Goal: Task Accomplishment & Management: Use online tool/utility

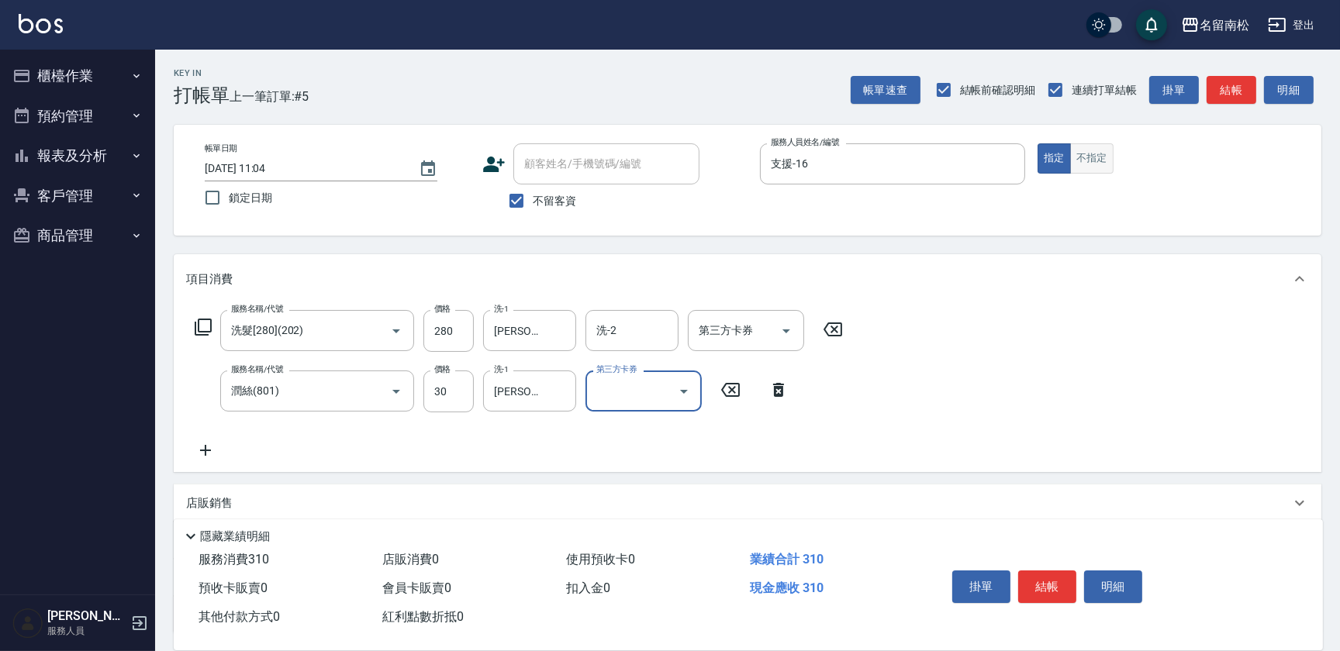
click at [1084, 161] on button "不指定" at bounding box center [1091, 158] width 43 height 30
click at [1049, 593] on button "結帳" at bounding box center [1047, 587] width 58 height 33
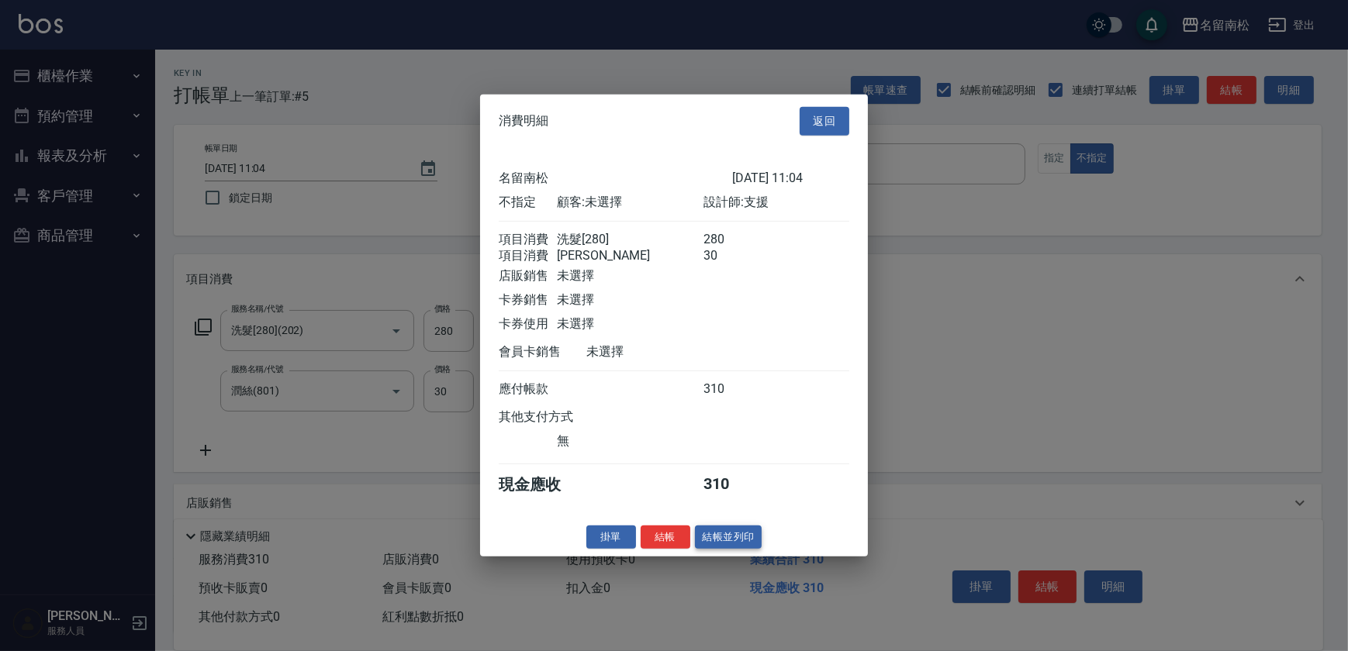
click at [738, 540] on button "結帳並列印" at bounding box center [728, 537] width 67 height 24
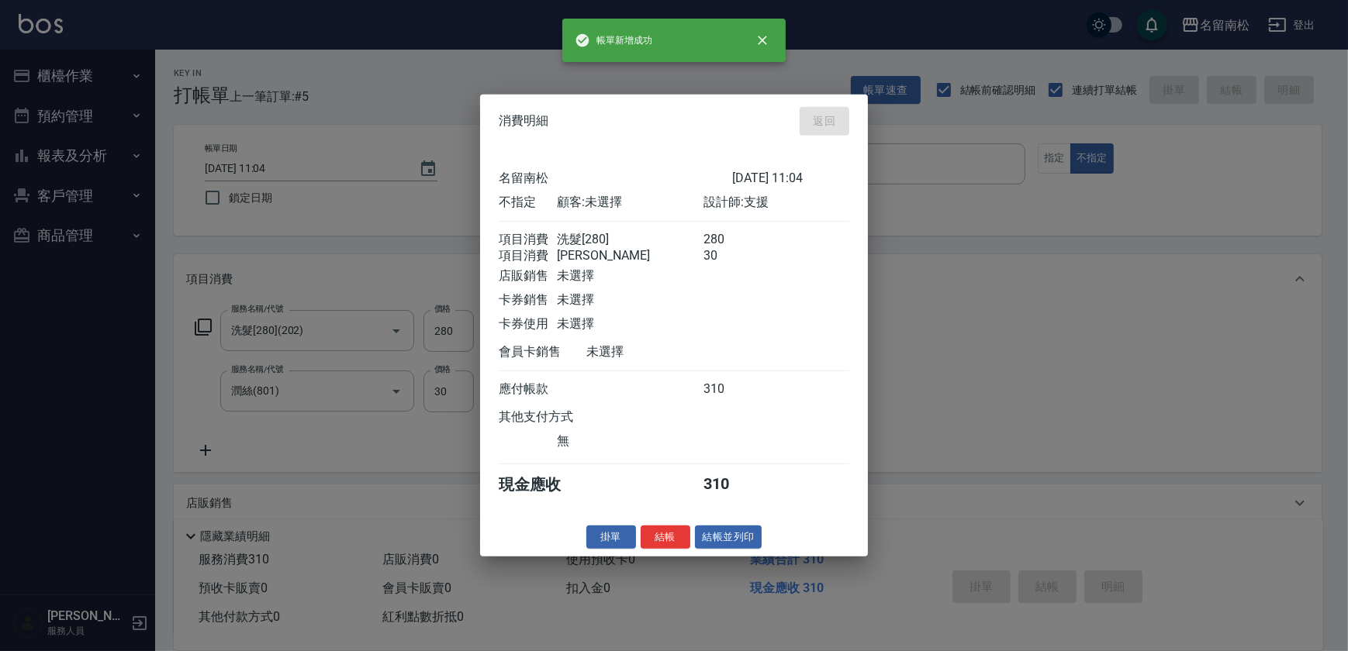
type input "[DATE] 13:17"
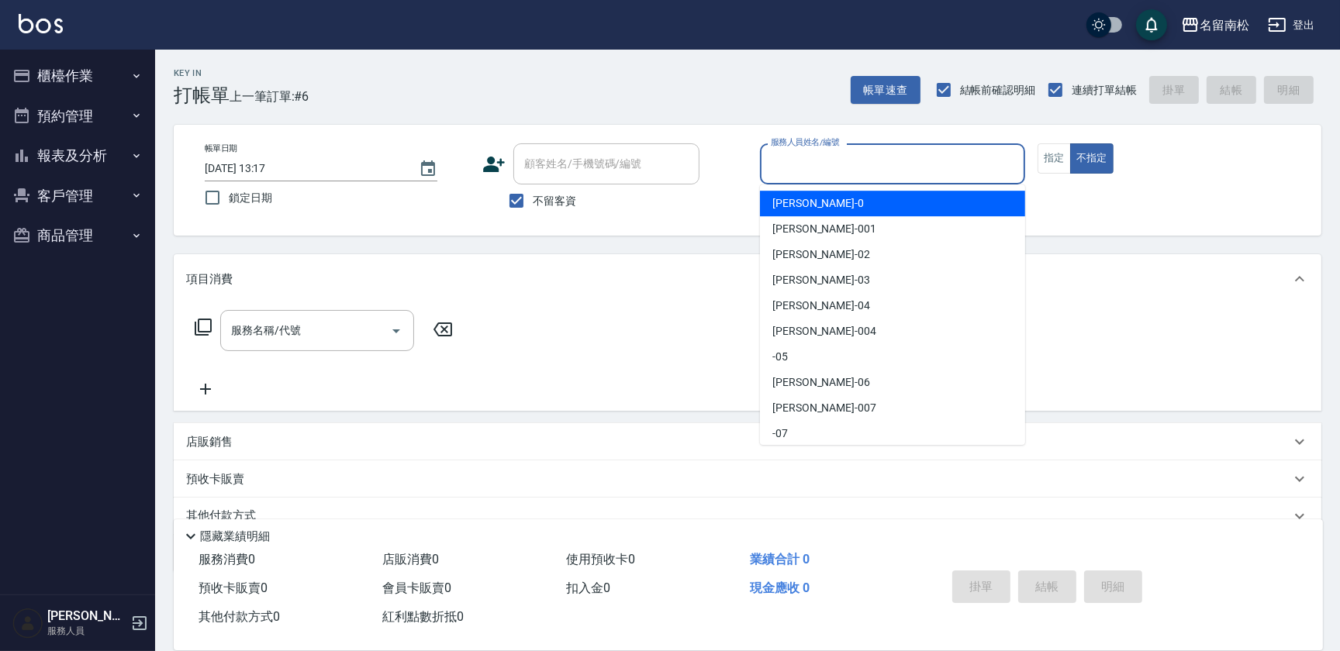
click at [803, 172] on input "服務人員姓名/編號" at bounding box center [892, 163] width 251 height 27
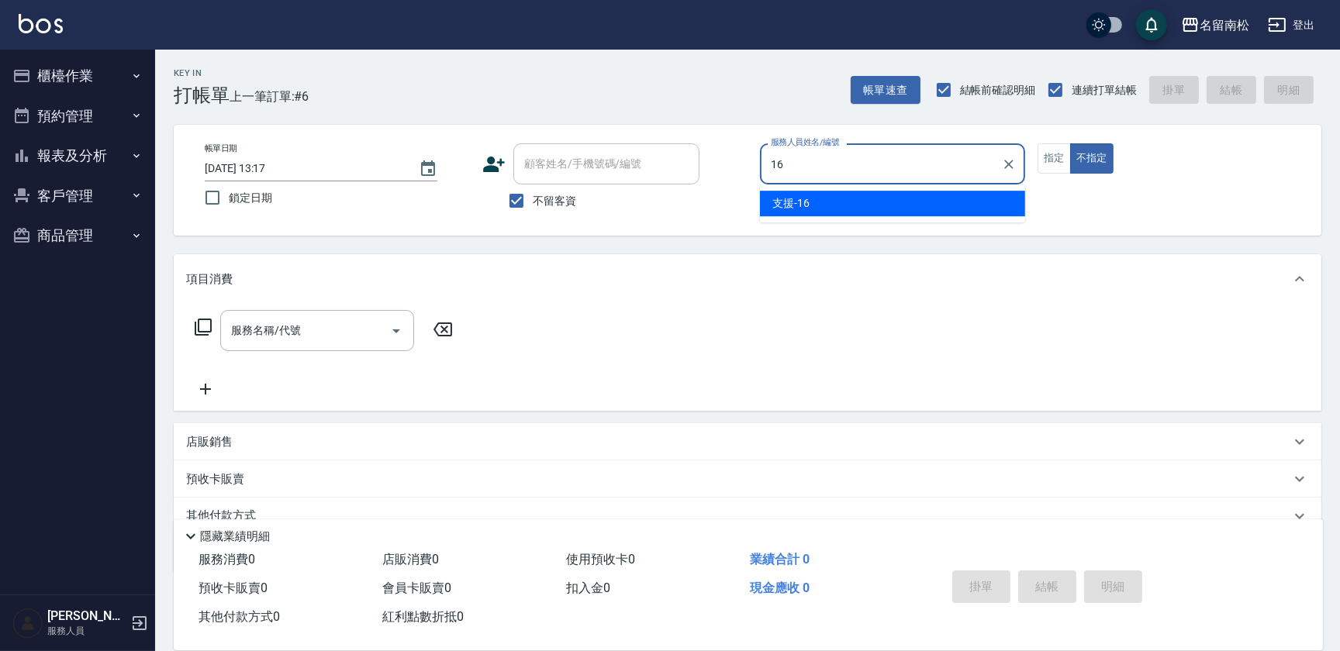
type input "支援-16"
type button "false"
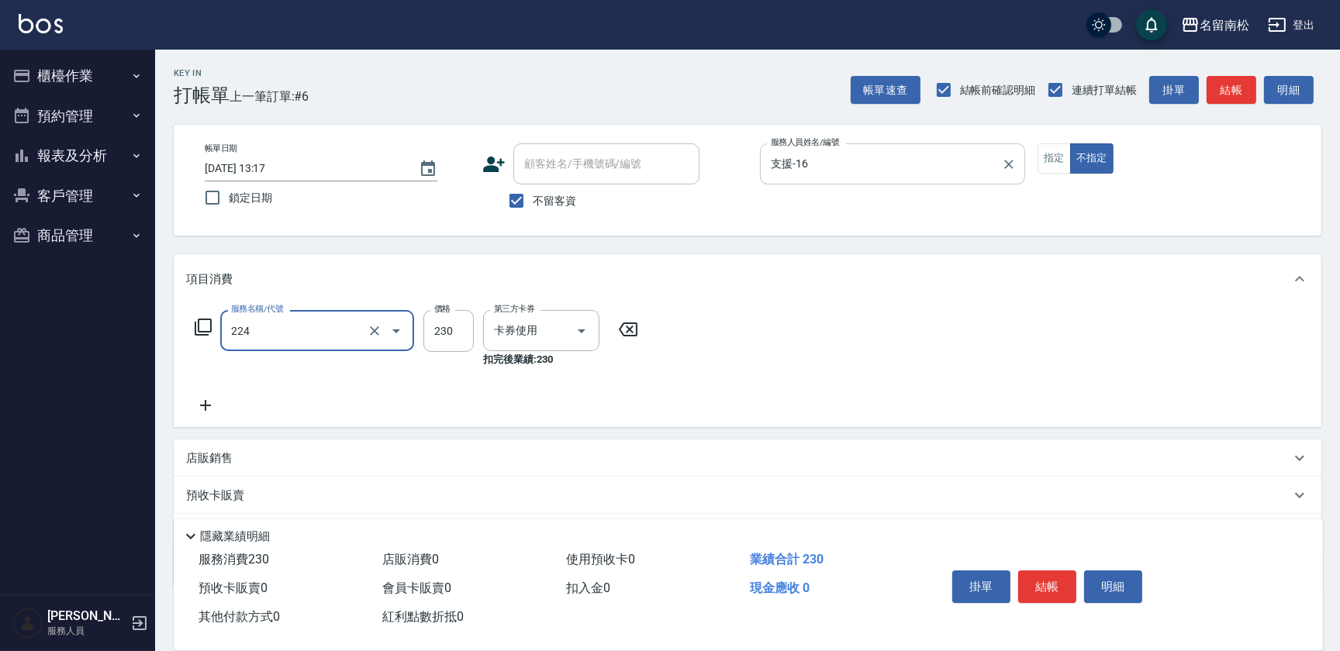
type input "洗髮(卡)230(224)"
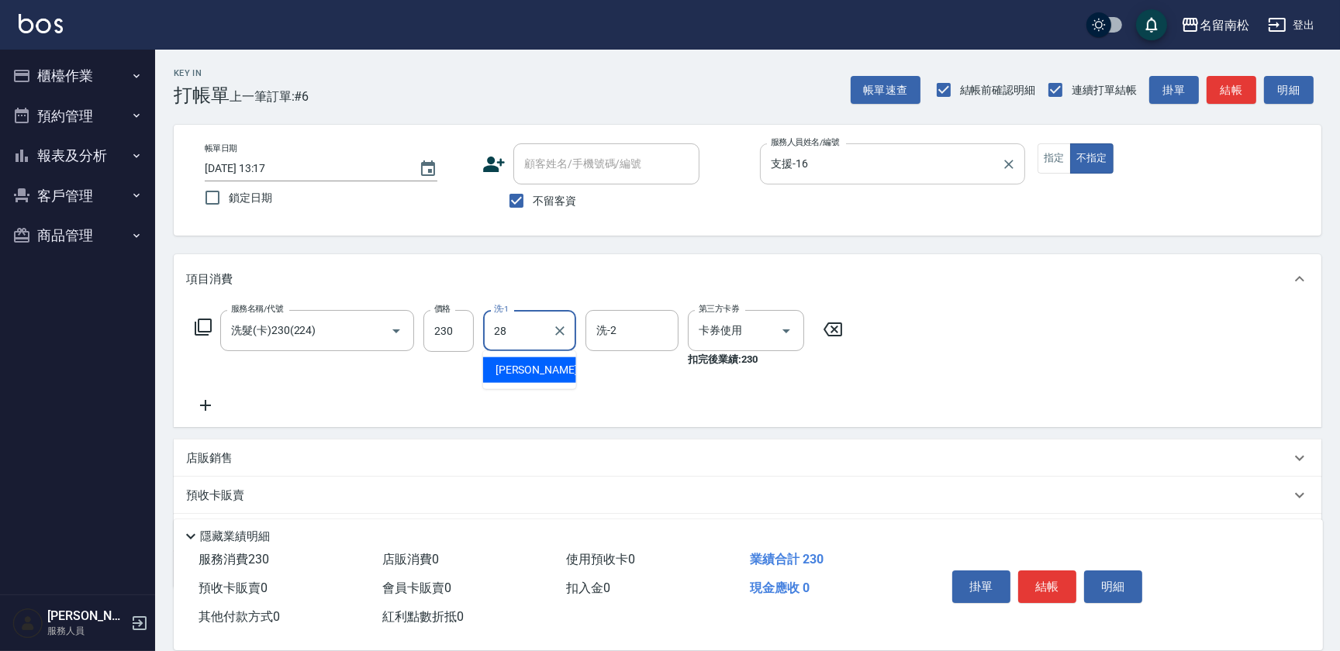
type input "[PERSON_NAME]-28"
click at [1065, 581] on button "結帳" at bounding box center [1047, 587] width 58 height 33
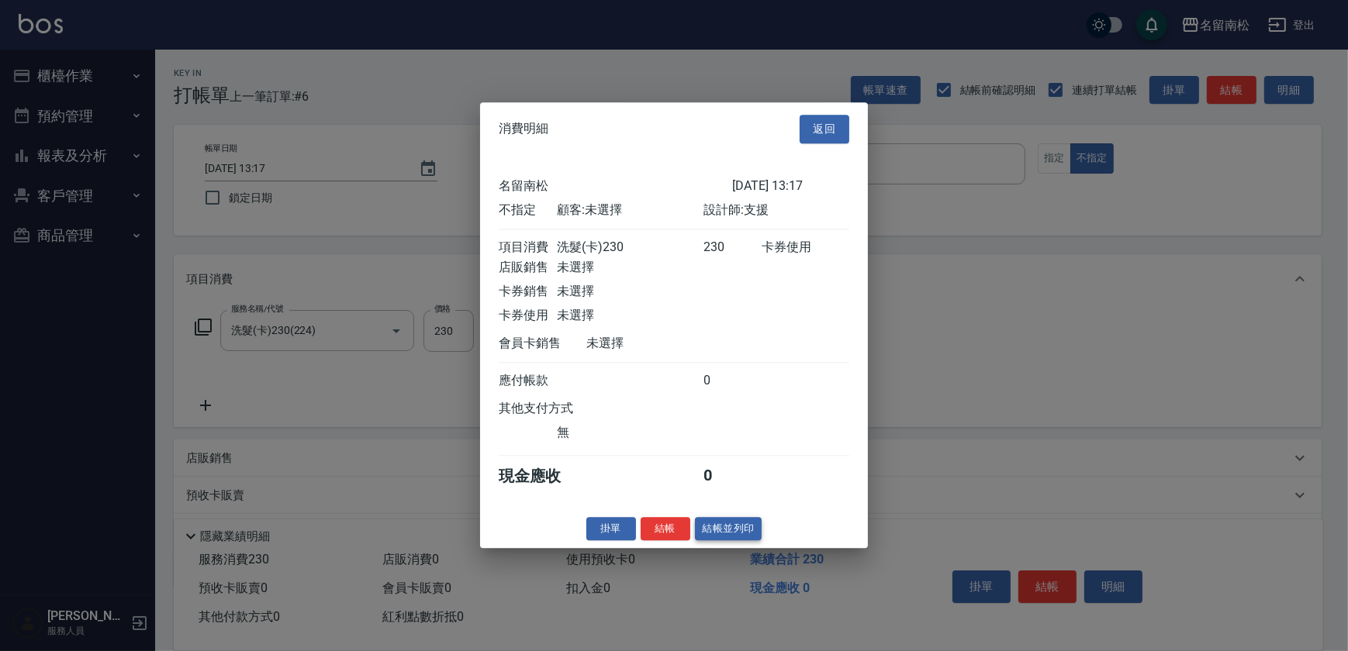
click at [734, 541] on button "結帳並列印" at bounding box center [728, 529] width 67 height 24
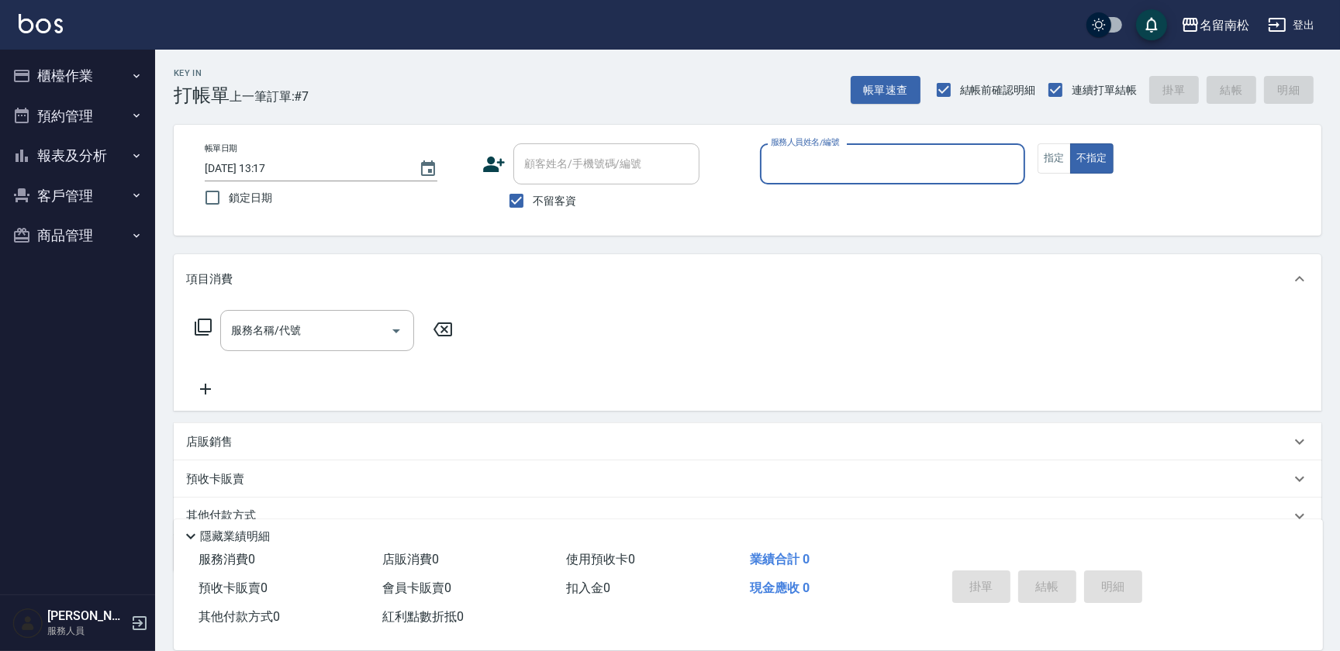
type input "2"
type input "支援-16"
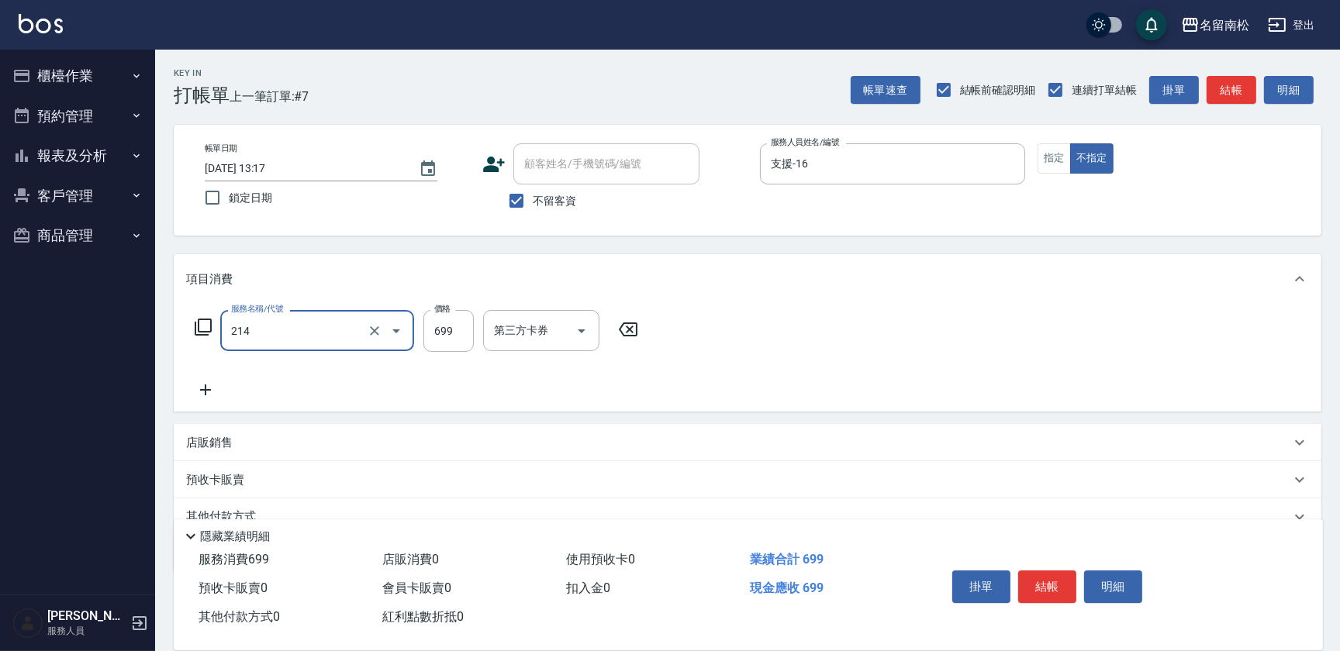
type input "滾珠洗髪699(214)"
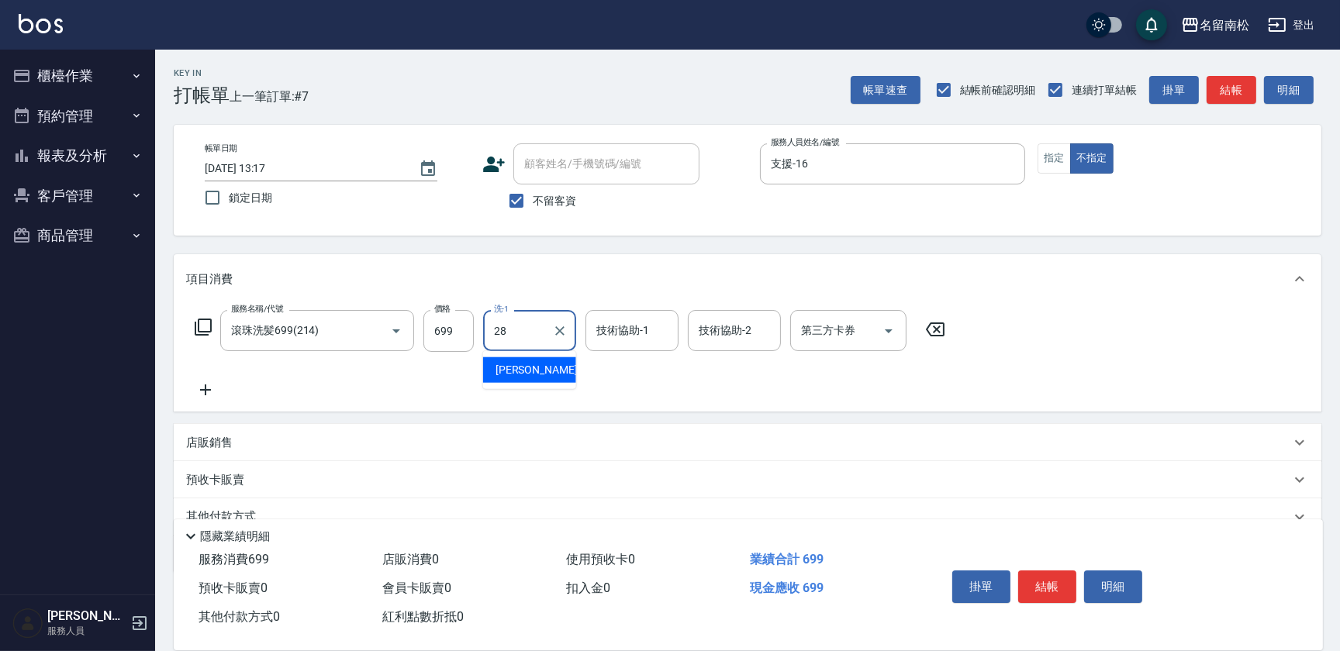
type input "[PERSON_NAME]-28"
click at [637, 340] on input "技術協助-1" at bounding box center [631, 330] width 79 height 27
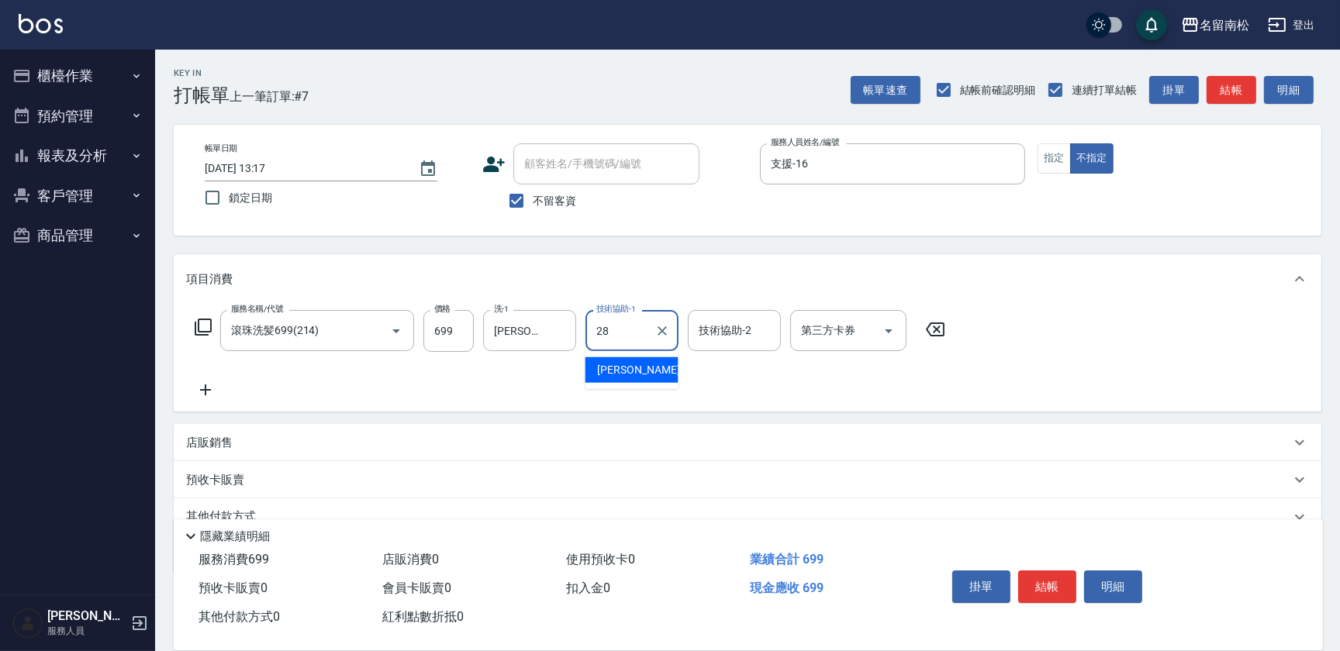
type input "[PERSON_NAME]-28"
click at [1065, 166] on button "指定" at bounding box center [1054, 158] width 33 height 30
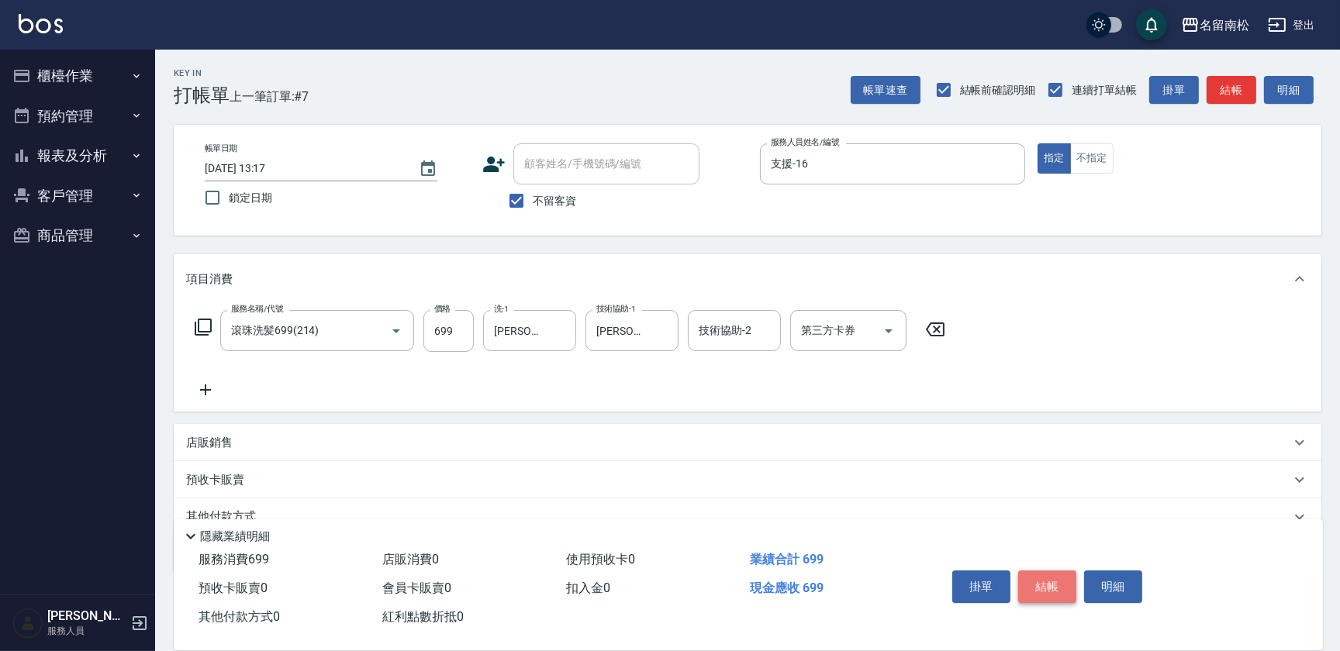
click at [1055, 585] on button "結帳" at bounding box center [1047, 587] width 58 height 33
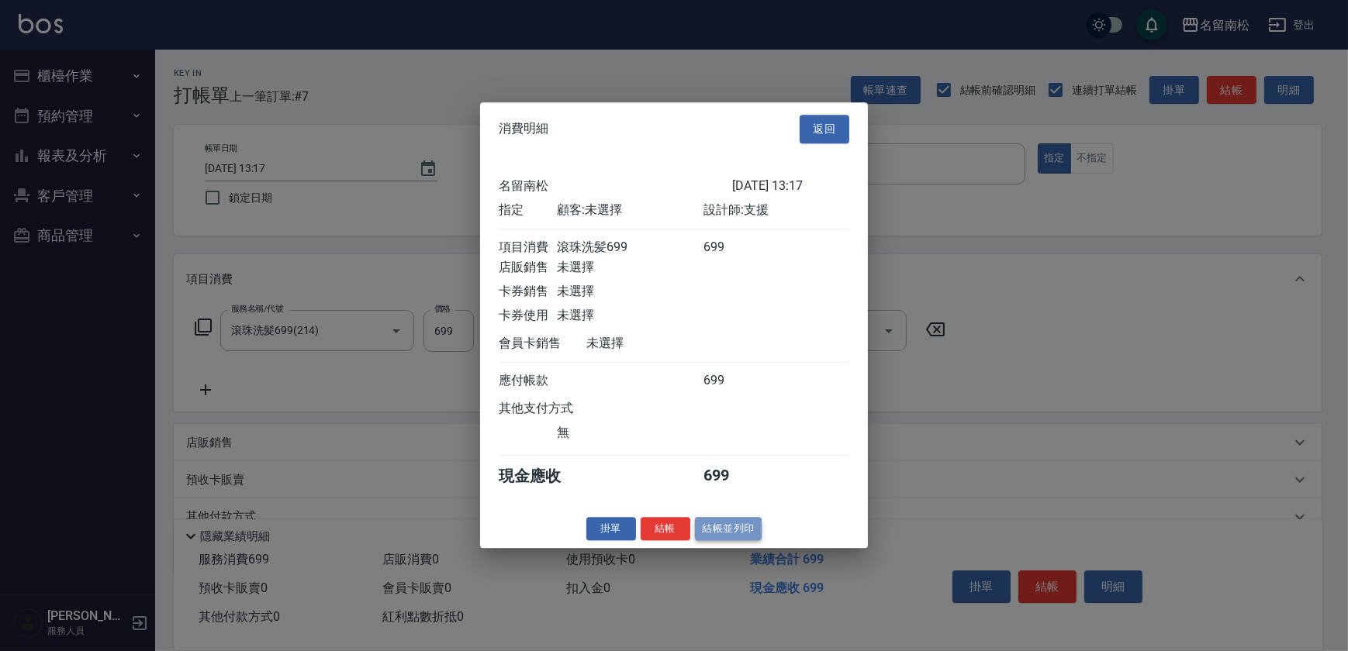
click at [736, 538] on button "結帳並列印" at bounding box center [728, 529] width 67 height 24
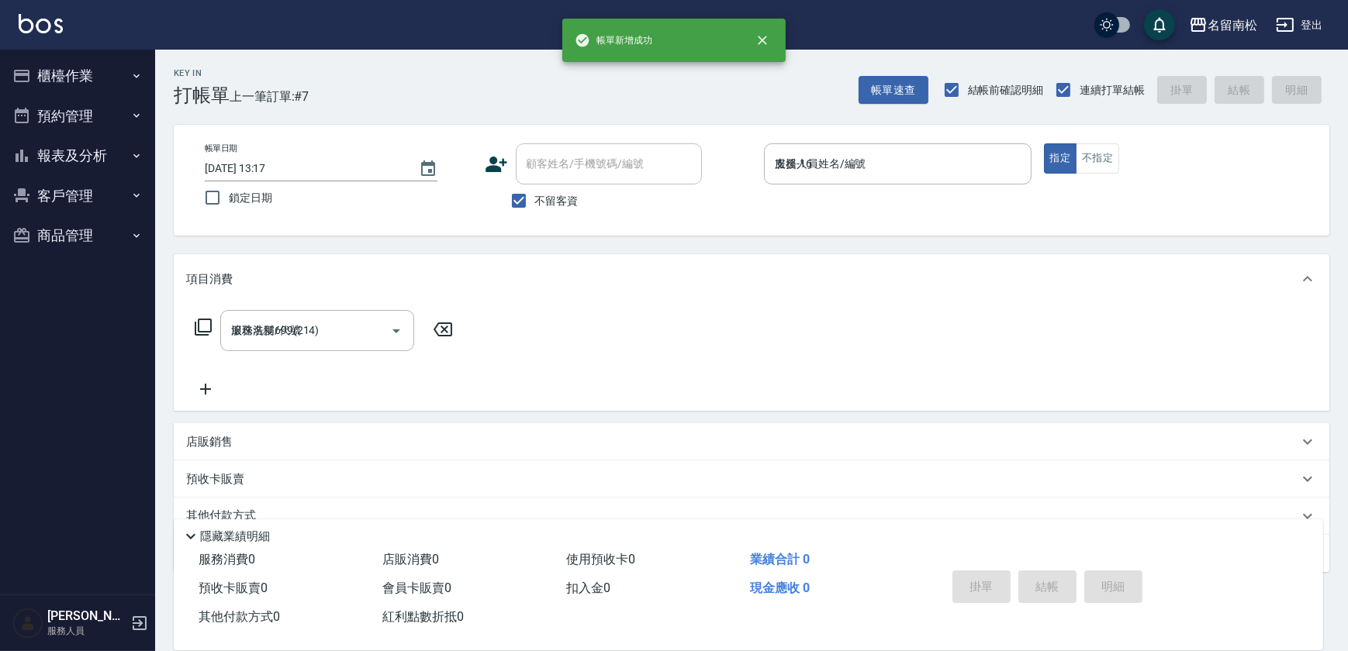
type input "[DATE] 13:18"
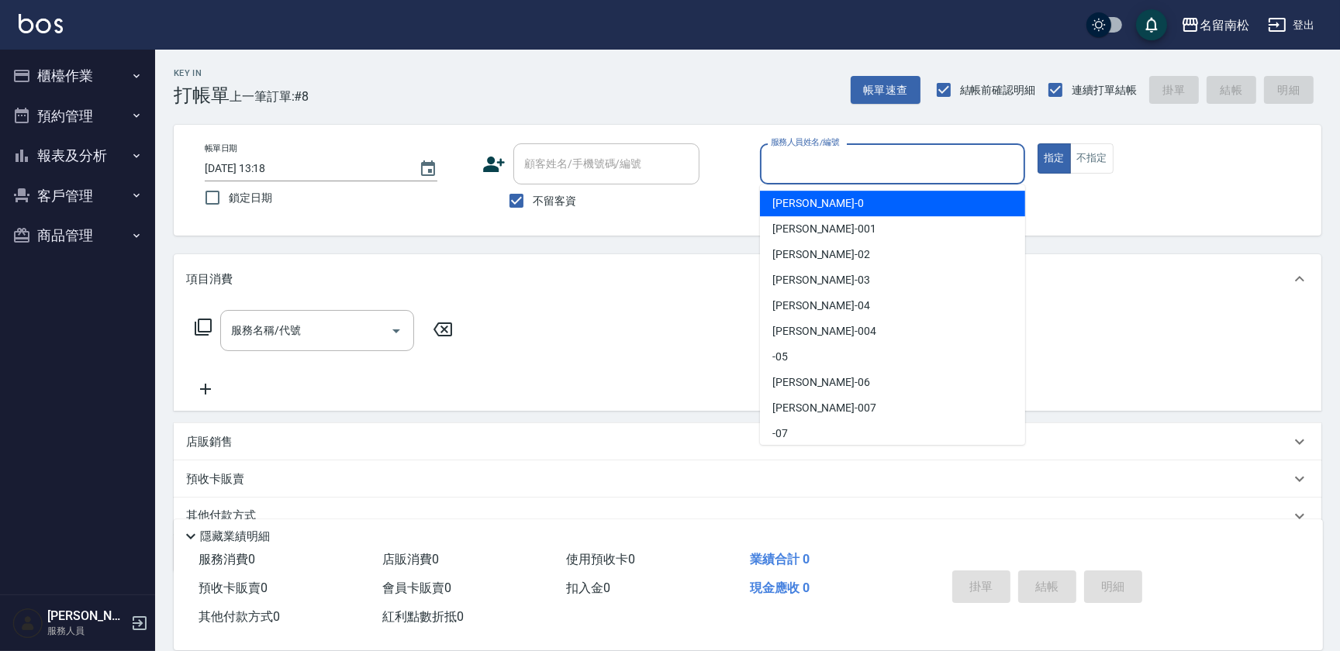
click at [785, 171] on input "服務人員姓名/編號" at bounding box center [892, 163] width 251 height 27
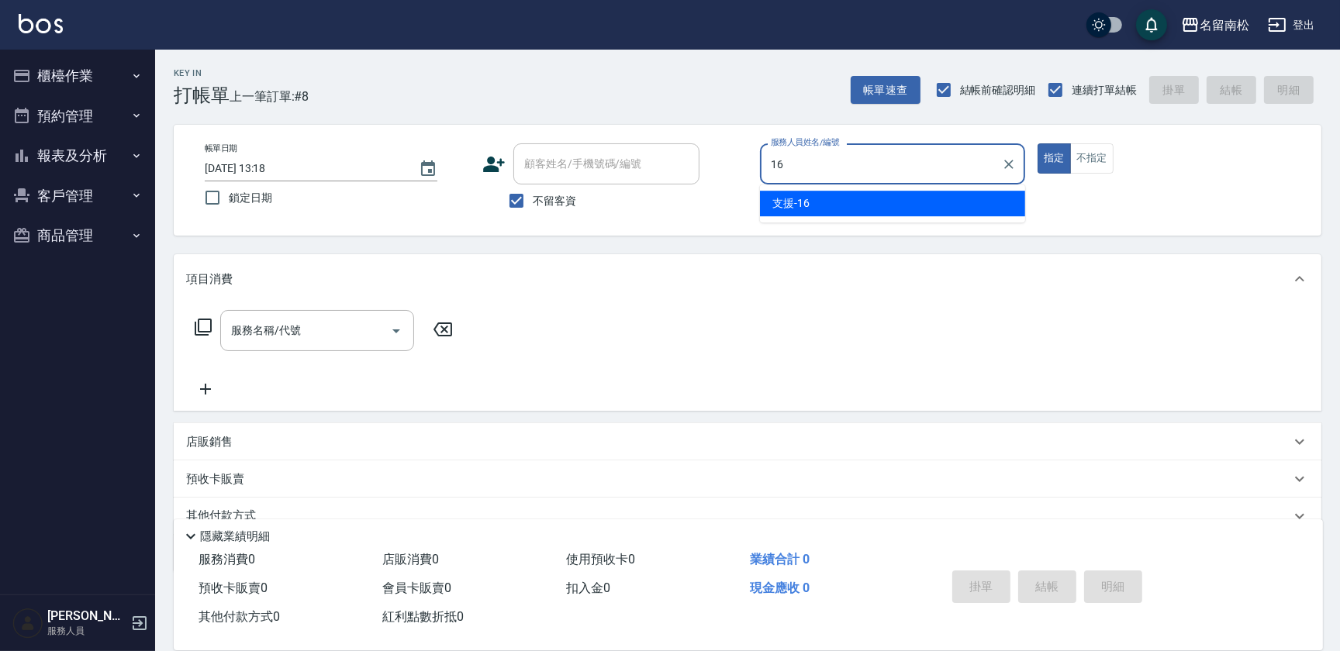
type input "支援-16"
type button "true"
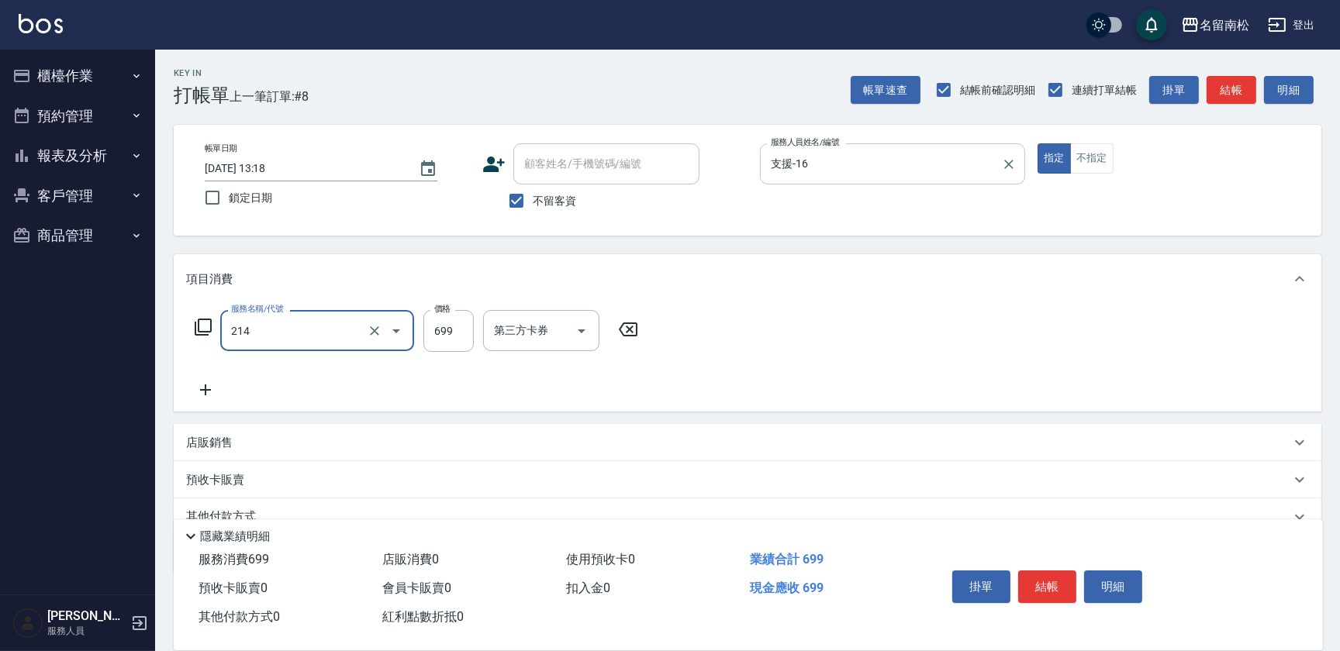
type input "滾珠洗髪699(214)"
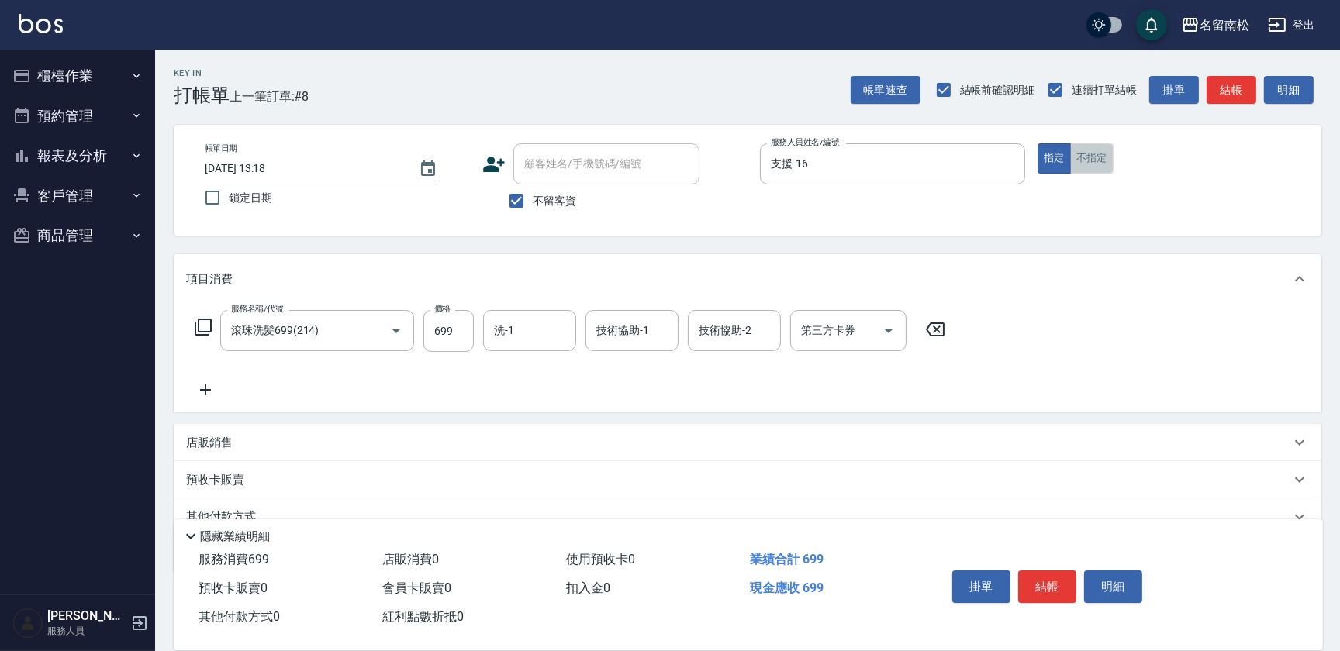
click at [1083, 153] on button "不指定" at bounding box center [1091, 158] width 43 height 30
click at [525, 333] on input "洗-1" at bounding box center [529, 330] width 79 height 27
type input "[PERSON_NAME]-28"
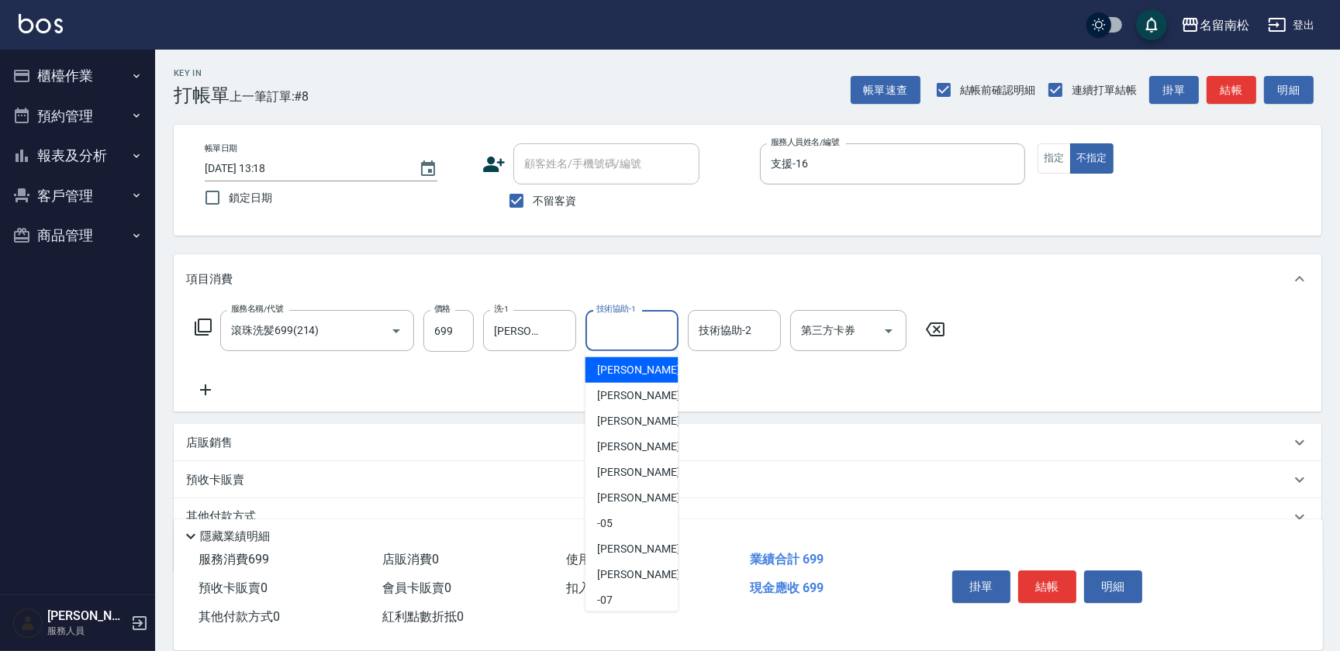
click at [652, 337] on input "技術協助-1" at bounding box center [631, 330] width 79 height 27
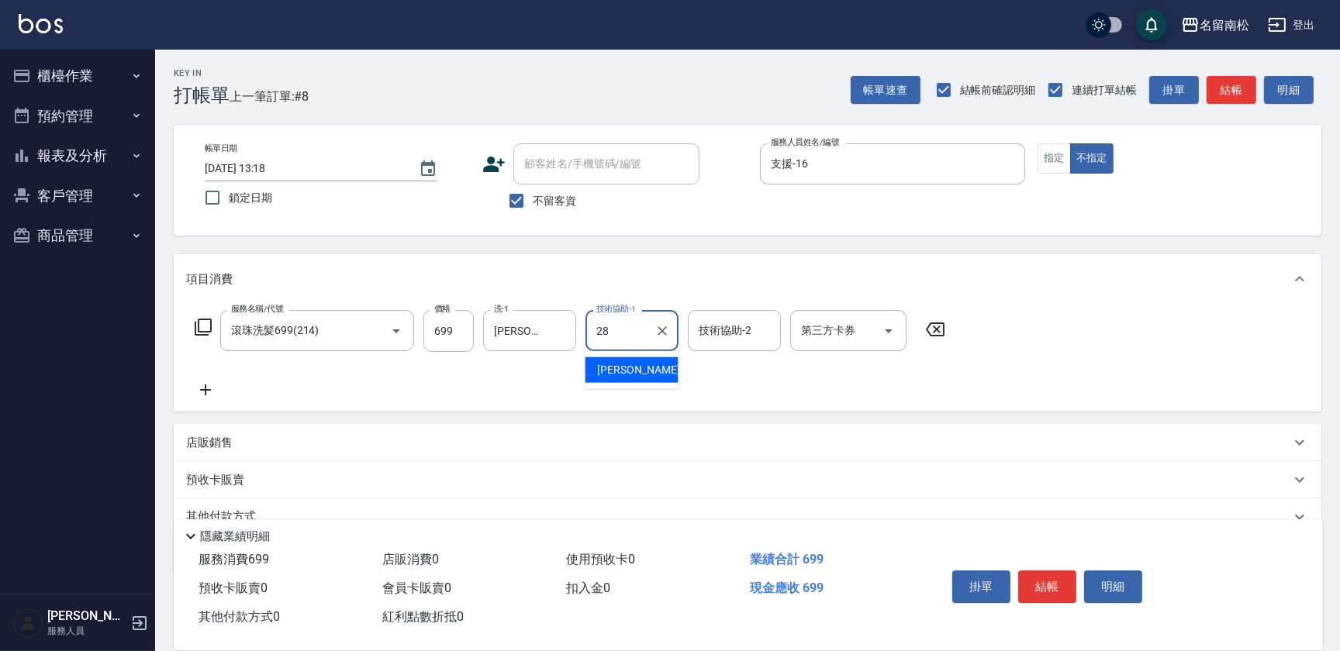
type input "[PERSON_NAME]-28"
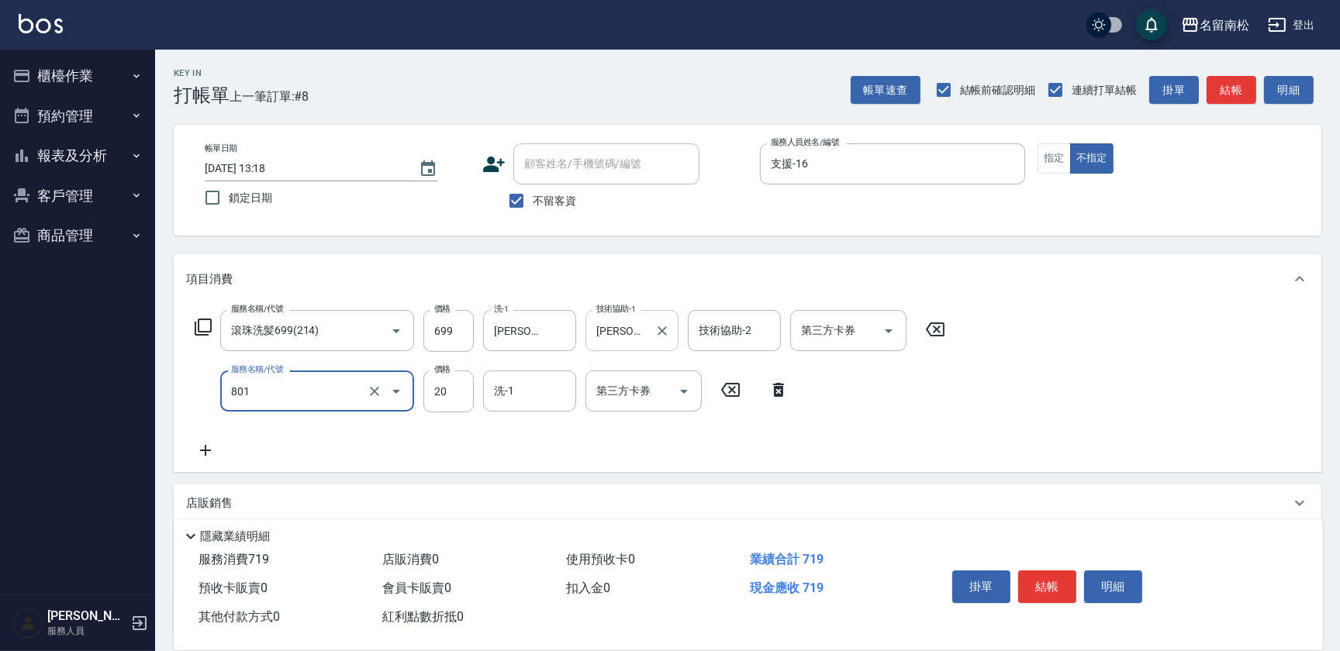
type input "潤絲(801)"
type input "30"
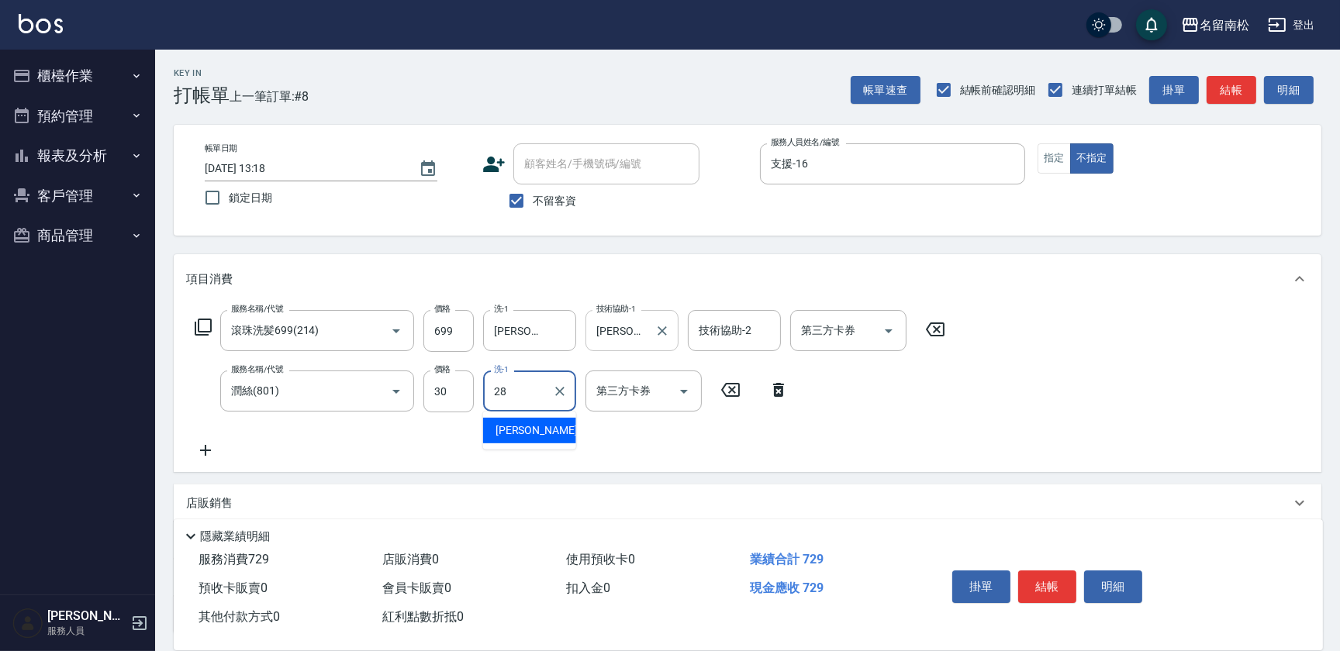
type input "[PERSON_NAME]-28"
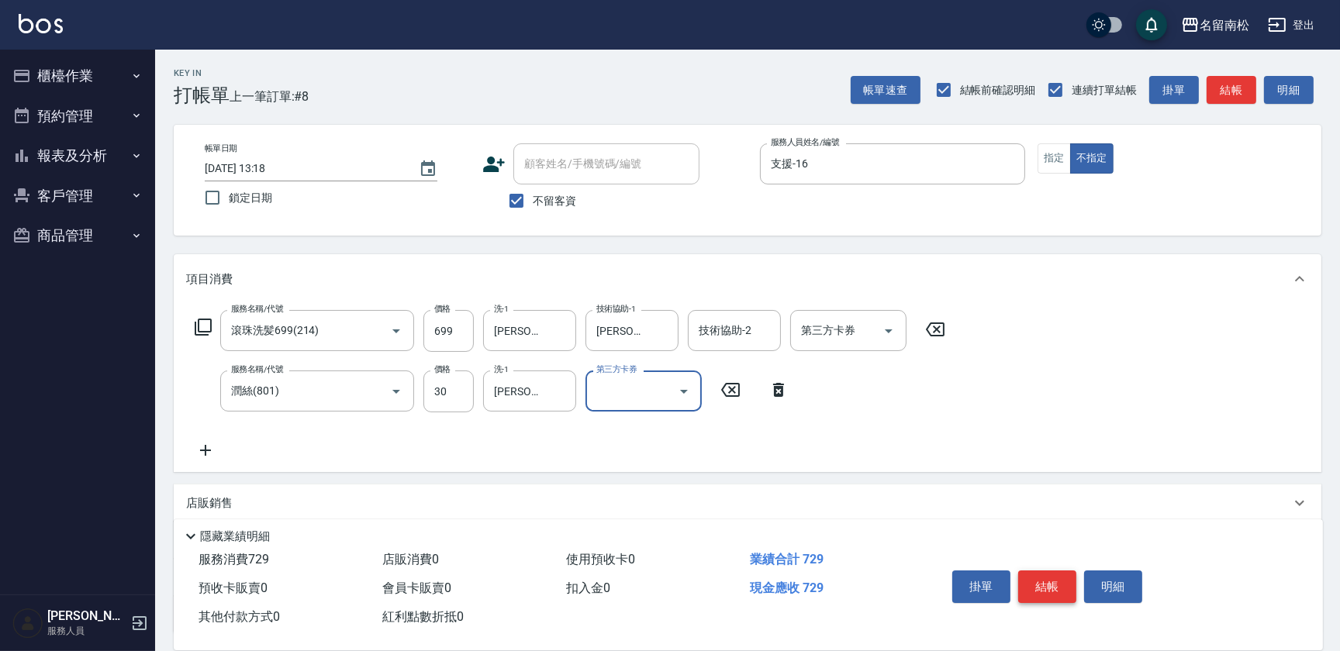
click at [1059, 581] on button "結帳" at bounding box center [1047, 587] width 58 height 33
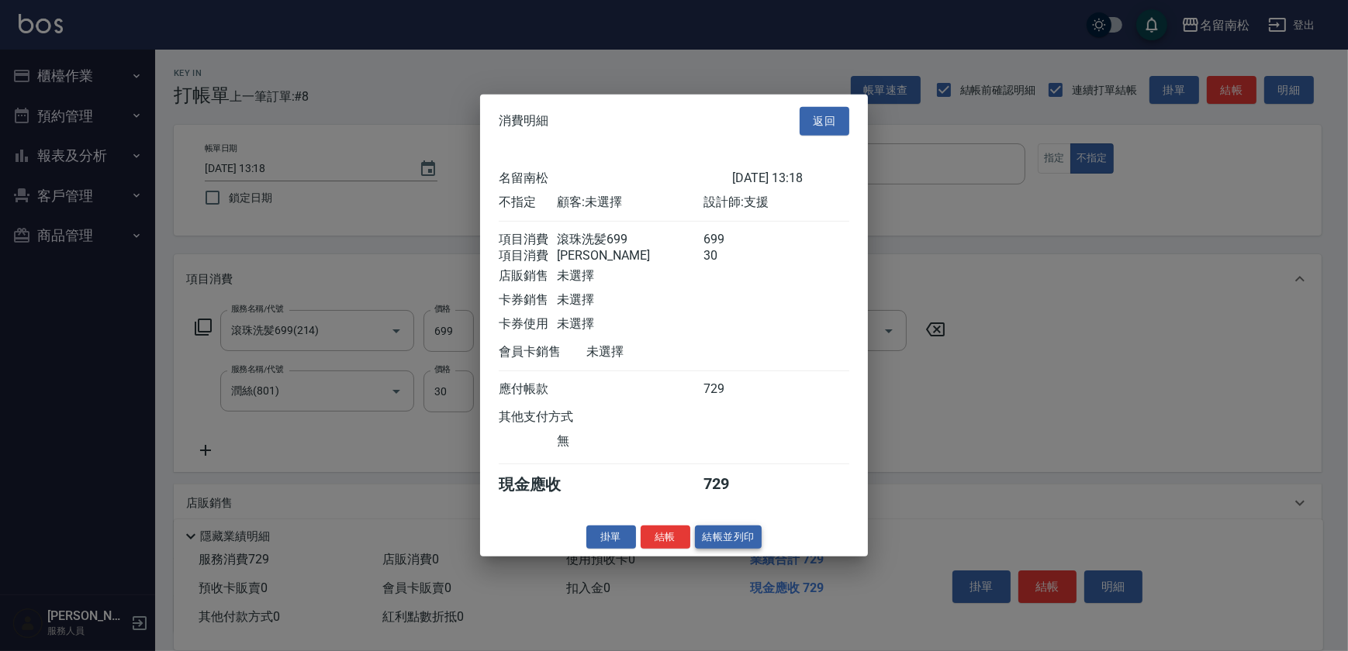
click at [742, 537] on button "結帳並列印" at bounding box center [728, 537] width 67 height 24
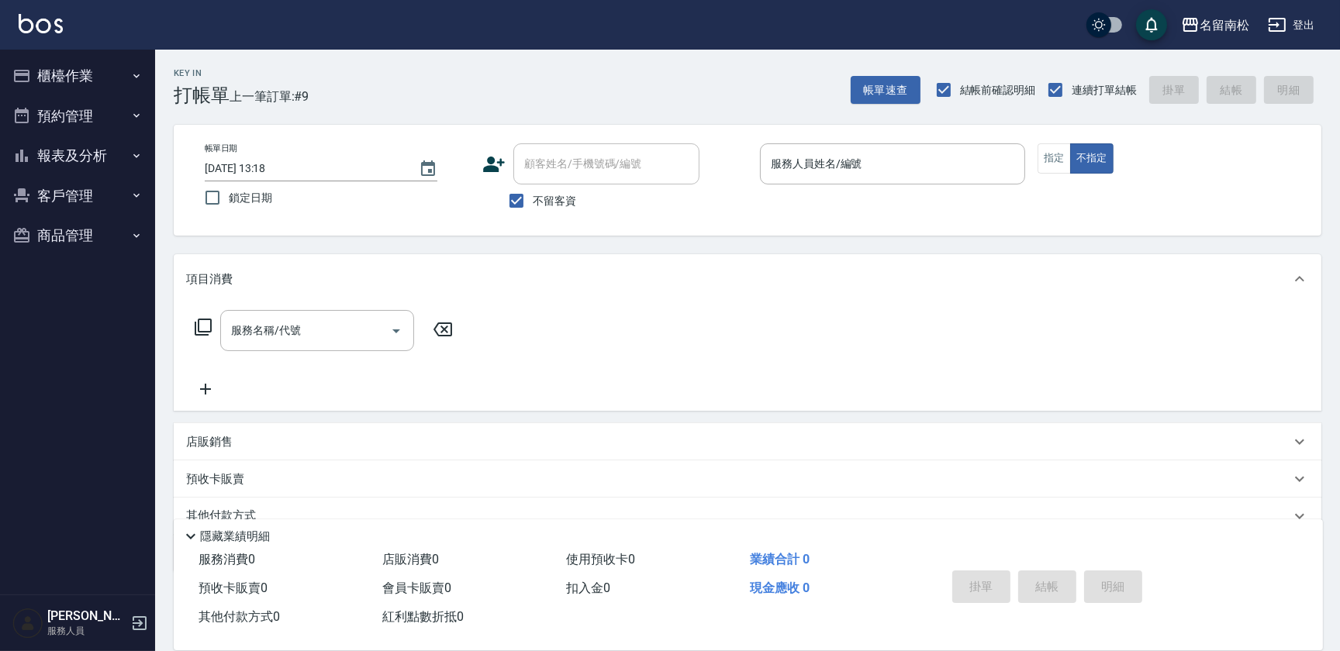
click at [835, 159] on div "服務人員姓名/編號 服務人員姓名/編號" at bounding box center [892, 163] width 265 height 41
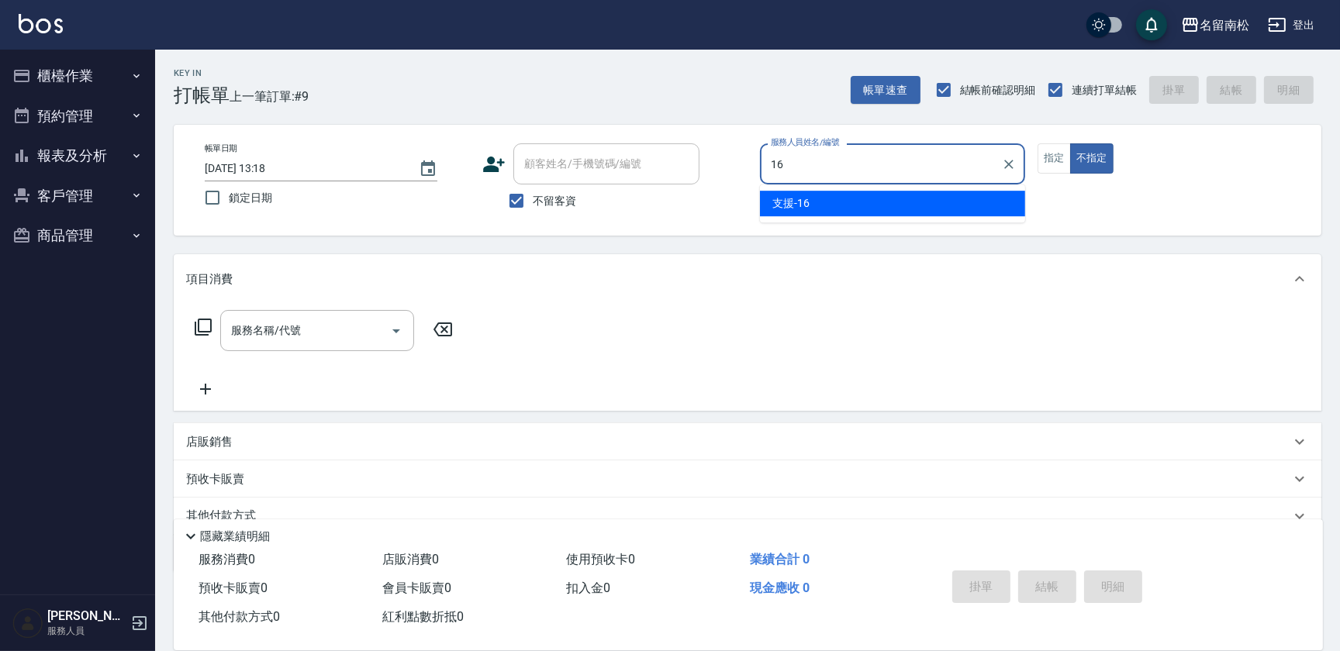
type input "支援-16"
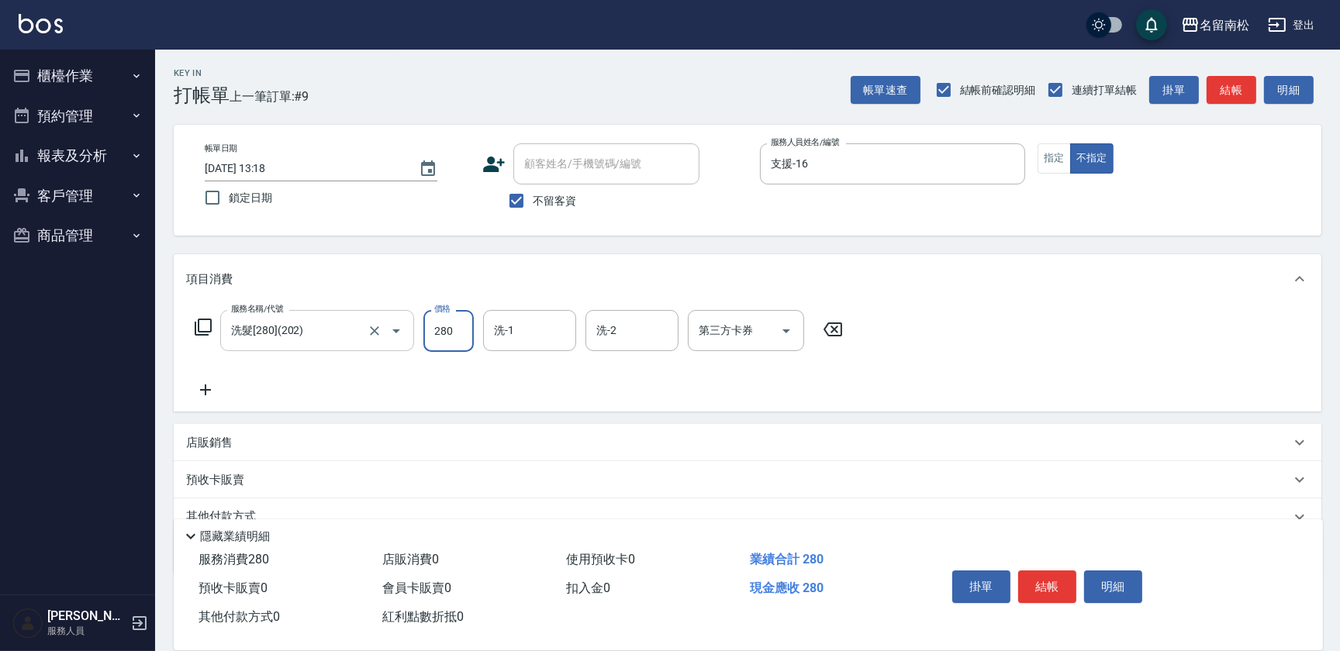
click at [343, 333] on input "洗髮[280](202)" at bounding box center [295, 330] width 136 height 27
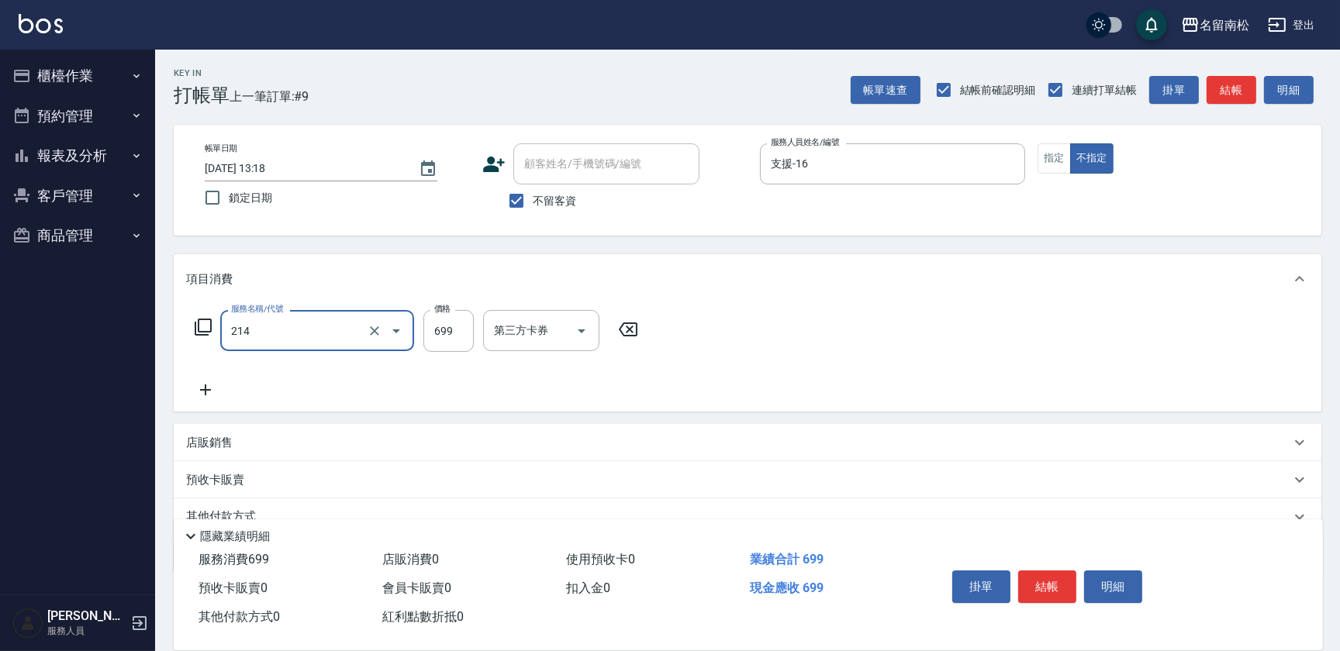
type input "滾珠洗髪699(214)"
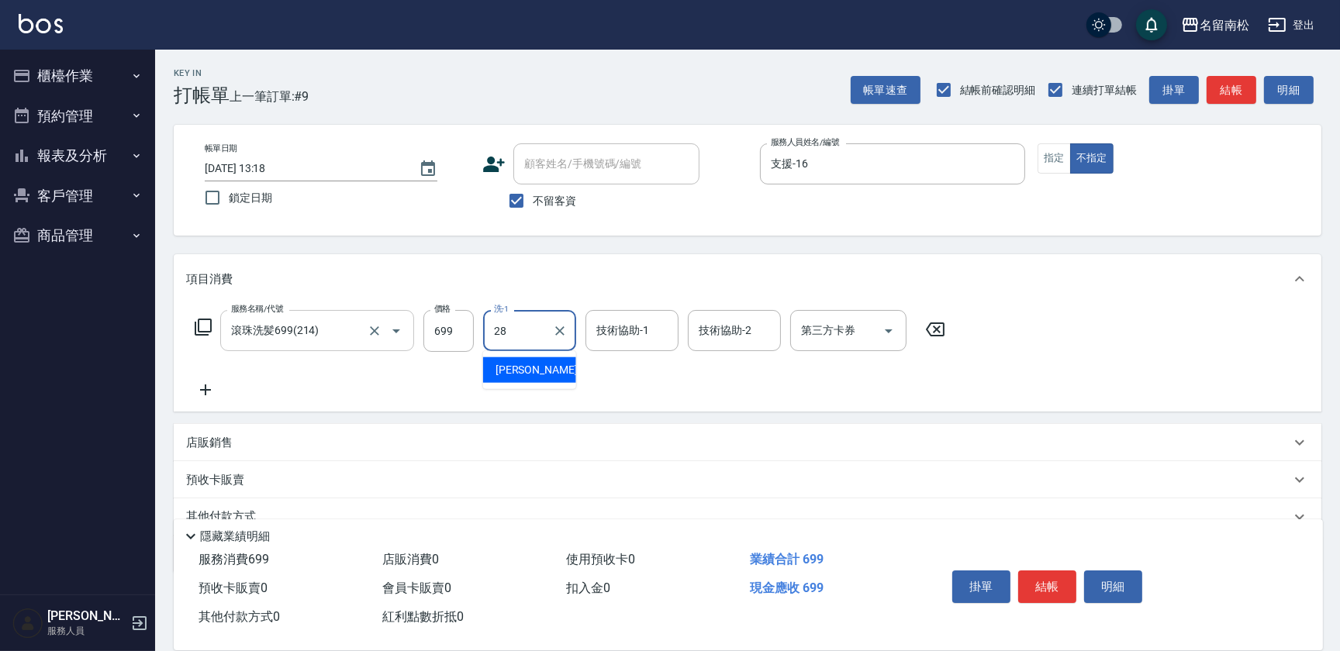
type input "[PERSON_NAME]-28"
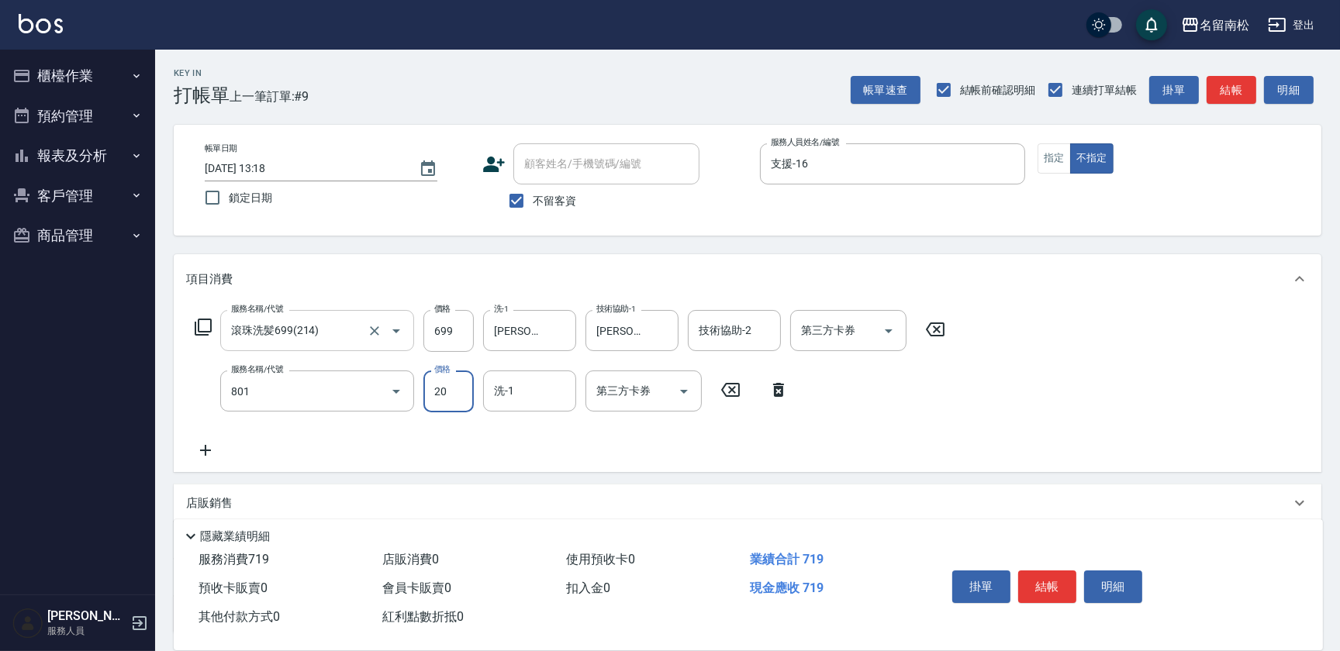
type input "潤絲(801)"
type input "30"
type input "[PERSON_NAME]-28"
click at [1056, 581] on button "結帳" at bounding box center [1047, 587] width 58 height 33
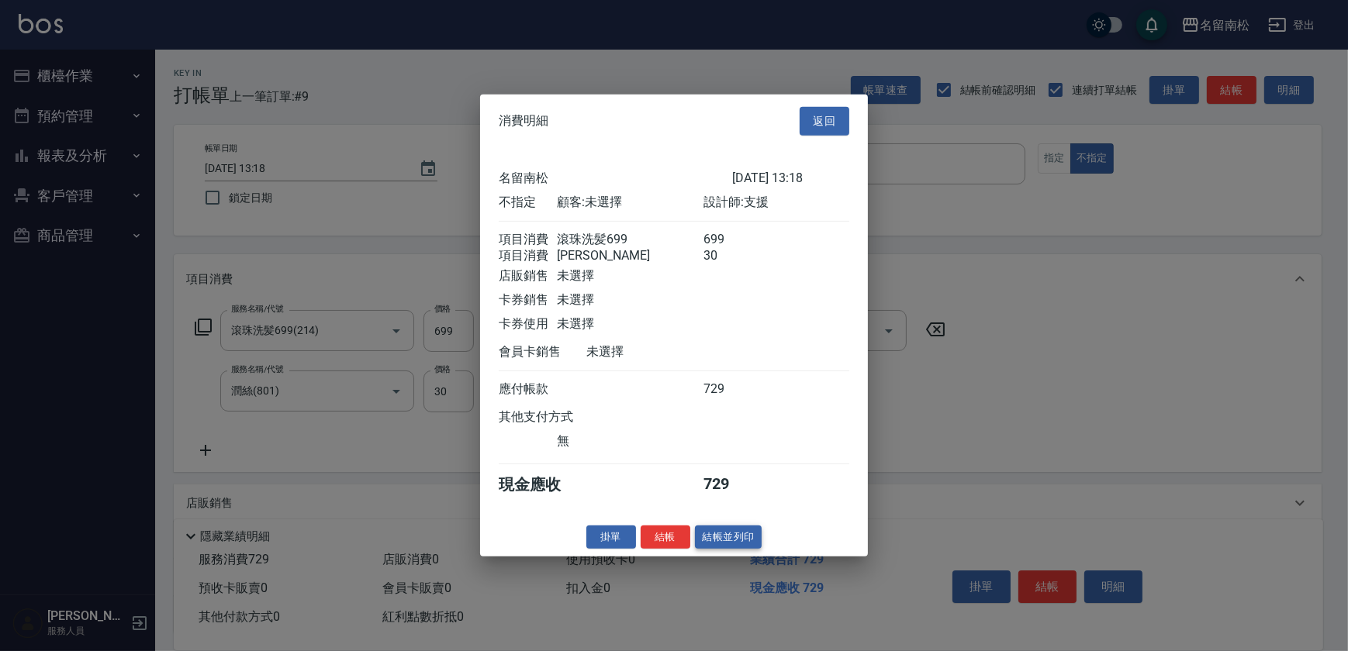
click at [737, 537] on button "結帳並列印" at bounding box center [728, 537] width 67 height 24
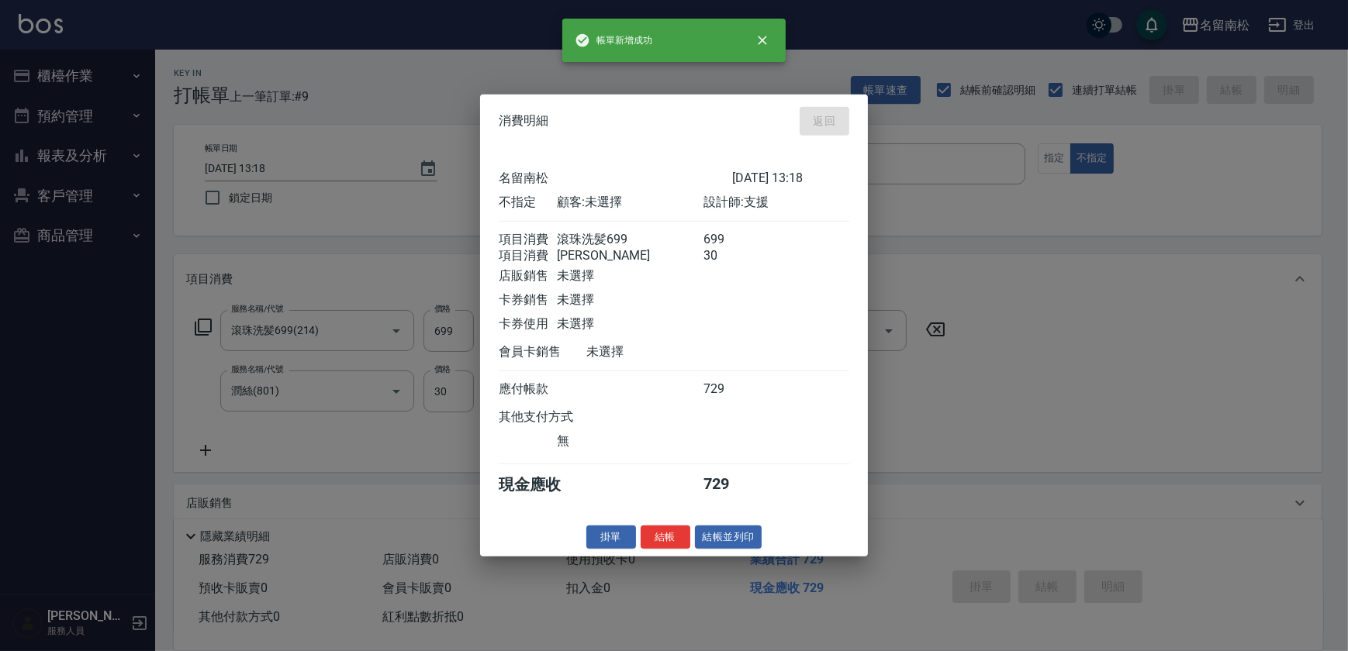
type input "[DATE] 13:19"
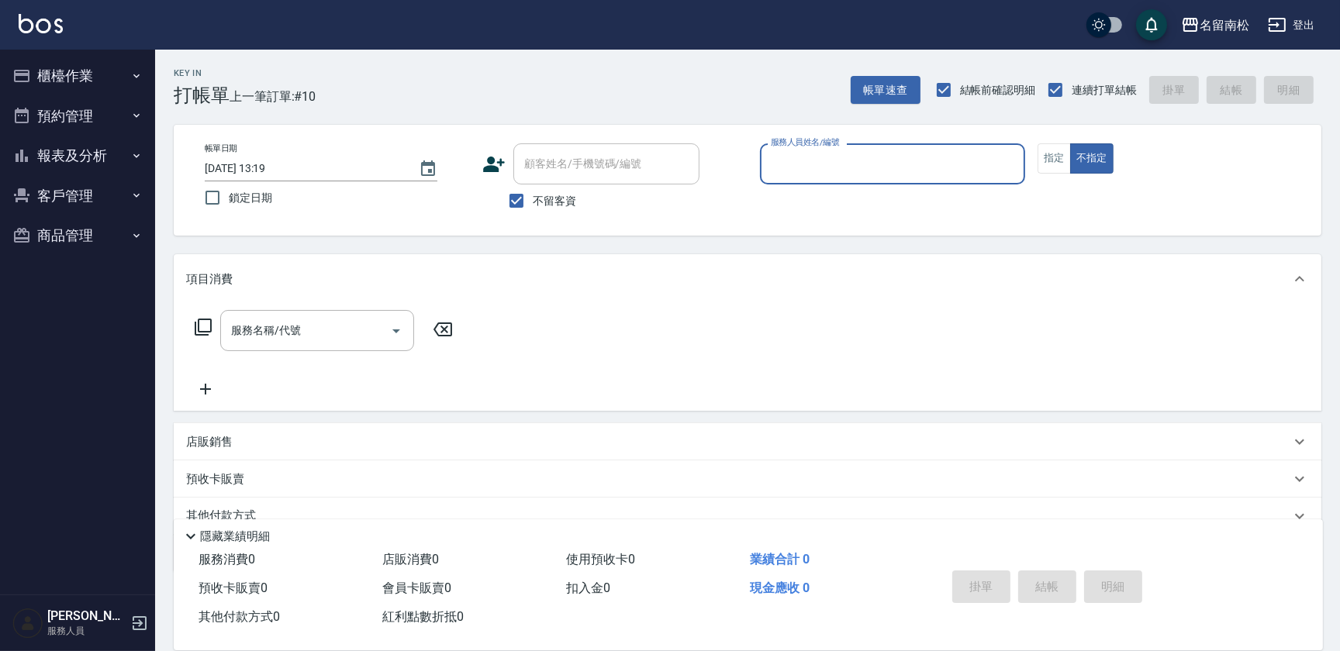
click at [54, 148] on button "報表及分析" at bounding box center [77, 156] width 143 height 40
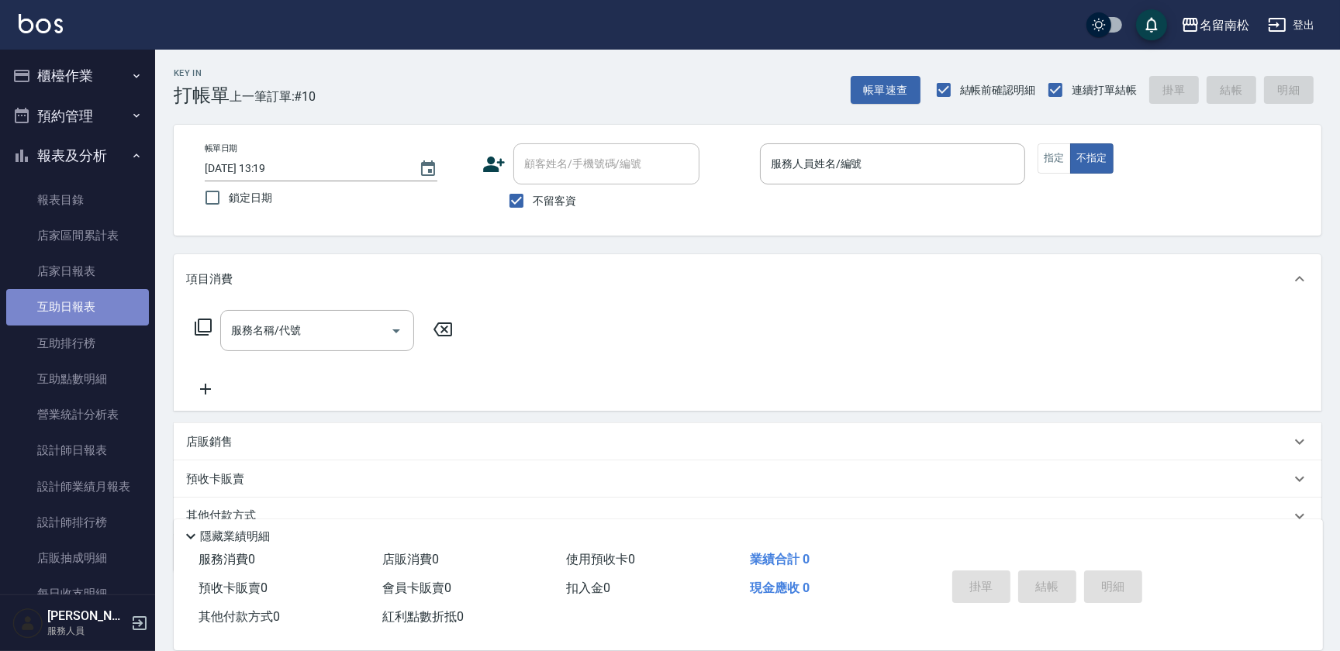
click at [104, 294] on link "互助日報表" at bounding box center [77, 307] width 143 height 36
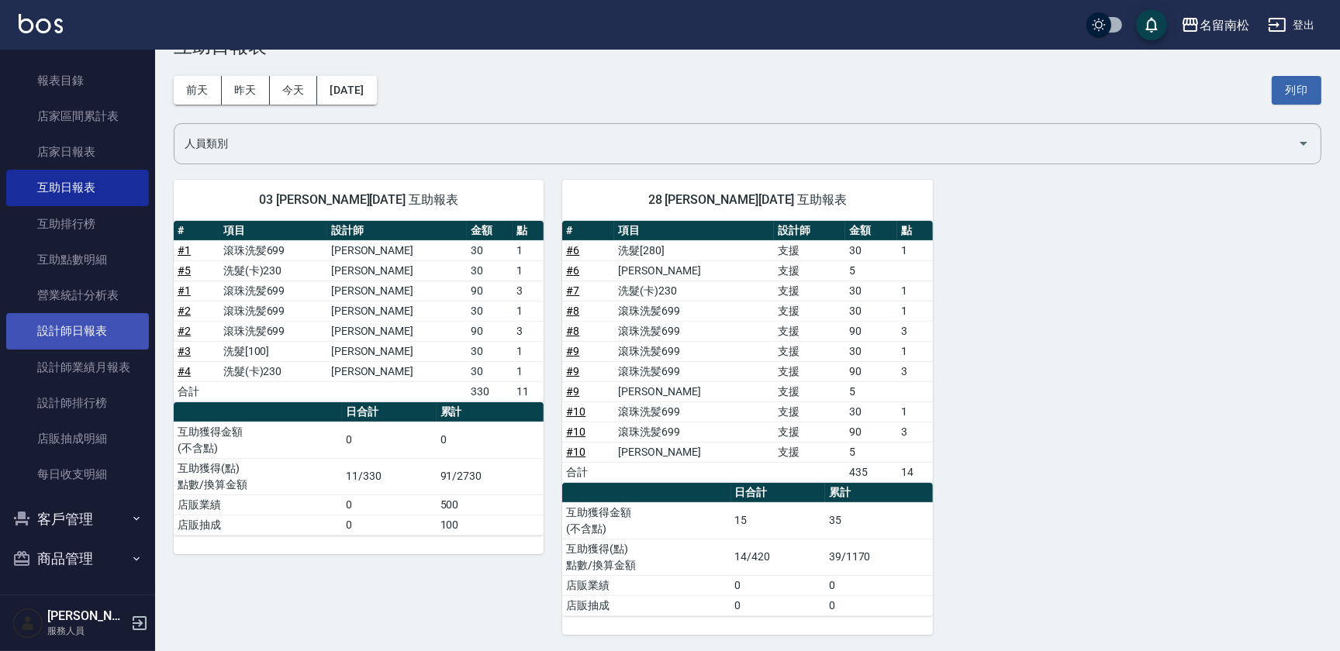
scroll to position [122, 0]
click at [90, 334] on link "設計師日報表" at bounding box center [77, 329] width 143 height 36
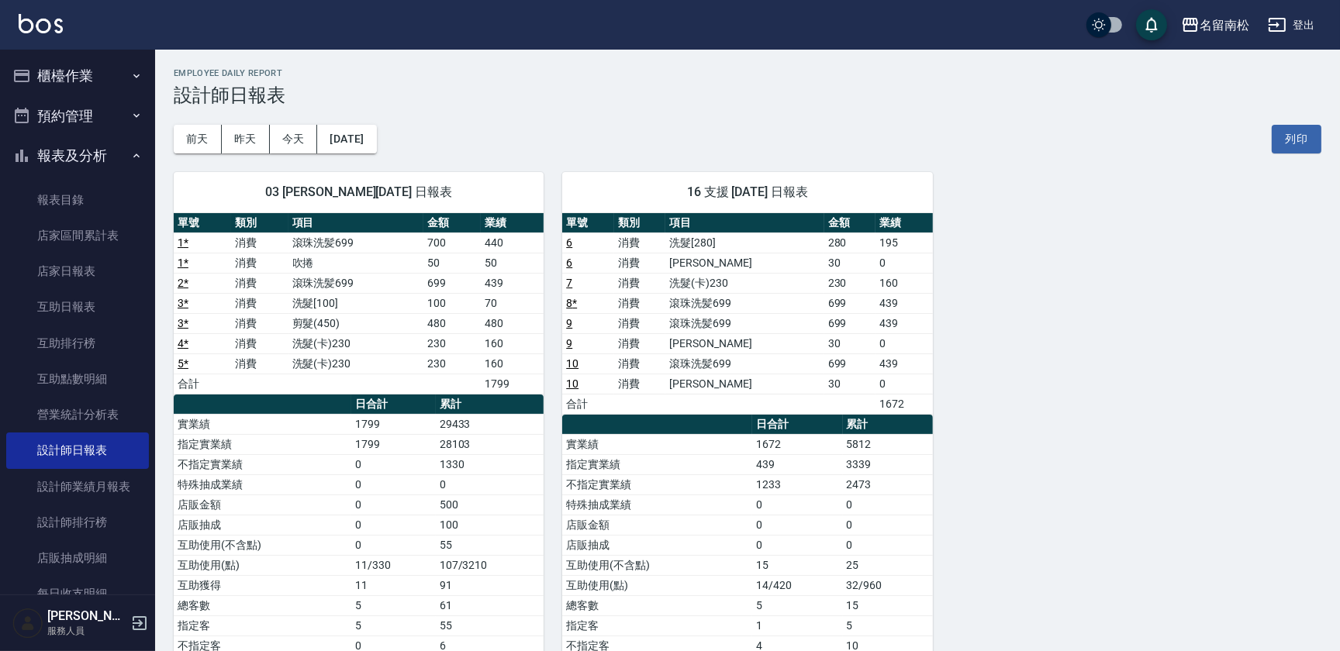
click at [91, 72] on button "櫃檯作業" at bounding box center [77, 76] width 143 height 40
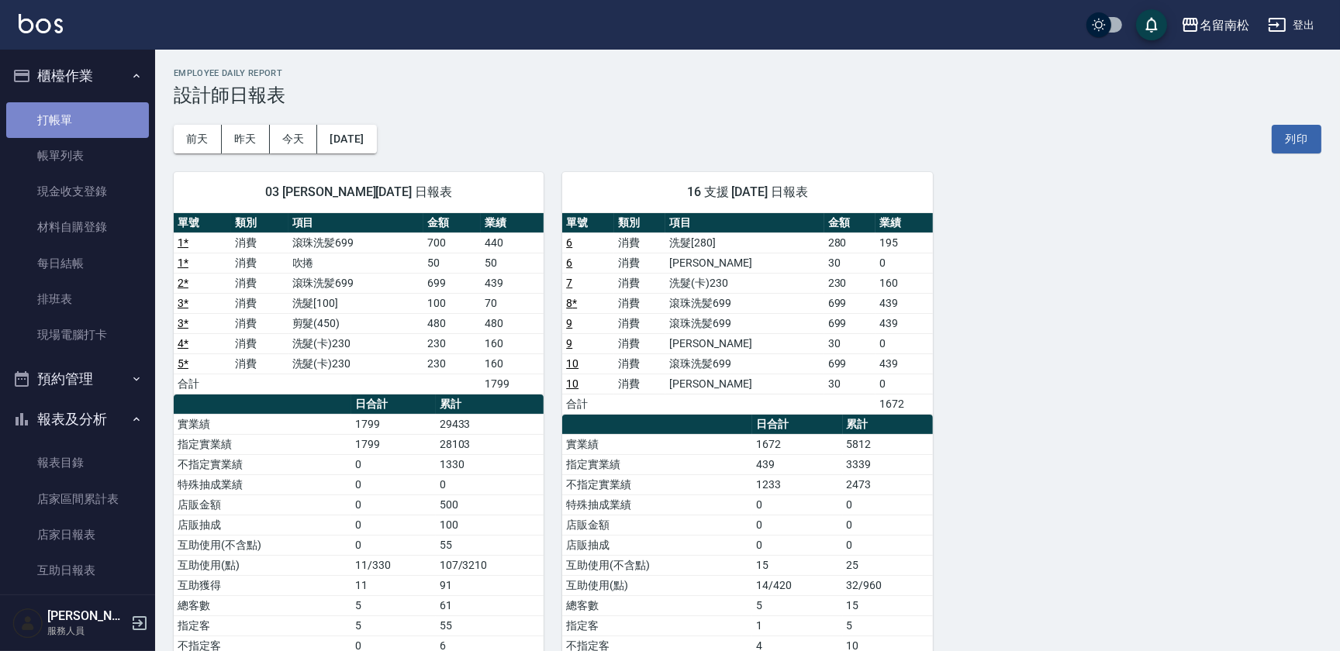
click at [93, 109] on link "打帳單" at bounding box center [77, 120] width 143 height 36
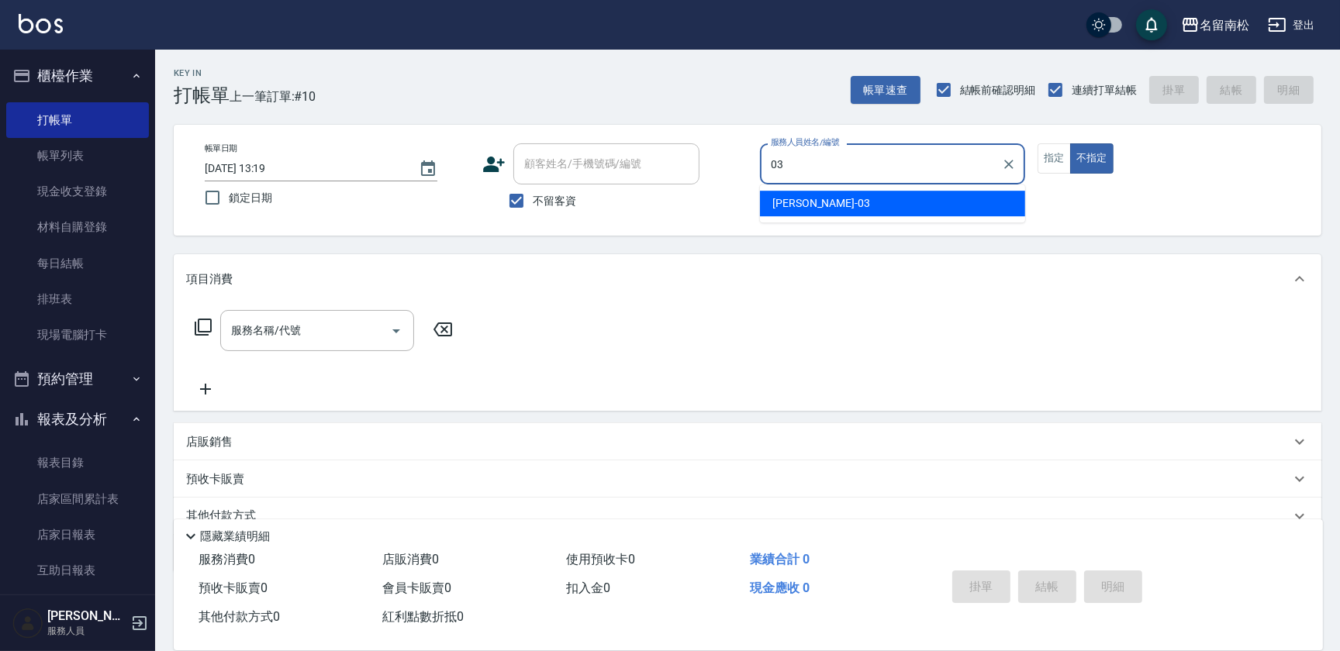
type input "[PERSON_NAME]-03"
type button "false"
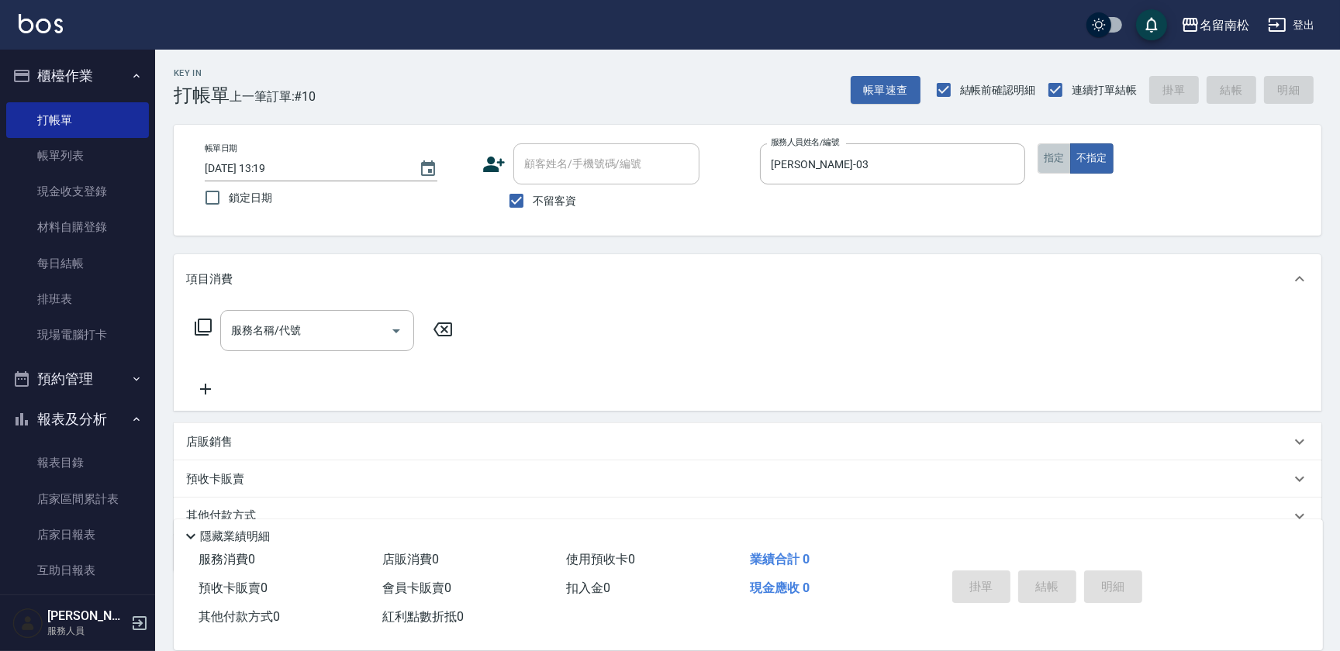
click at [1057, 167] on button "指定" at bounding box center [1054, 158] width 33 height 30
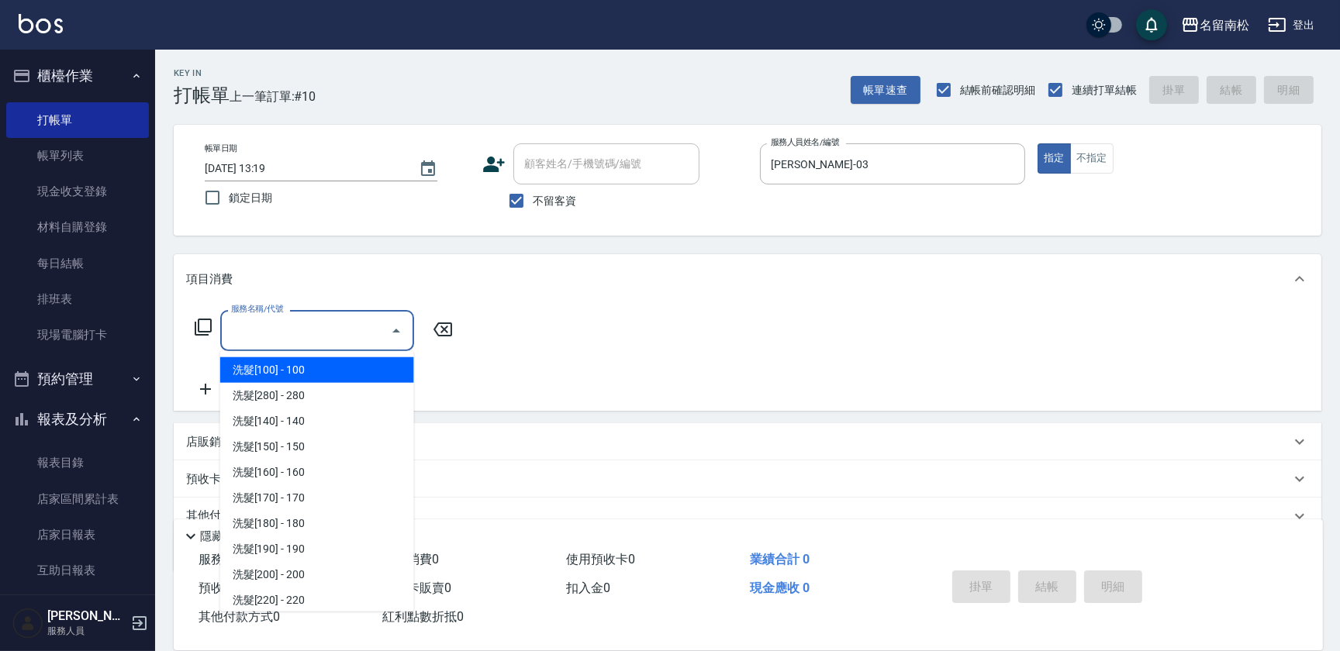
click at [319, 336] on input "服務名稱/代號" at bounding box center [305, 330] width 157 height 27
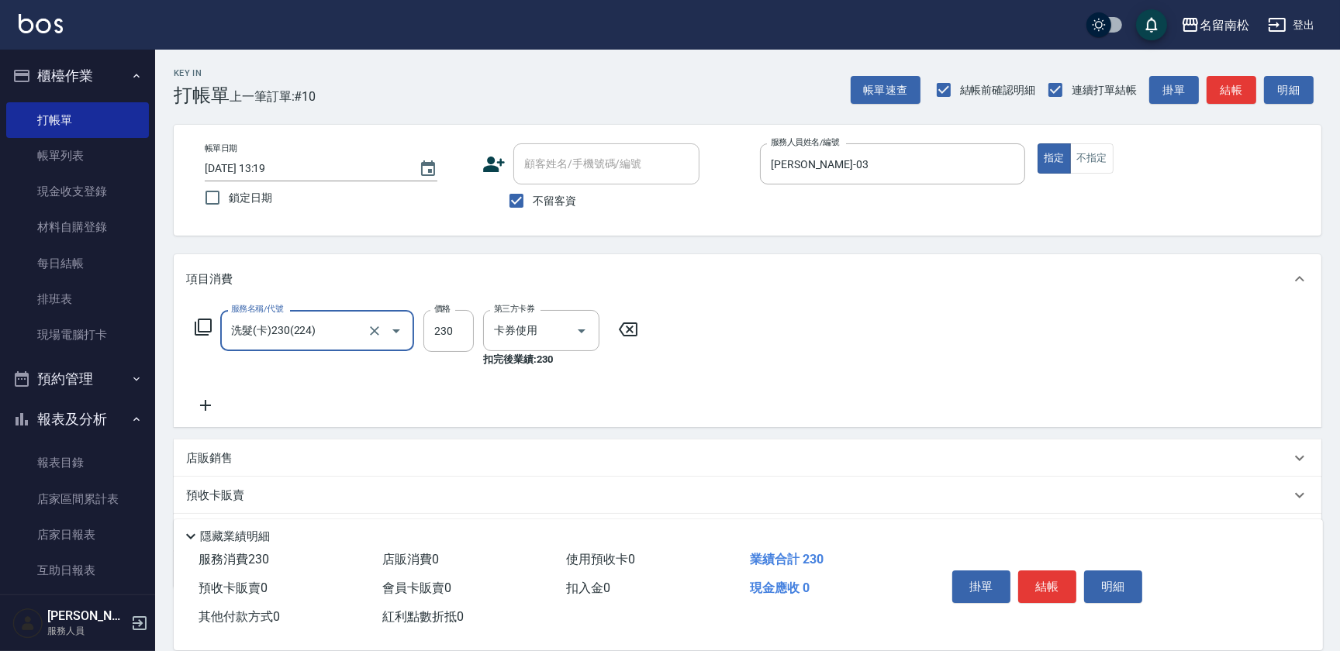
type input "洗髮(卡)230(224)"
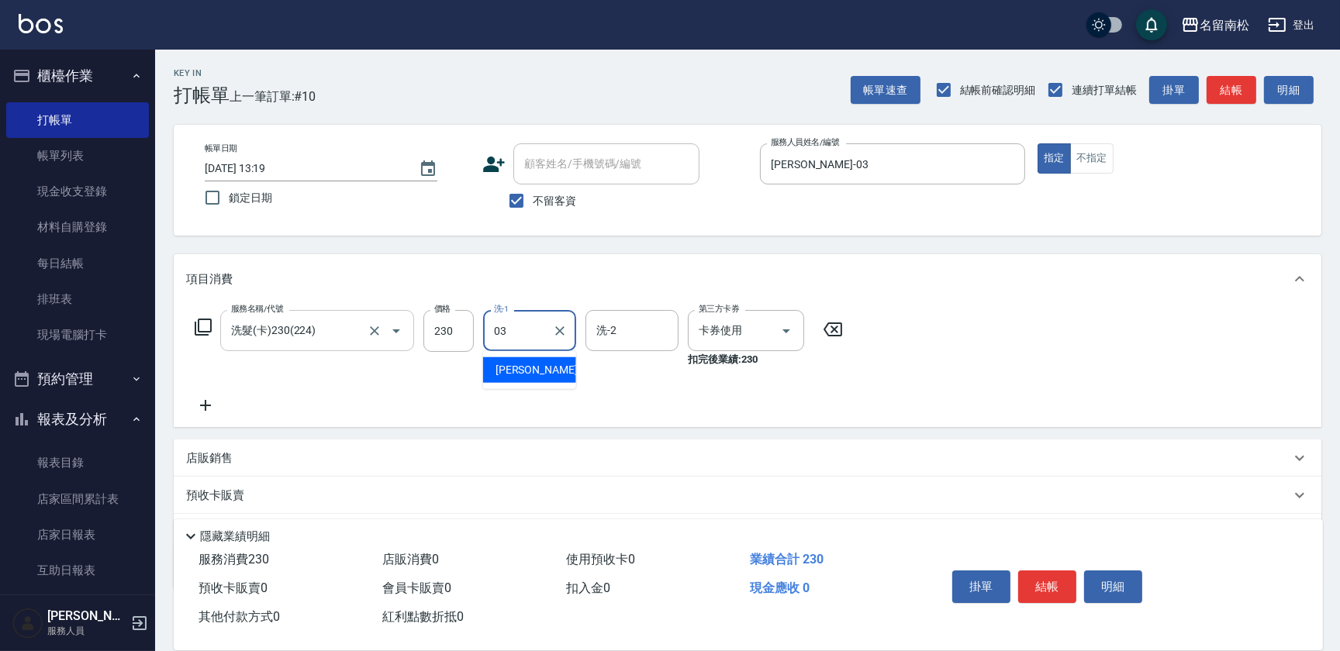
type input "[PERSON_NAME]-03"
click at [1055, 575] on button "結帳" at bounding box center [1047, 587] width 58 height 33
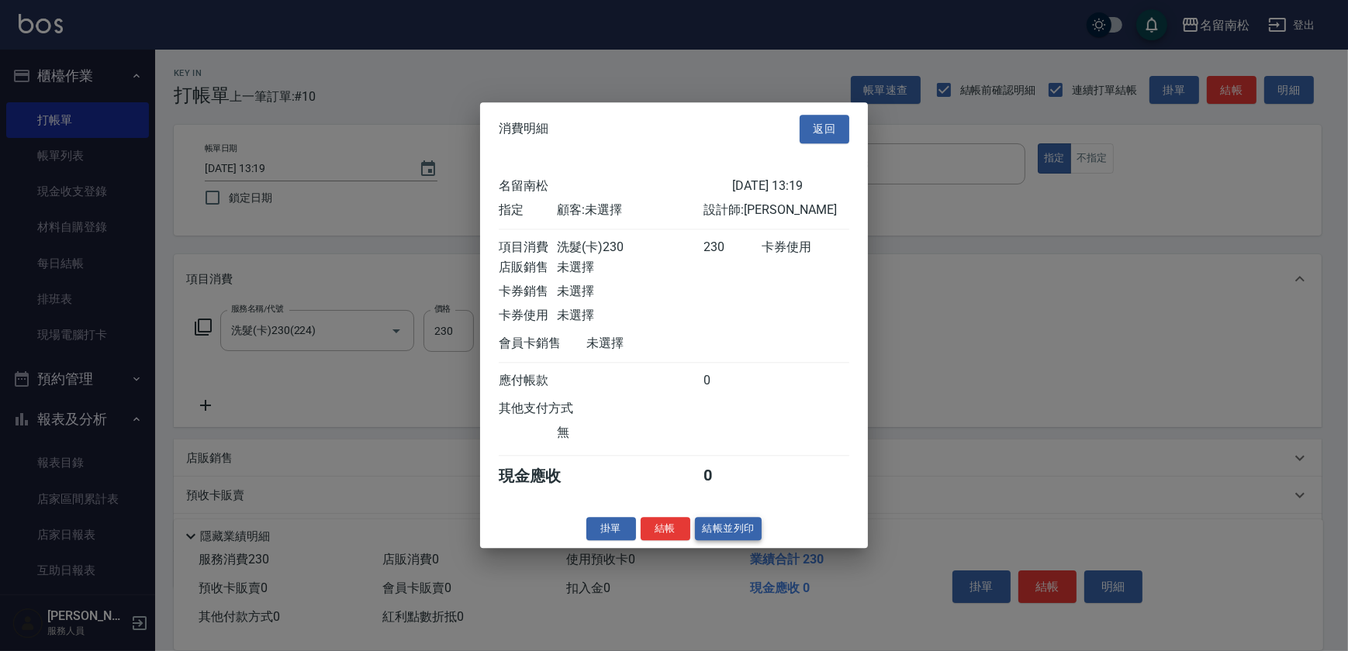
click at [720, 527] on button "結帳並列印" at bounding box center [728, 529] width 67 height 24
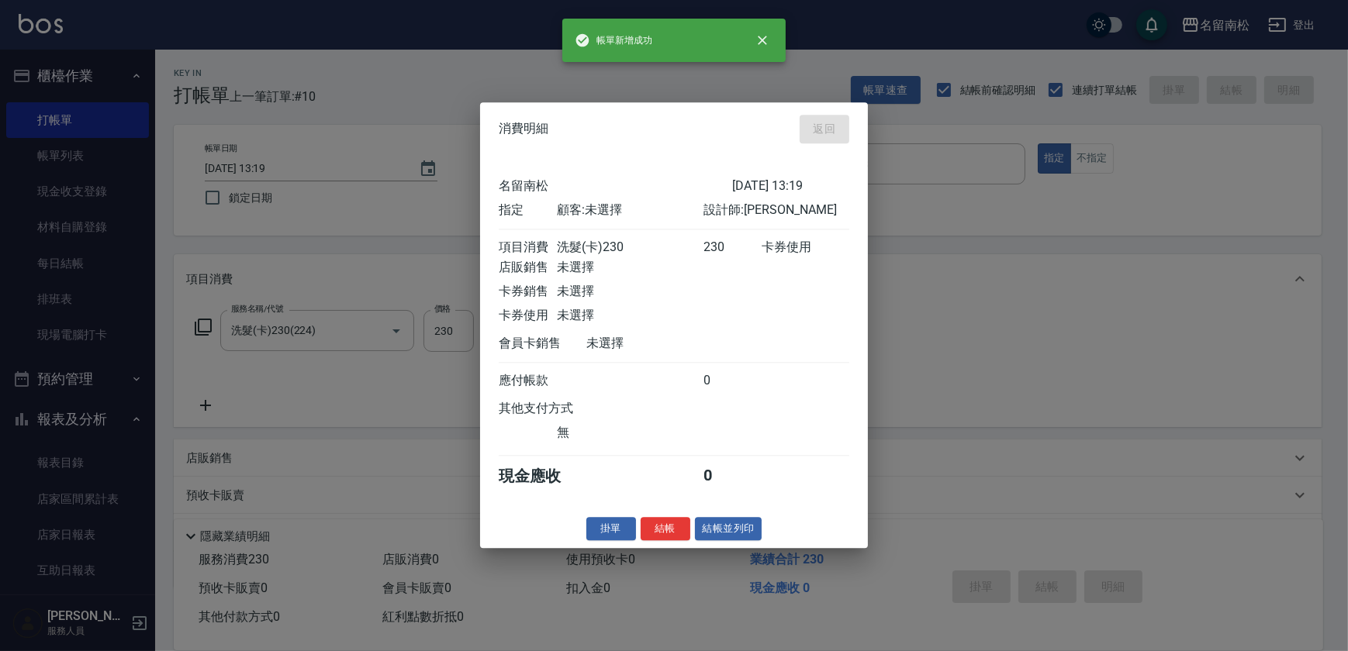
type input "[DATE] 13:44"
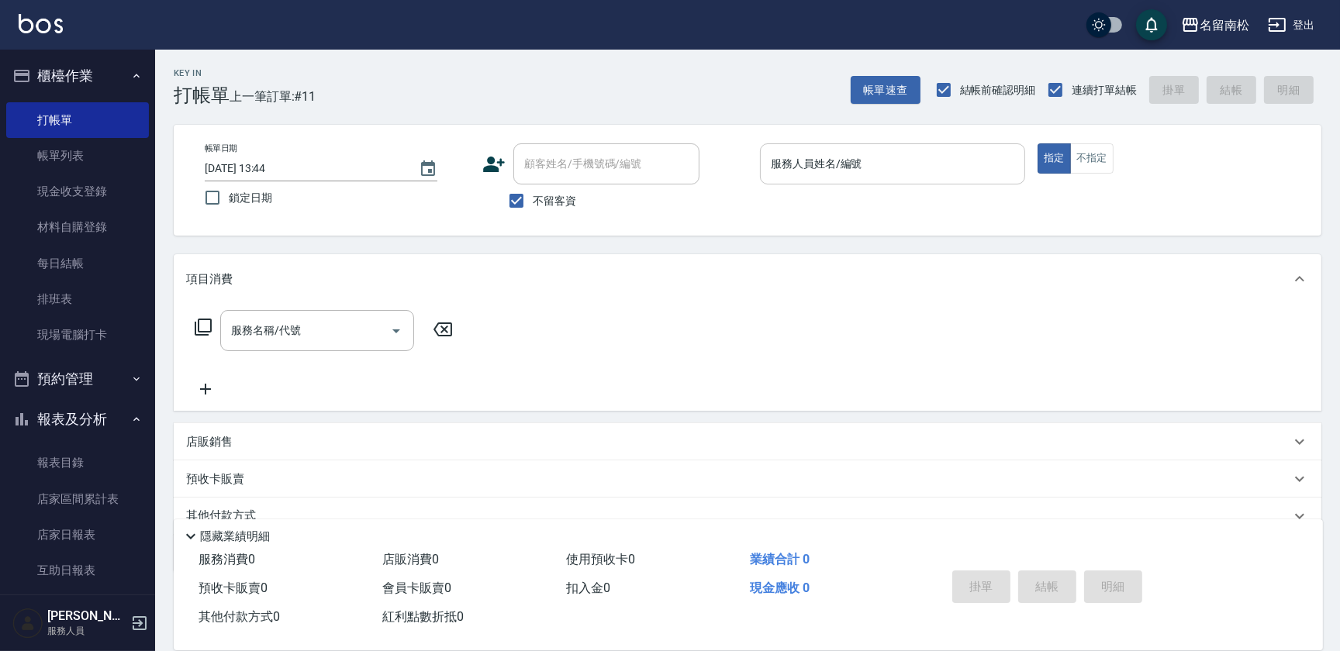
click at [882, 153] on input "服務人員姓名/編號" at bounding box center [892, 163] width 251 height 27
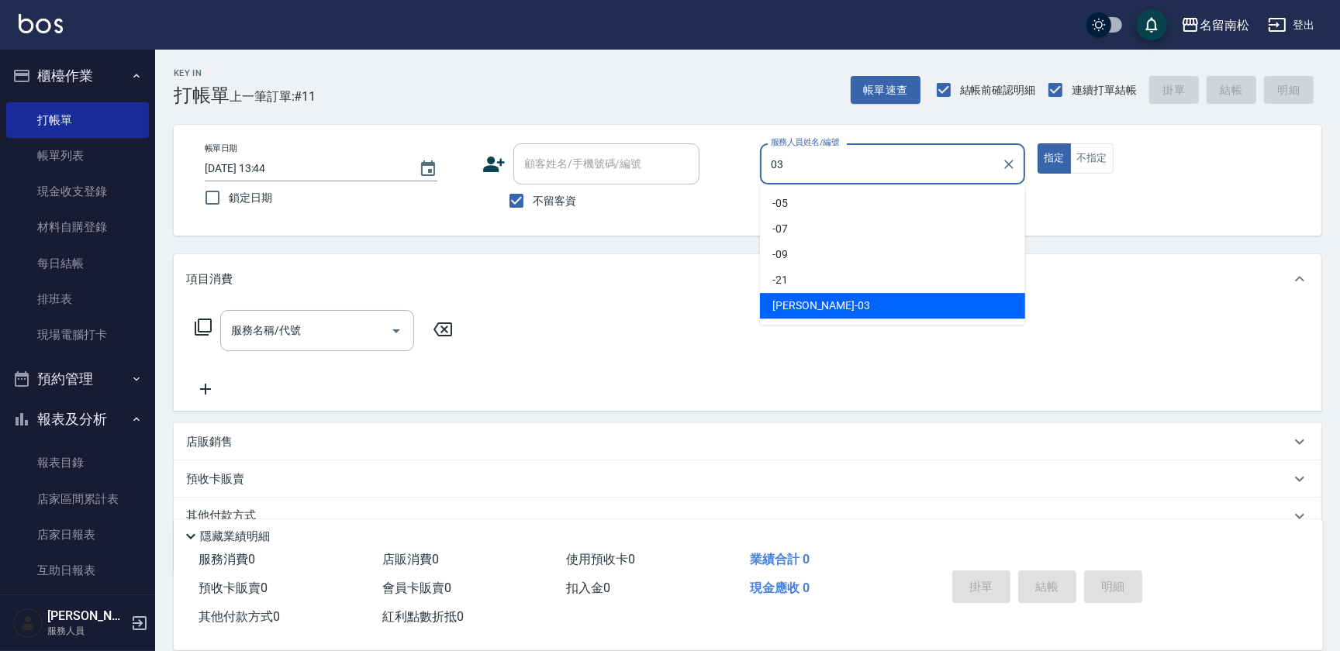
type input "[PERSON_NAME]-03"
type button "true"
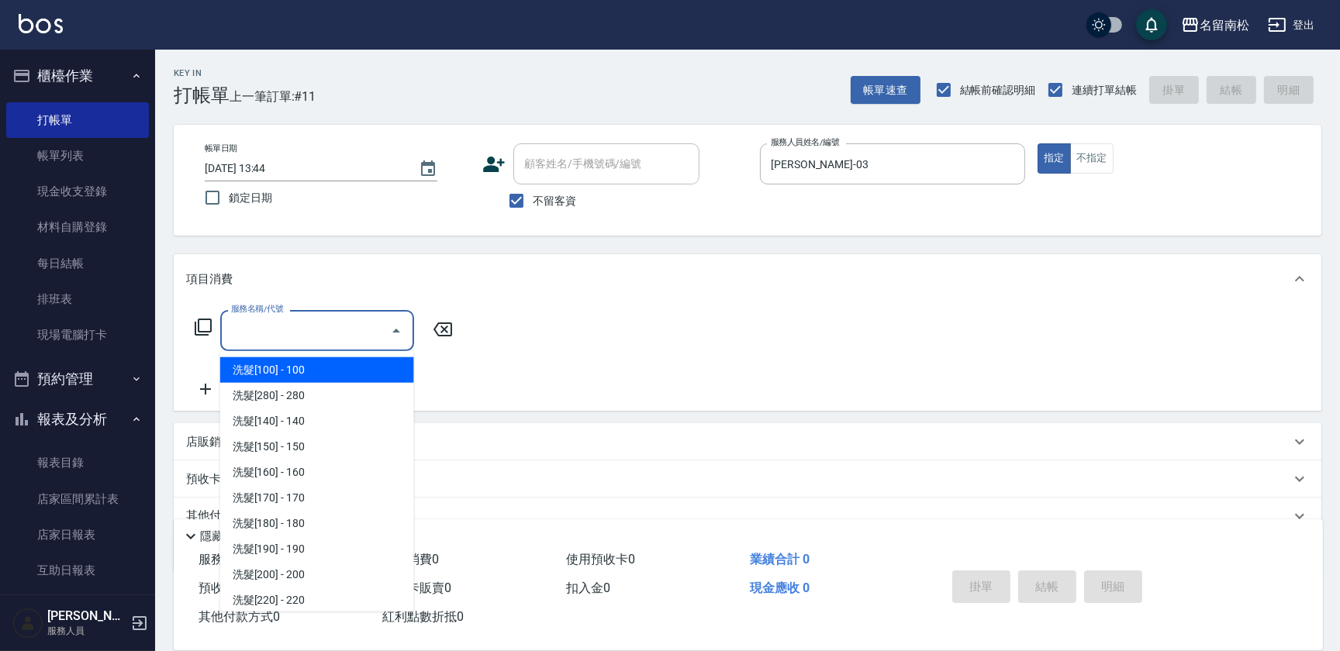
click at [320, 337] on input "服務名稱/代號" at bounding box center [305, 330] width 157 height 27
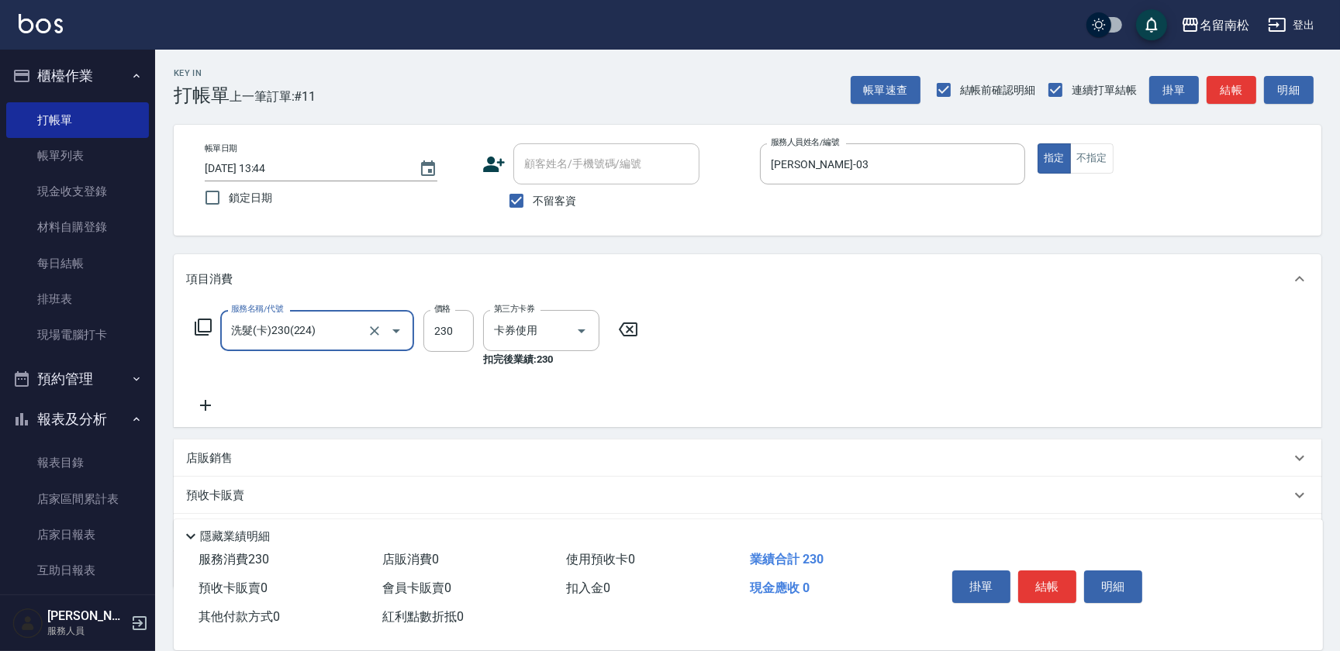
type input "洗髮(卡)230(224)"
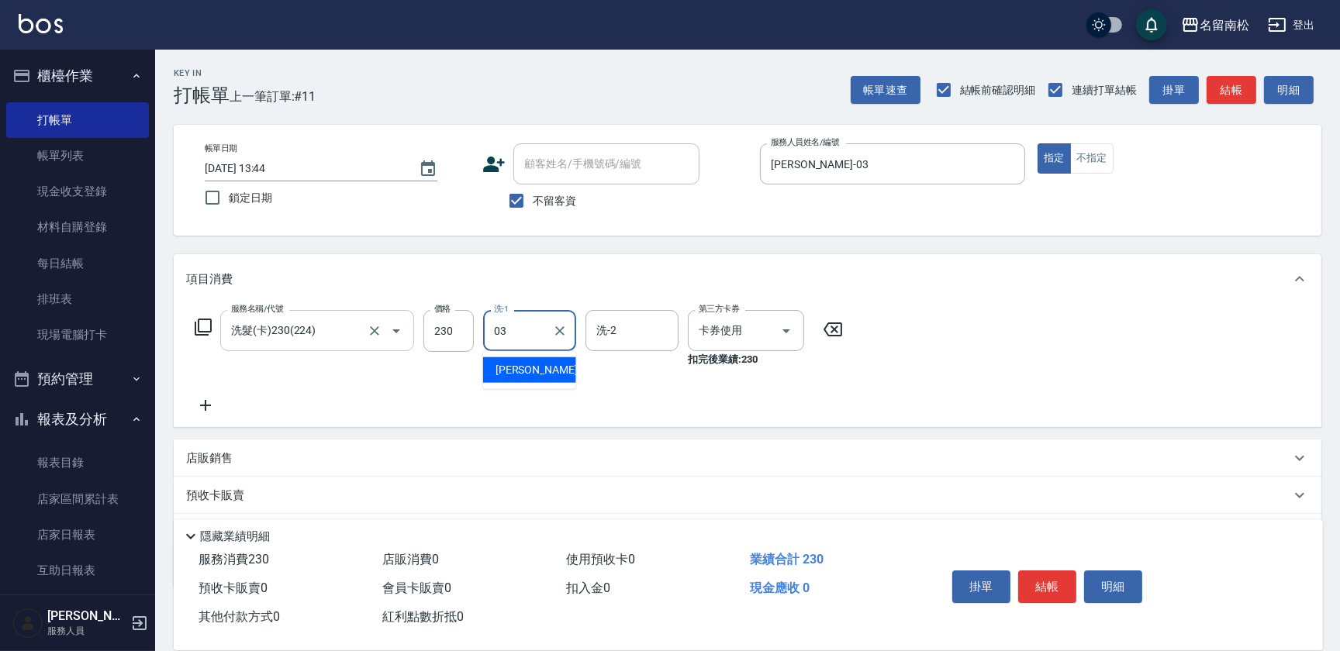
type input "[PERSON_NAME]-03"
click at [1043, 582] on button "結帳" at bounding box center [1047, 587] width 58 height 33
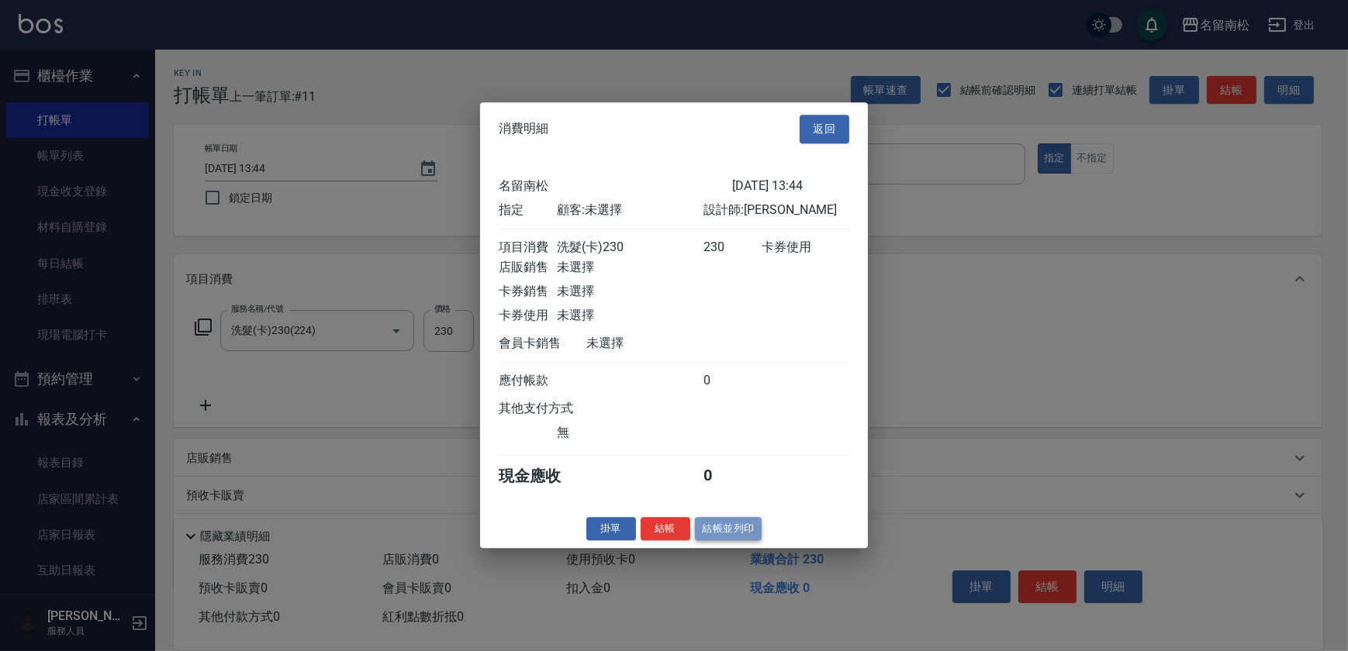
click at [736, 534] on button "結帳並列印" at bounding box center [728, 529] width 67 height 24
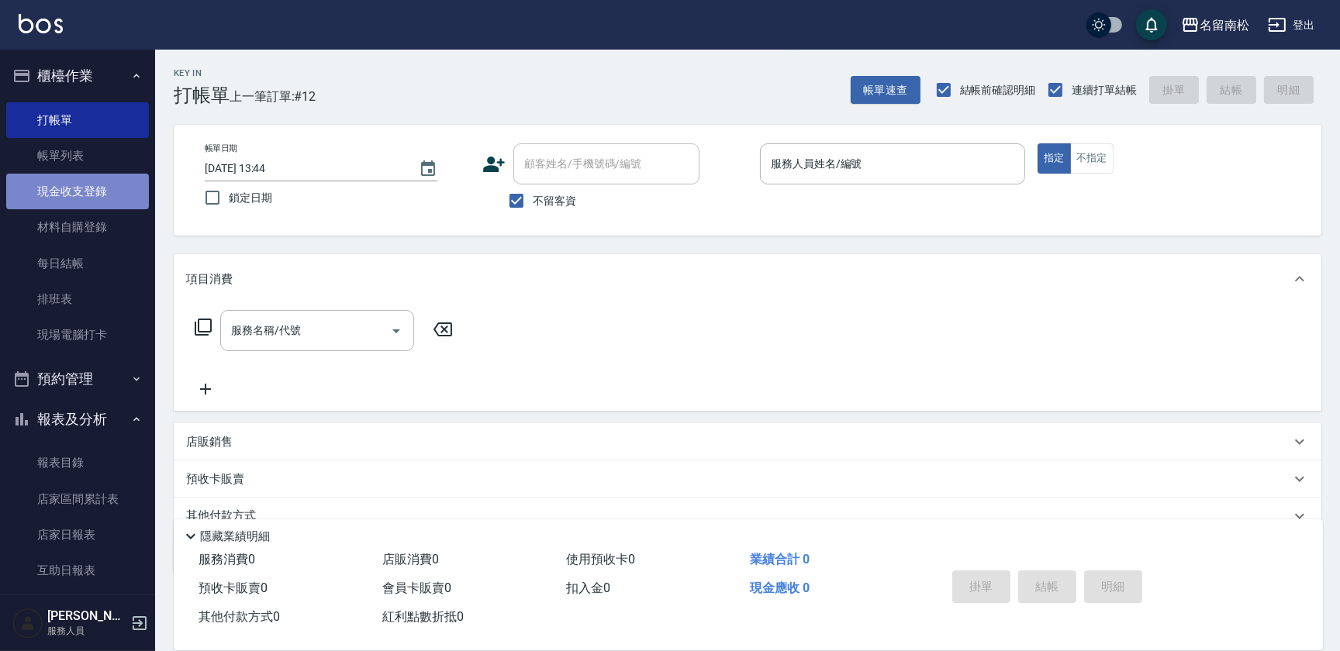
click at [101, 195] on link "現金收支登錄" at bounding box center [77, 192] width 143 height 36
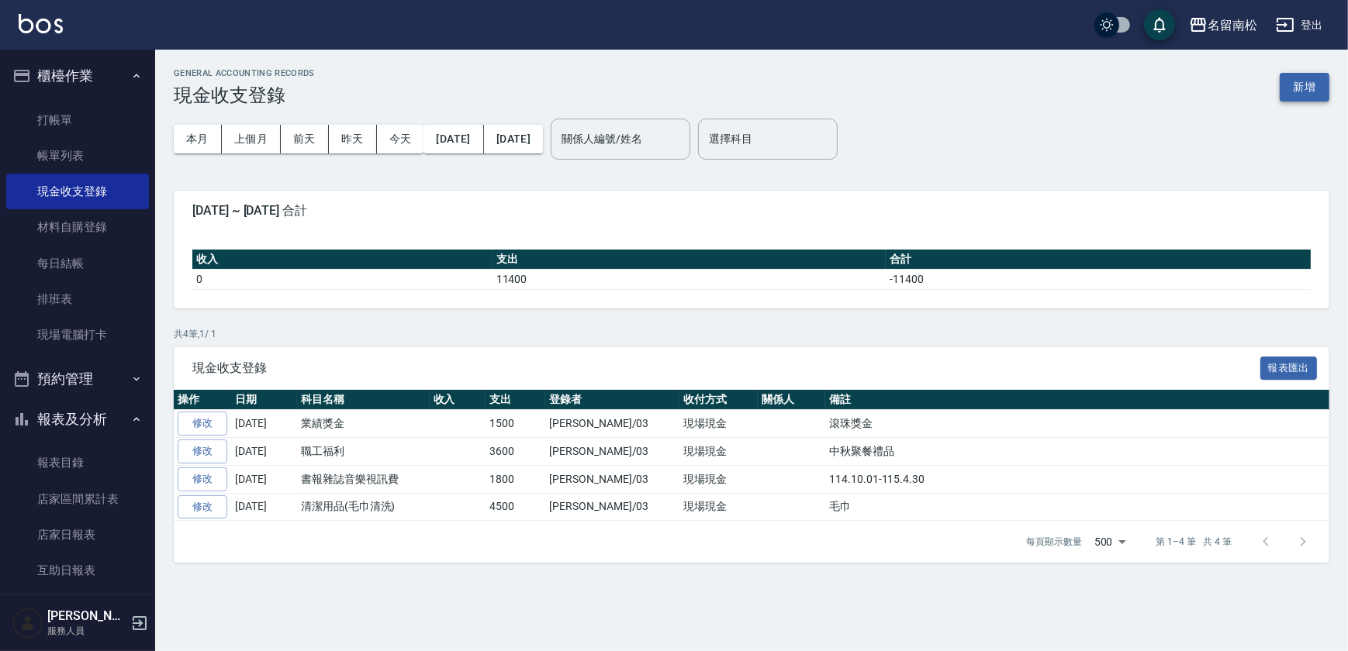
click at [1295, 81] on button "新增" at bounding box center [1304, 87] width 50 height 29
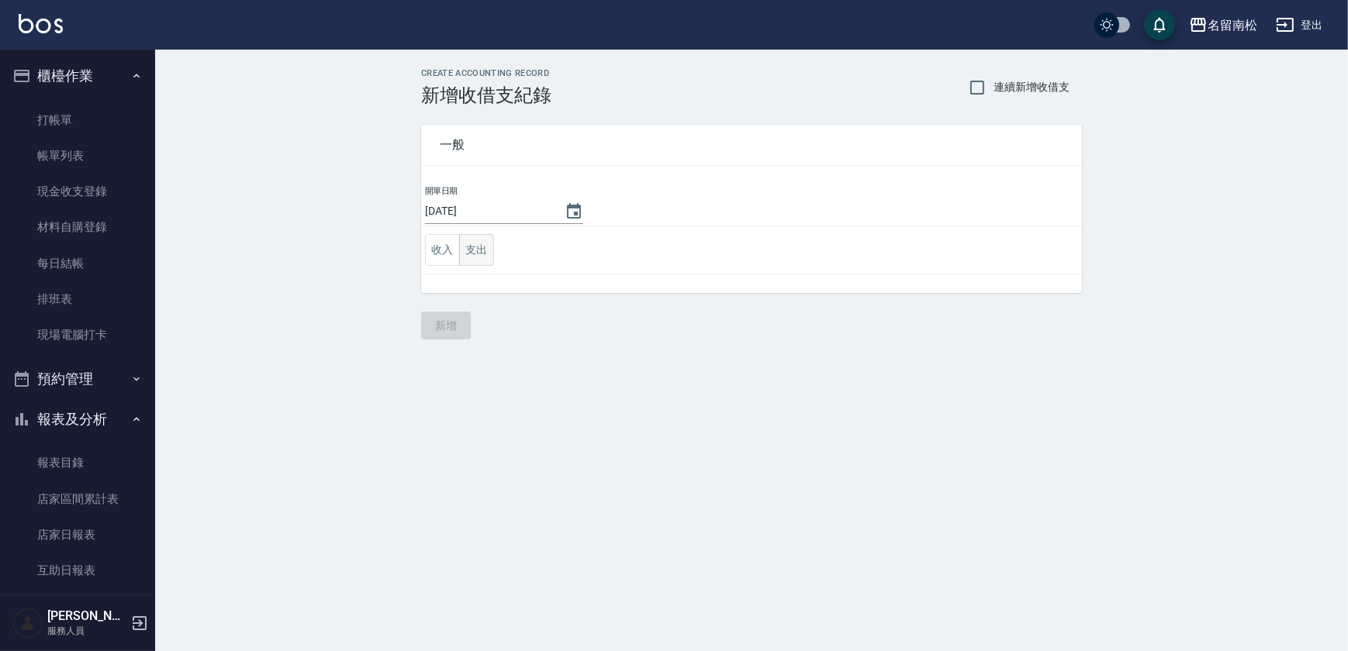
click at [483, 241] on button "支出" at bounding box center [476, 250] width 35 height 32
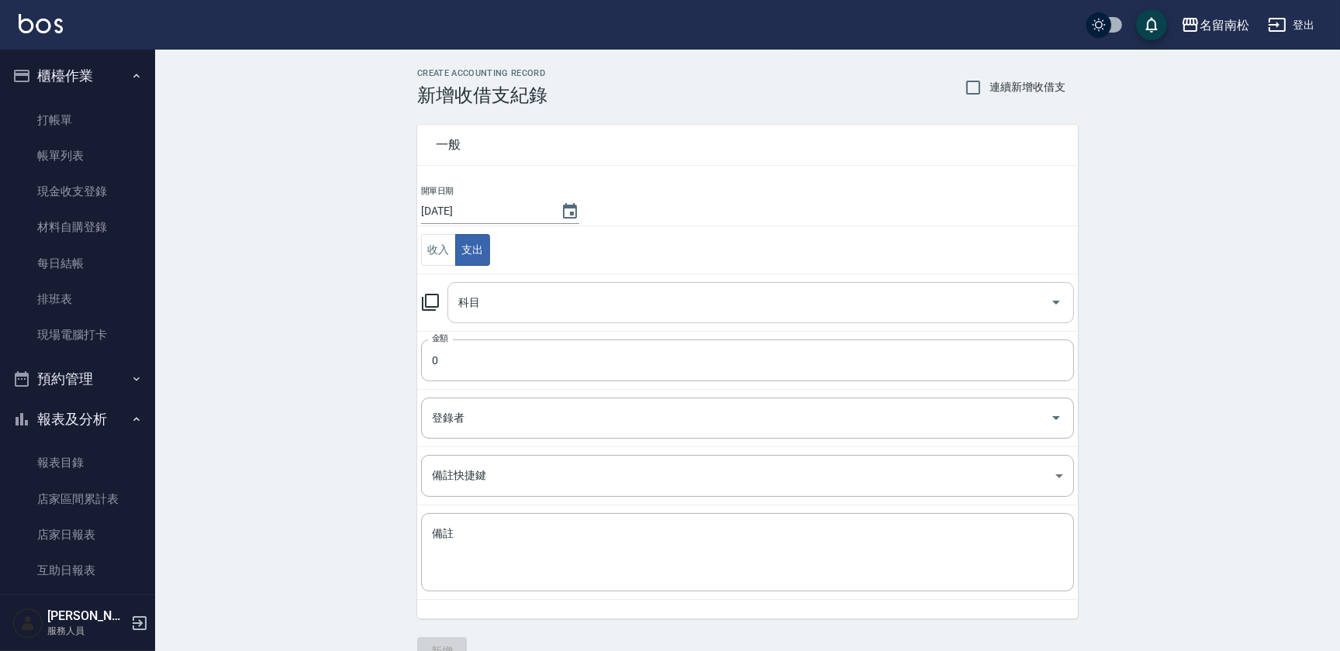
click at [545, 313] on input "科目" at bounding box center [748, 302] width 589 height 27
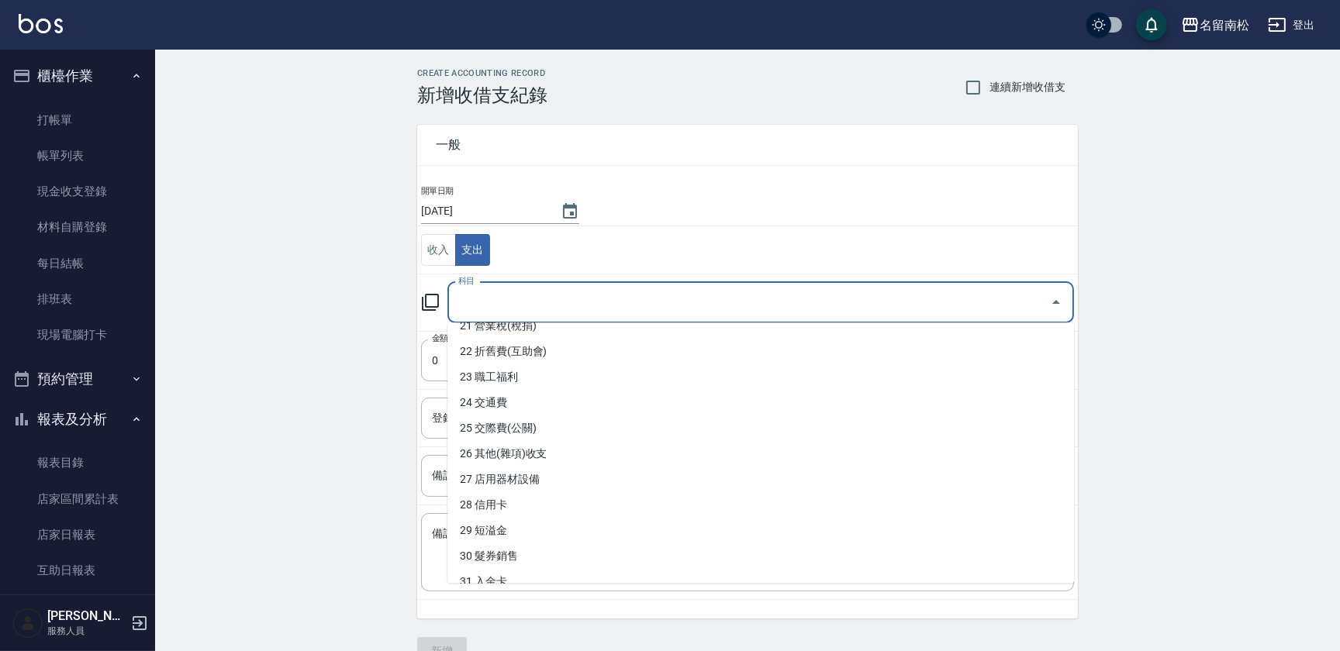
scroll to position [550, 0]
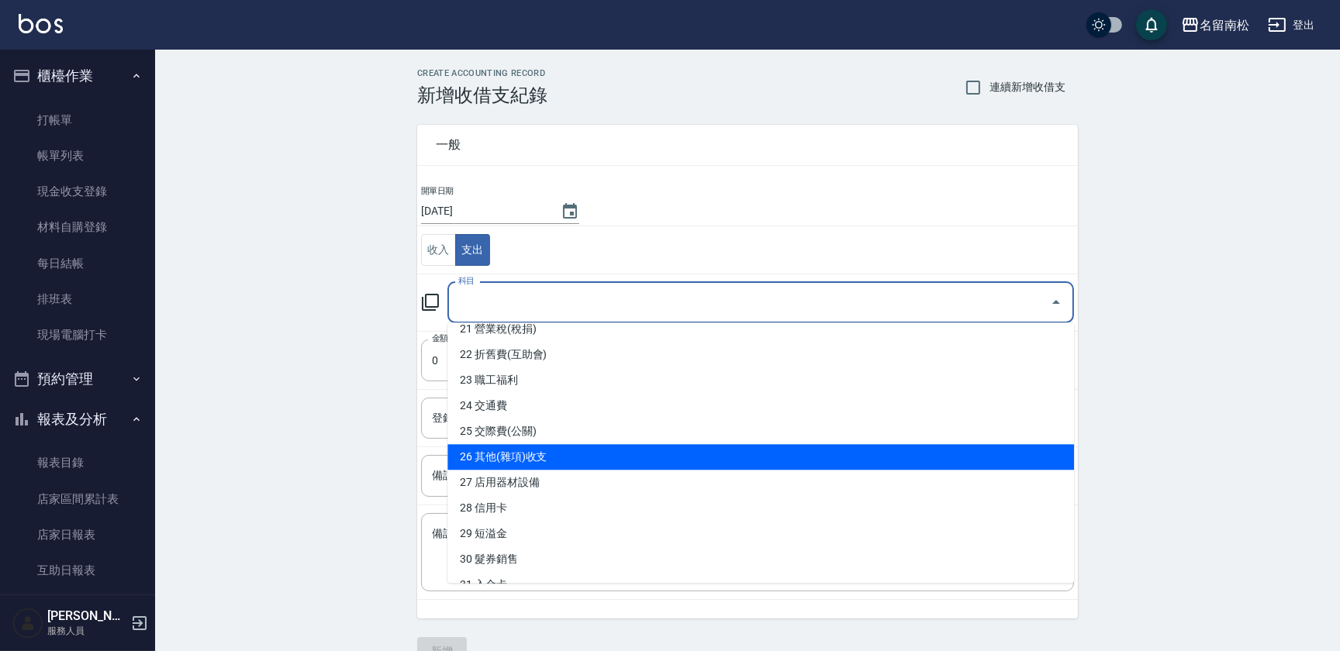
click at [849, 447] on li "26 其他(雜項)收支" at bounding box center [760, 457] width 627 height 26
type input "26 其他(雜項)收支"
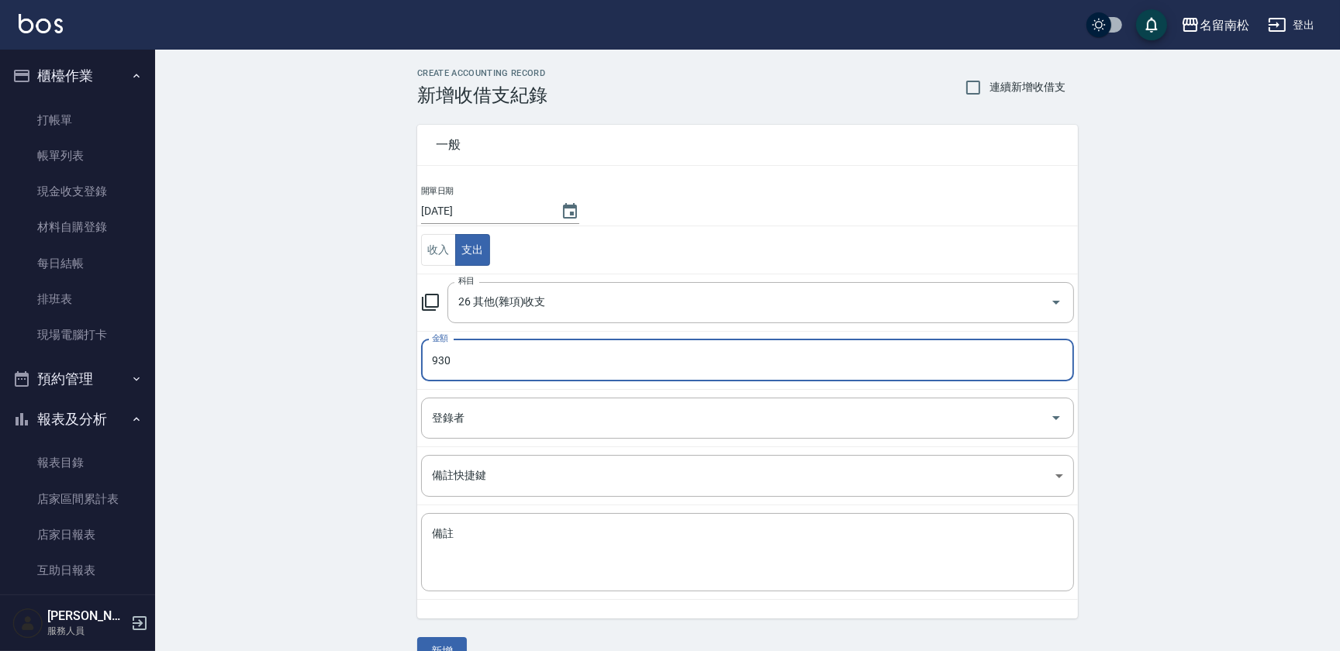
type input "930"
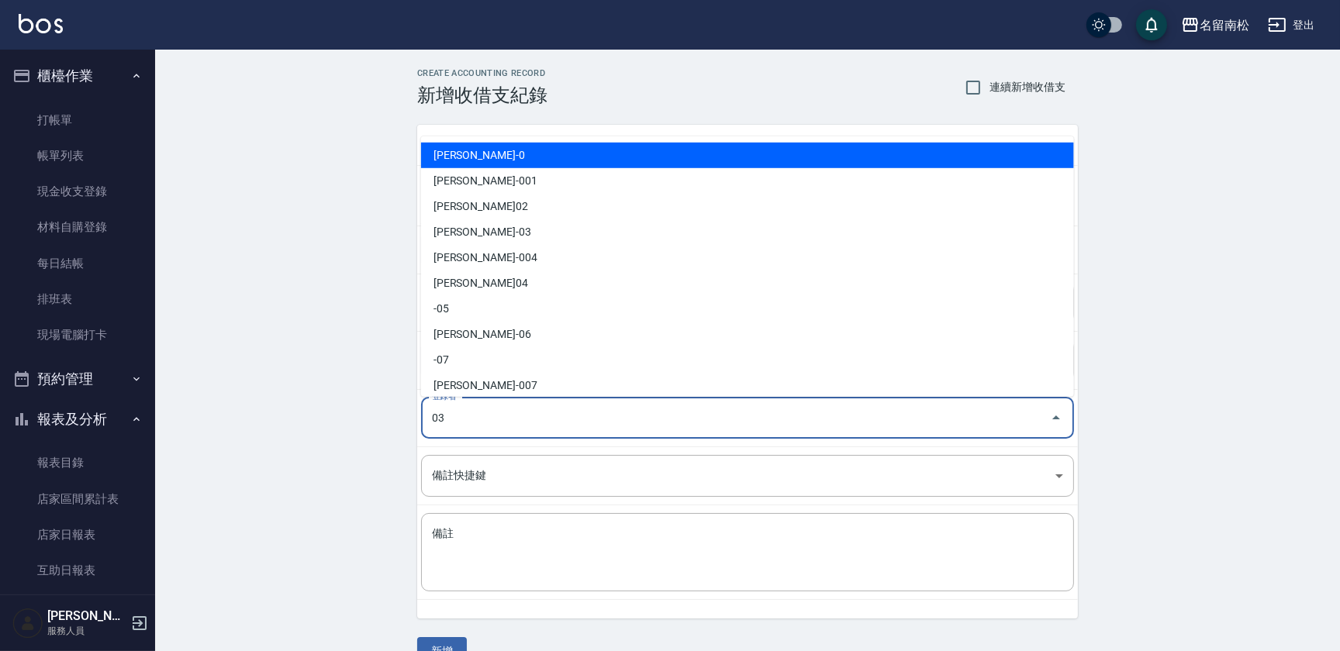
type input "[PERSON_NAME]-03"
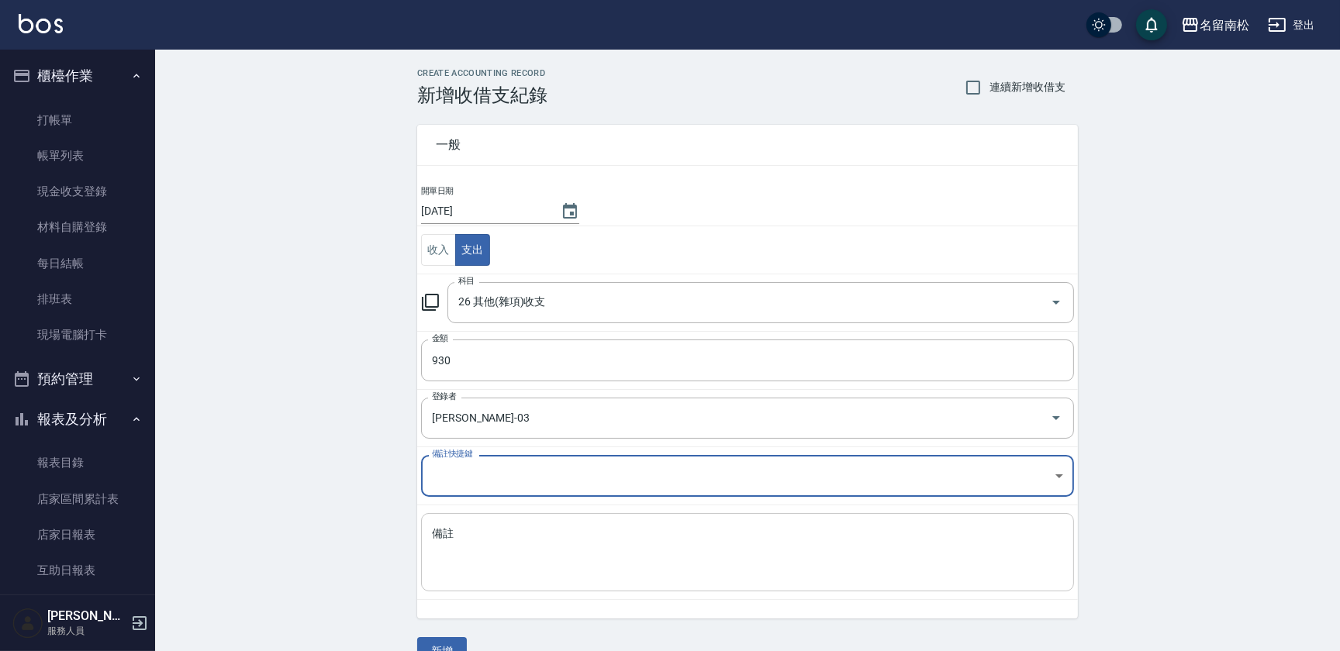
click at [542, 565] on textarea "備註" at bounding box center [747, 553] width 631 height 53
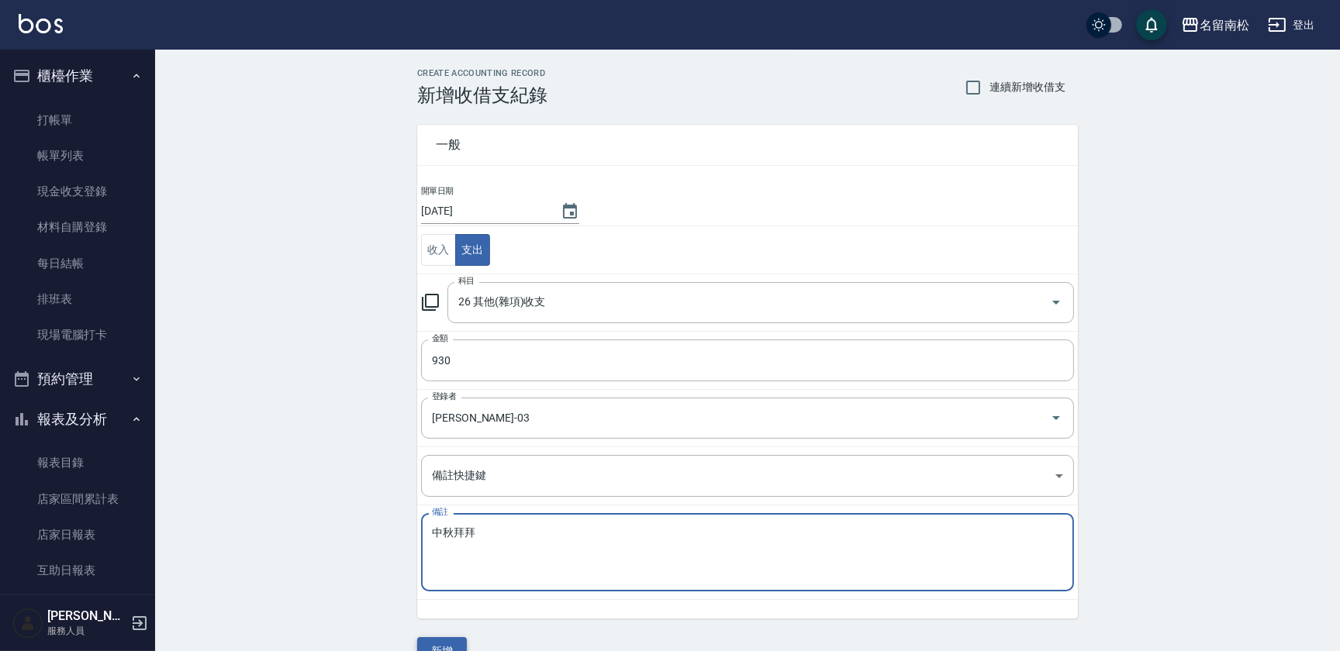
type textarea "中秋拜拜"
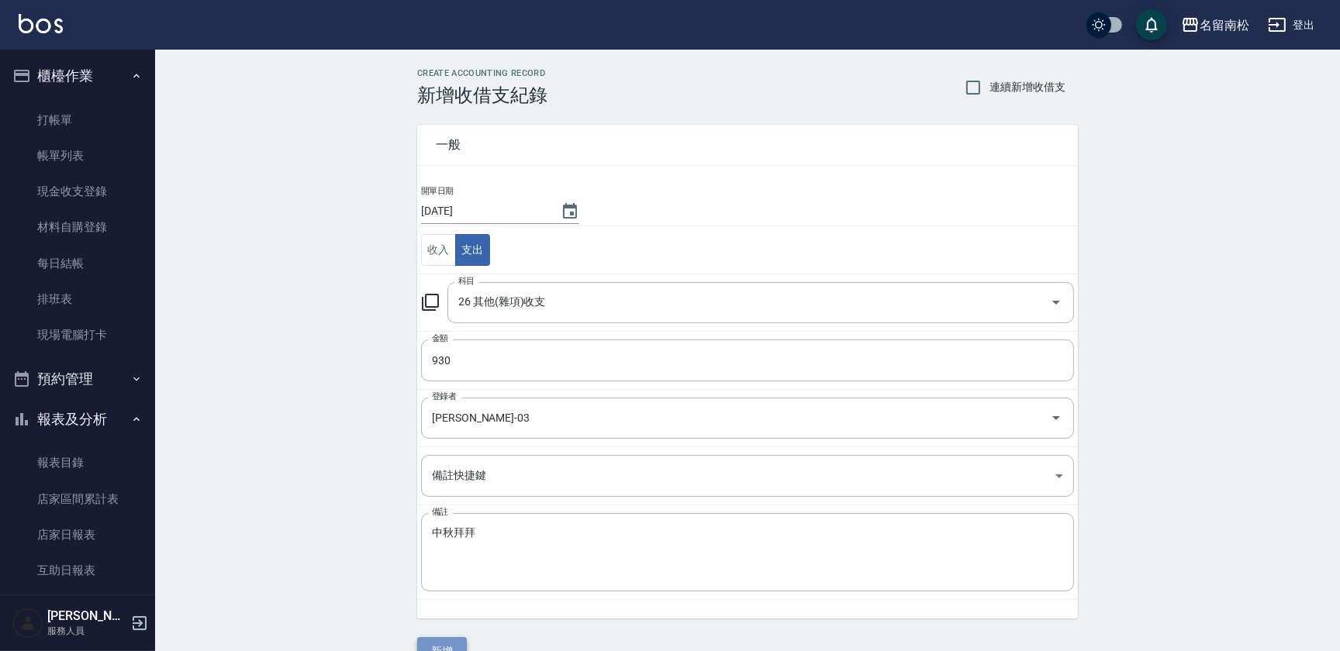
click at [444, 644] on button "新增" at bounding box center [442, 651] width 50 height 29
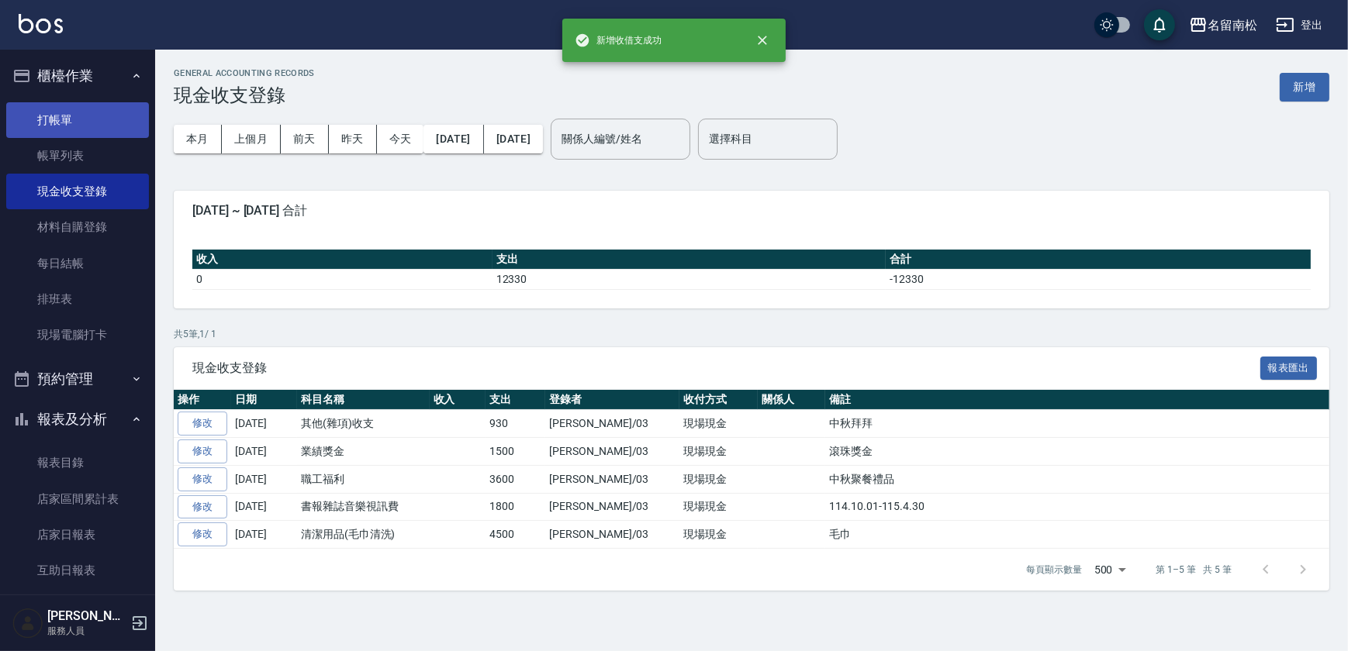
click at [107, 131] on link "打帳單" at bounding box center [77, 120] width 143 height 36
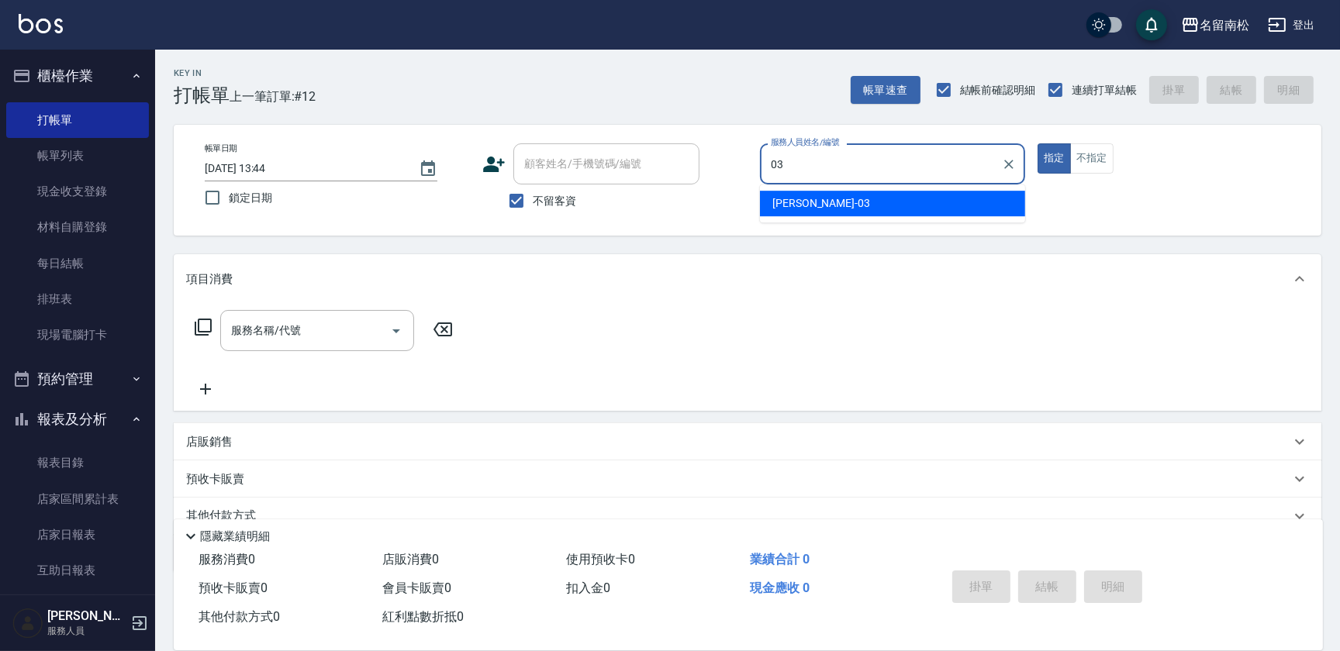
type input "[PERSON_NAME]-03"
type button "true"
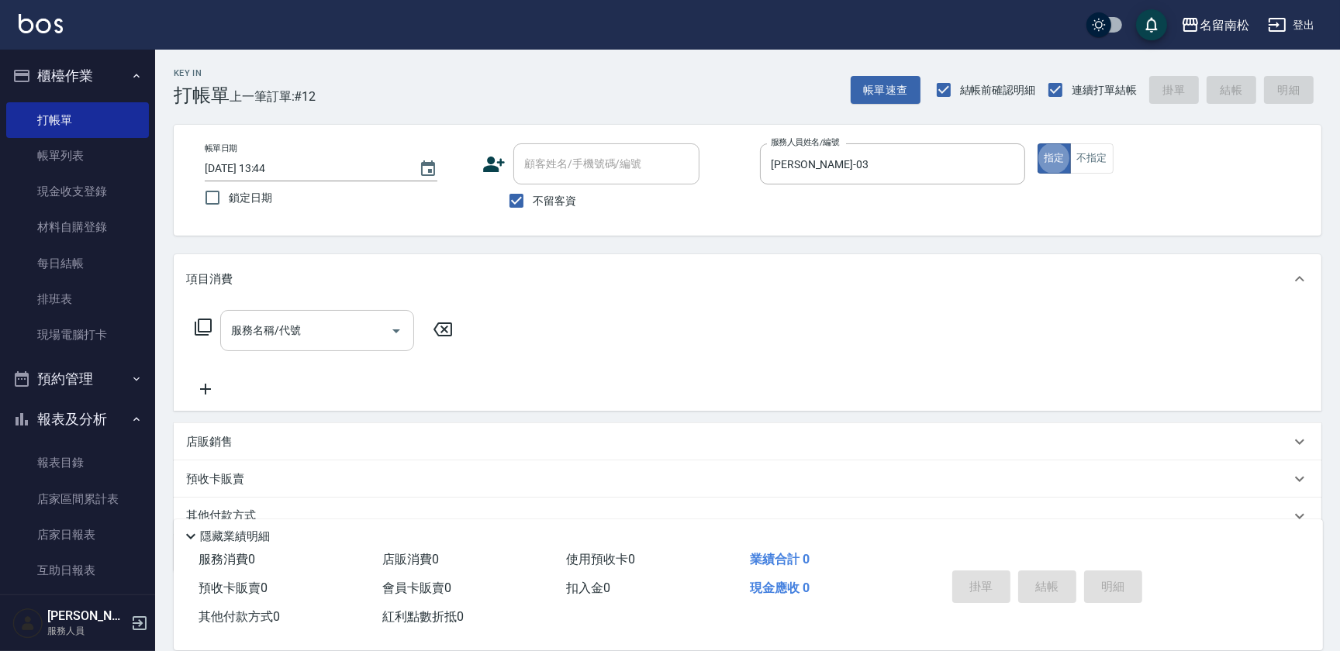
click at [272, 329] on input "服務名稱/代號" at bounding box center [305, 330] width 157 height 27
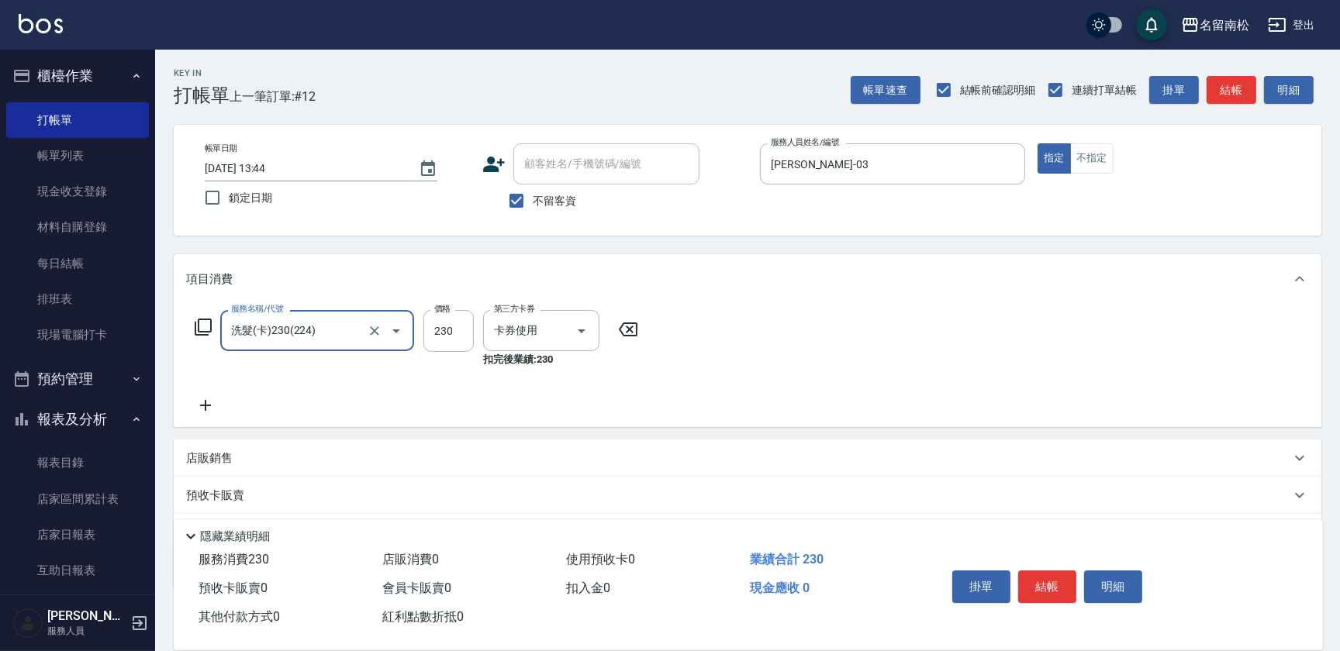
type input "洗髮(卡)230(224)"
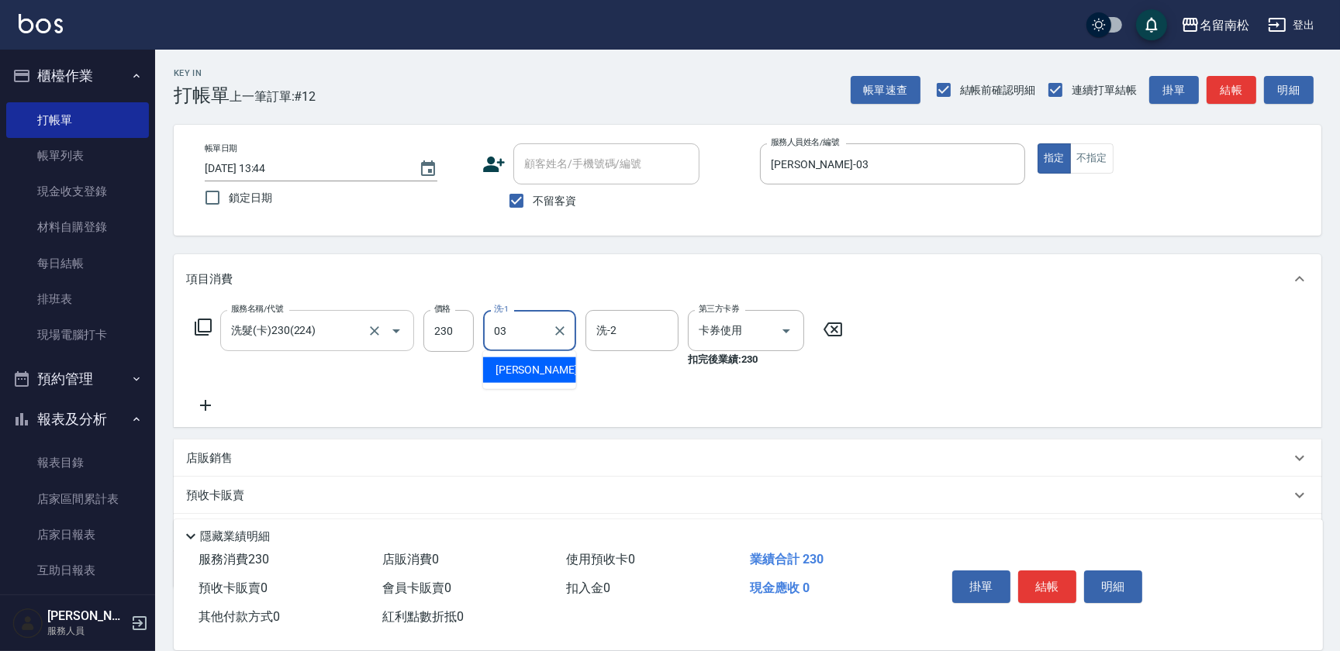
type input "[PERSON_NAME]-03"
click at [1048, 582] on button "結帳" at bounding box center [1047, 587] width 58 height 33
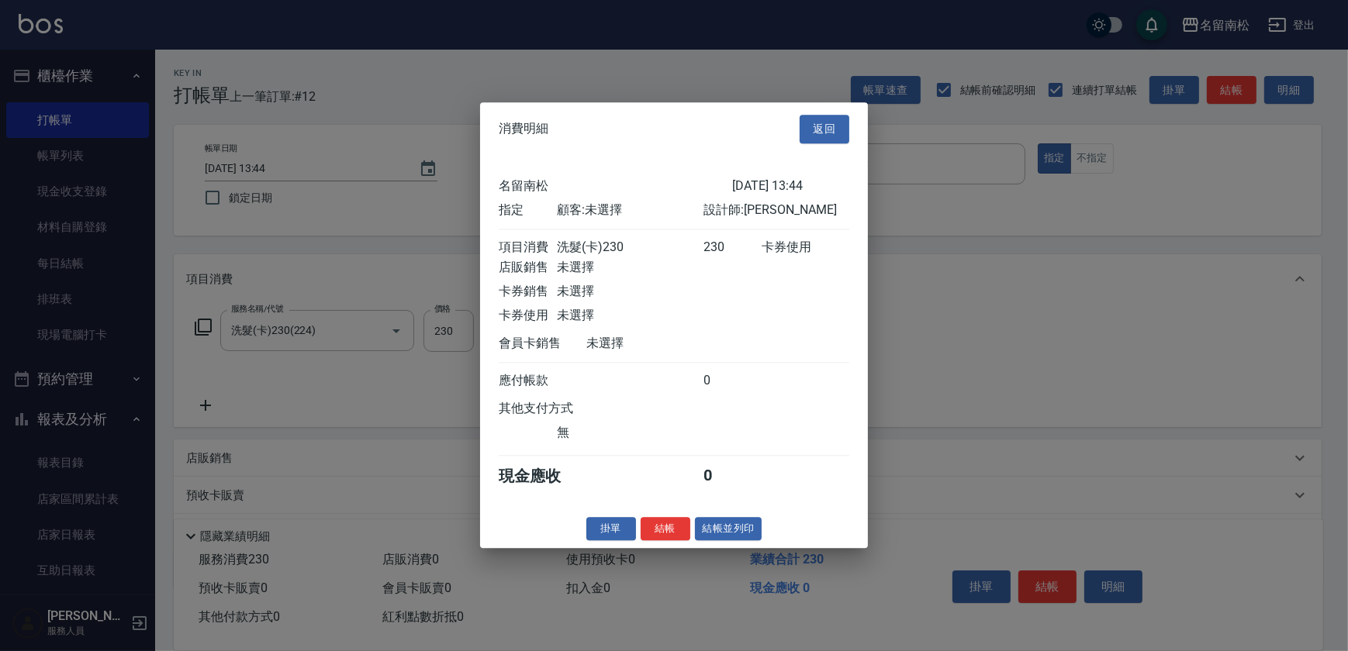
click at [735, 535] on button "結帳並列印" at bounding box center [728, 529] width 67 height 24
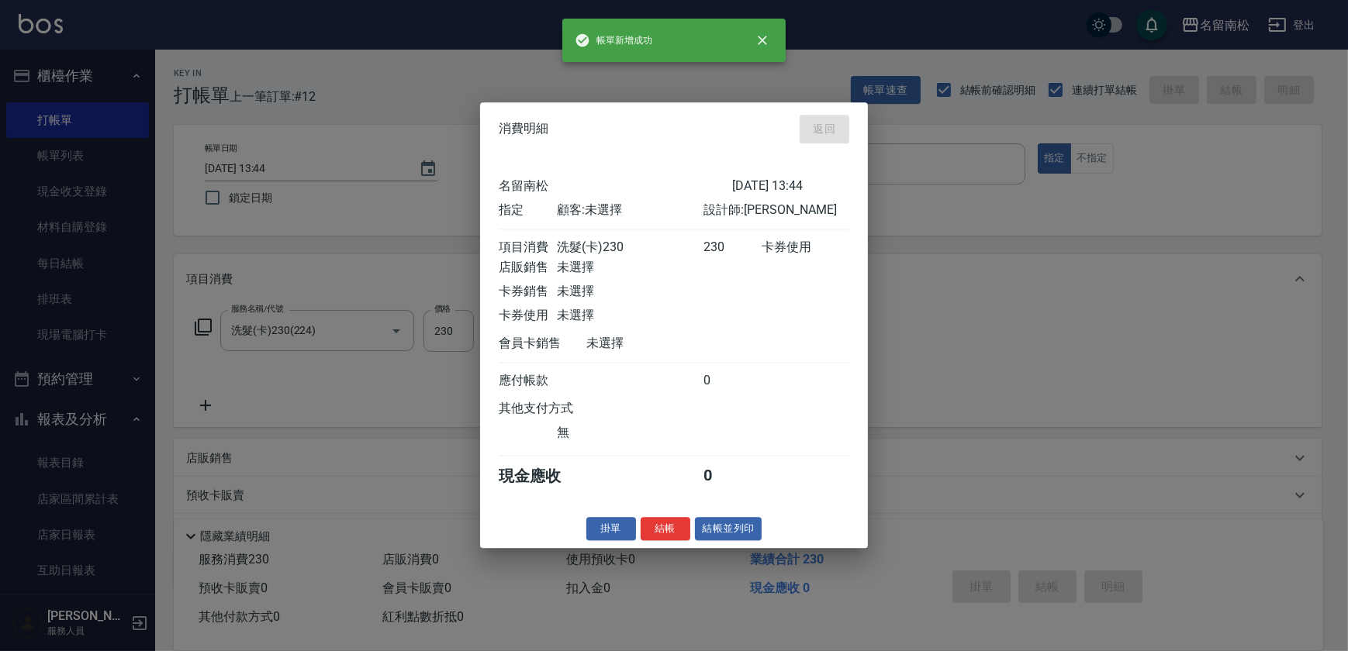
type input "[DATE] 13:46"
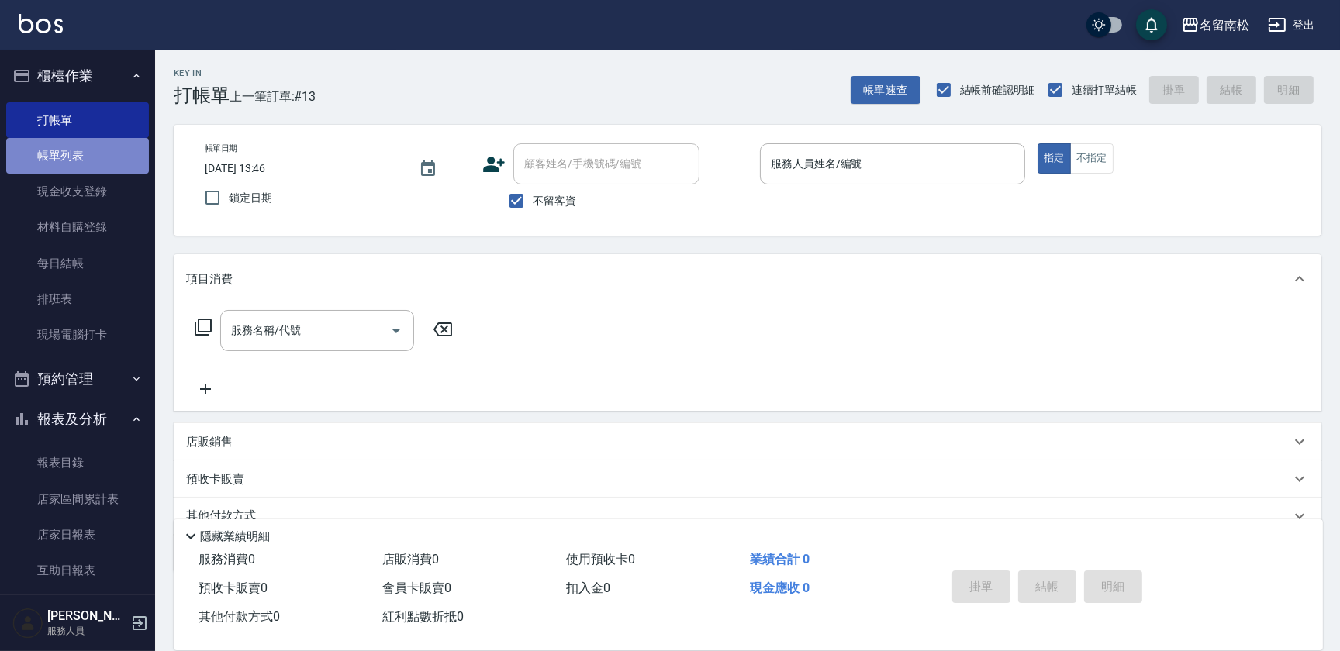
click at [112, 157] on link "帳單列表" at bounding box center [77, 156] width 143 height 36
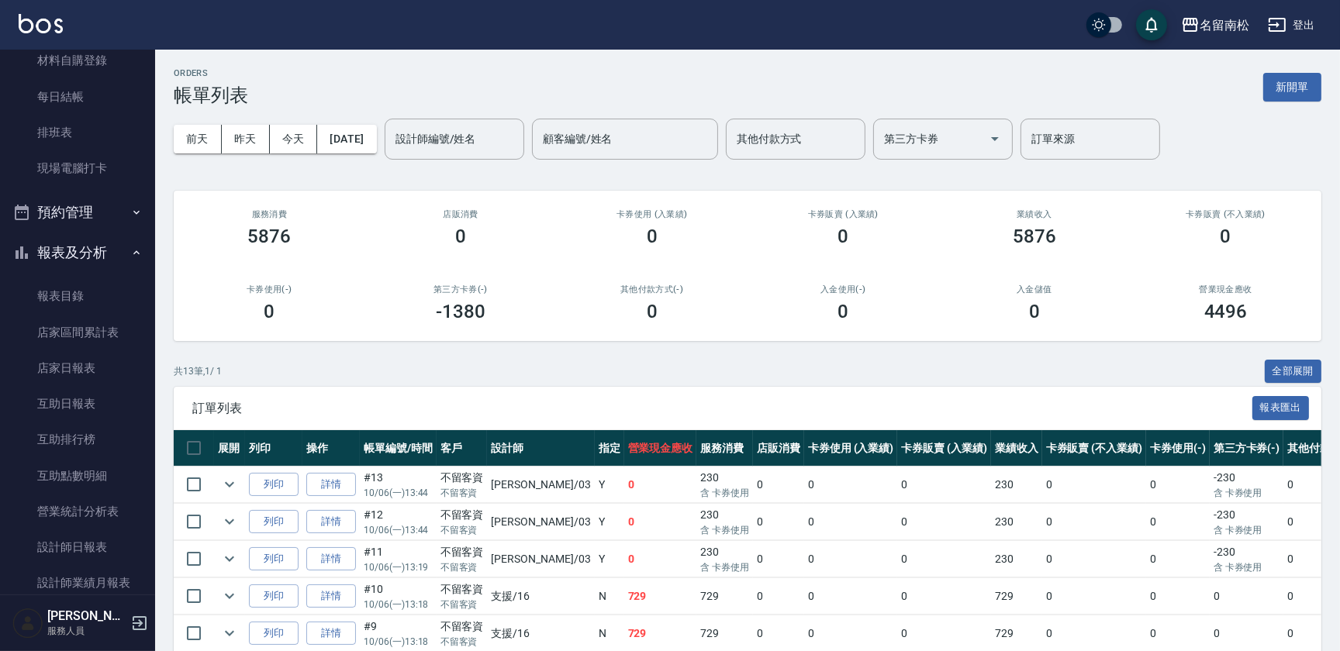
scroll to position [261, 0]
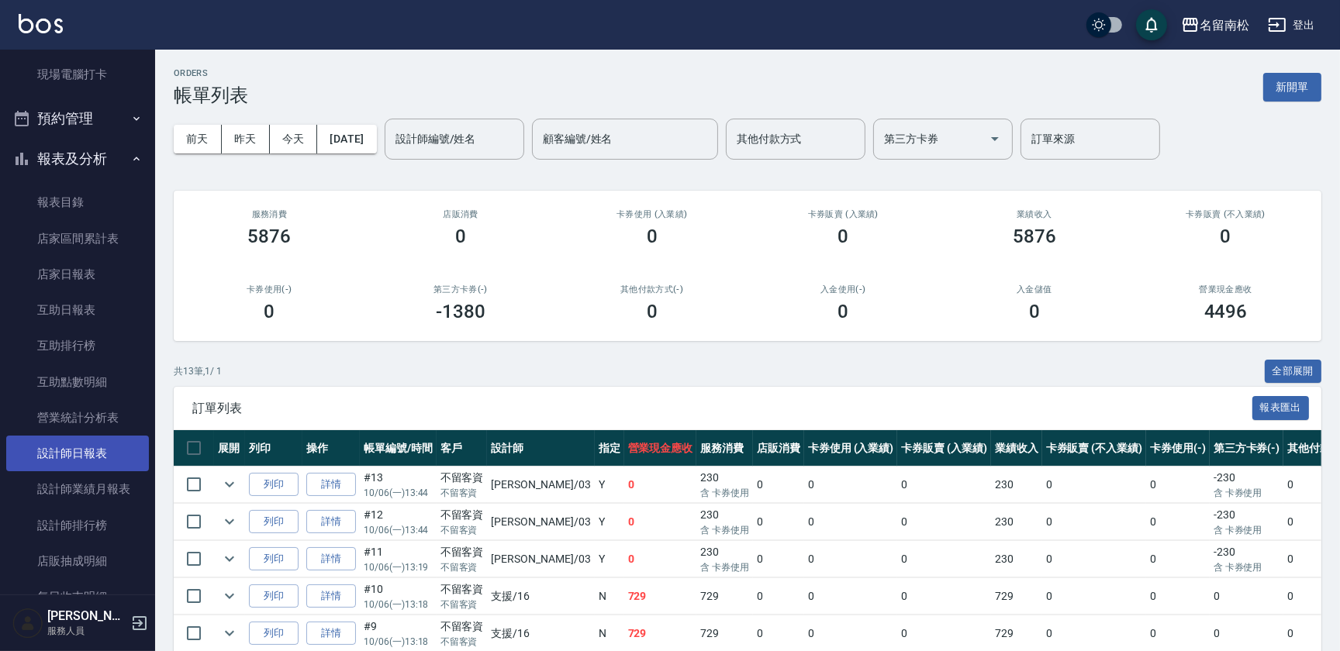
click at [105, 456] on link "設計師日報表" at bounding box center [77, 454] width 143 height 36
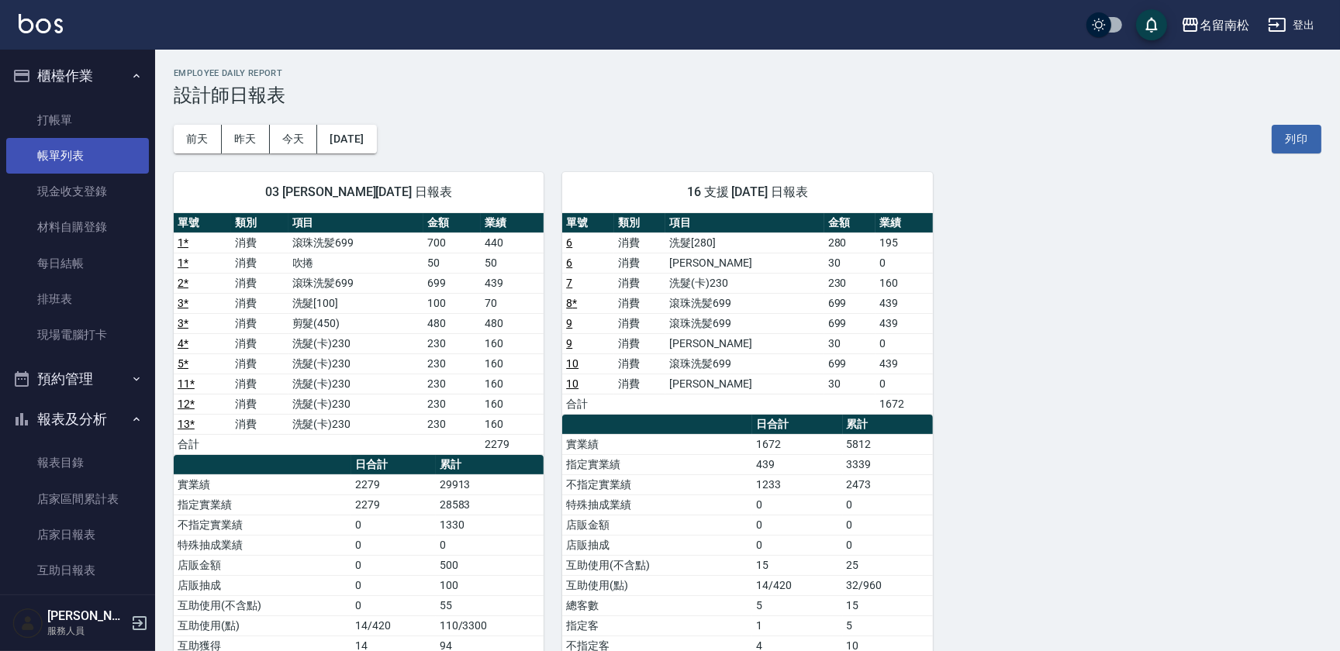
click at [108, 155] on link "帳單列表" at bounding box center [77, 156] width 143 height 36
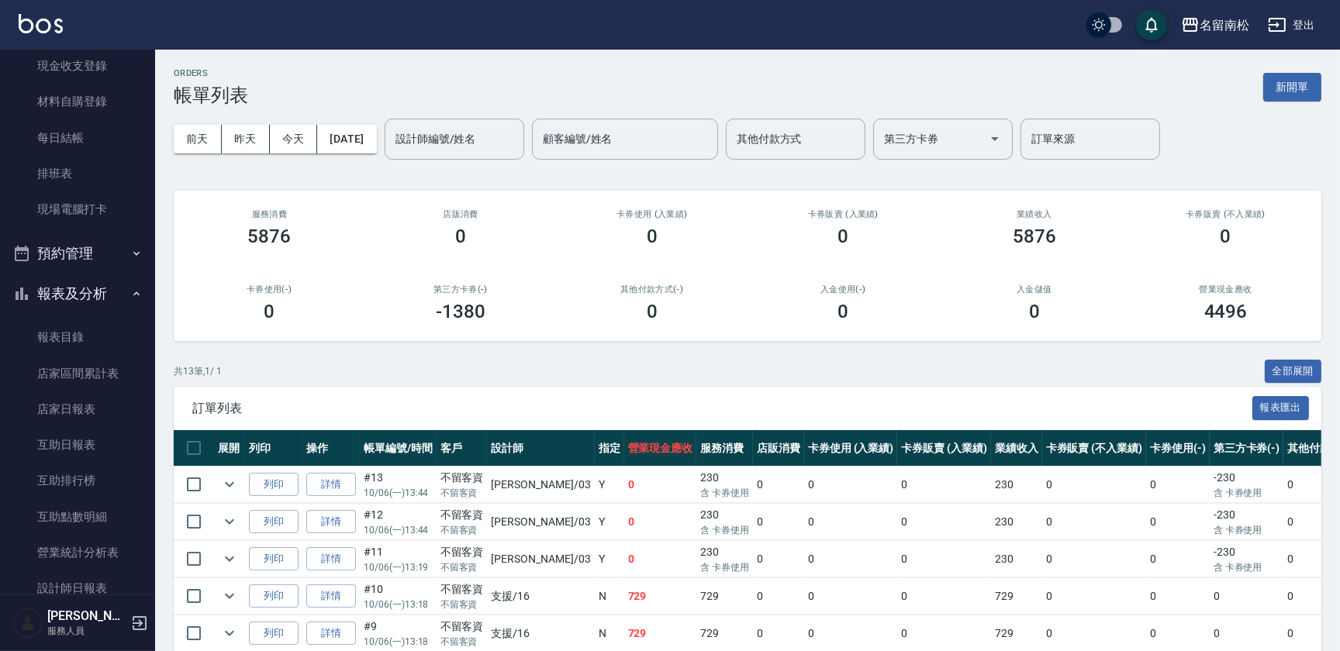
scroll to position [129, 0]
click at [113, 573] on link "設計師日報表" at bounding box center [77, 586] width 143 height 36
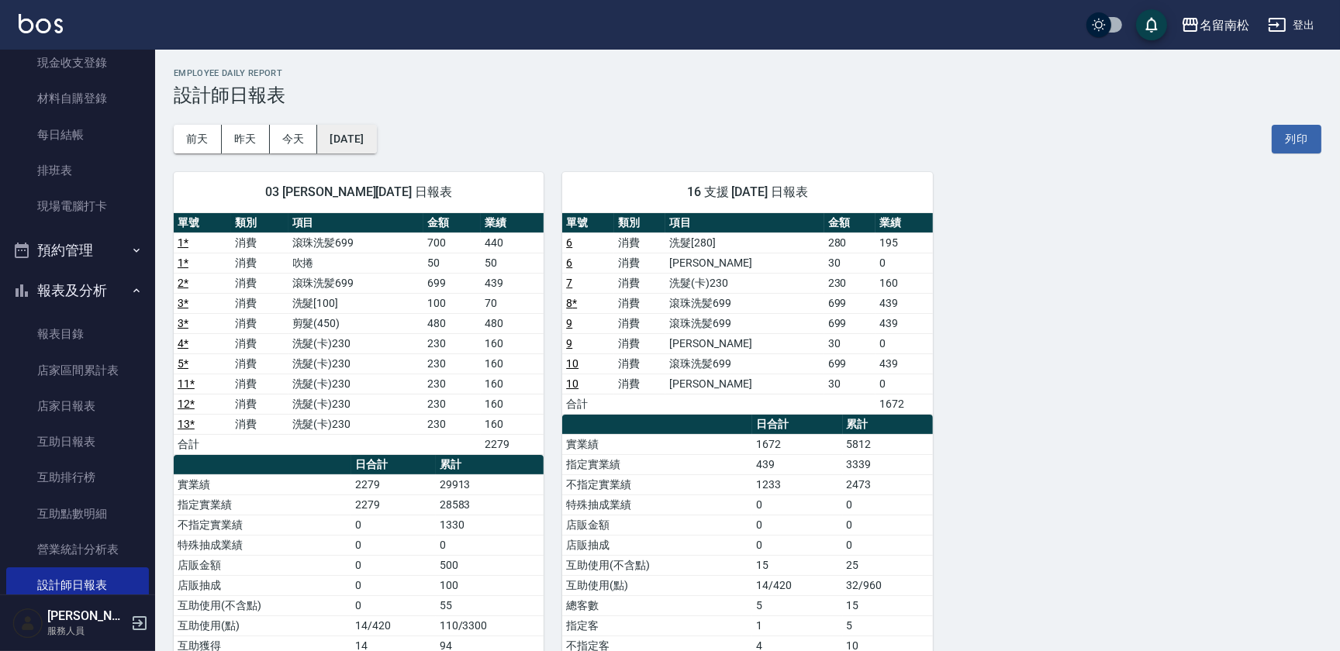
click at [376, 140] on button "[DATE]" at bounding box center [346, 139] width 59 height 29
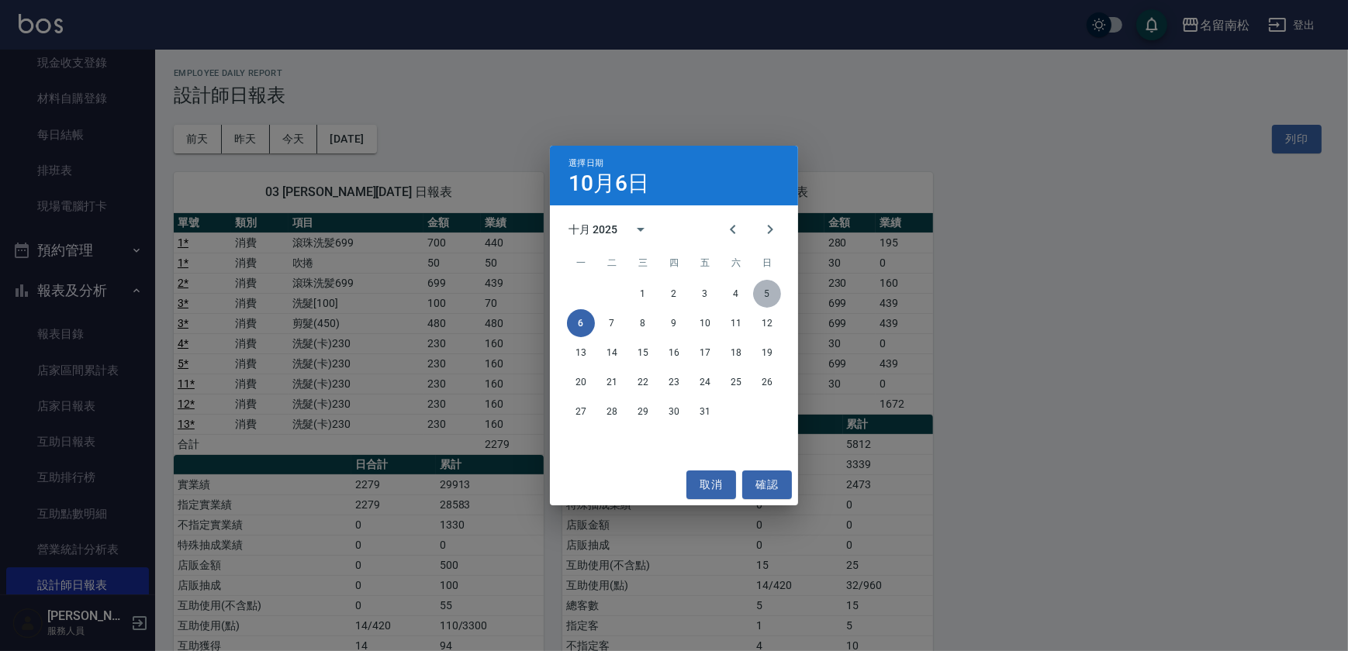
click at [765, 300] on button "5" at bounding box center [767, 294] width 28 height 28
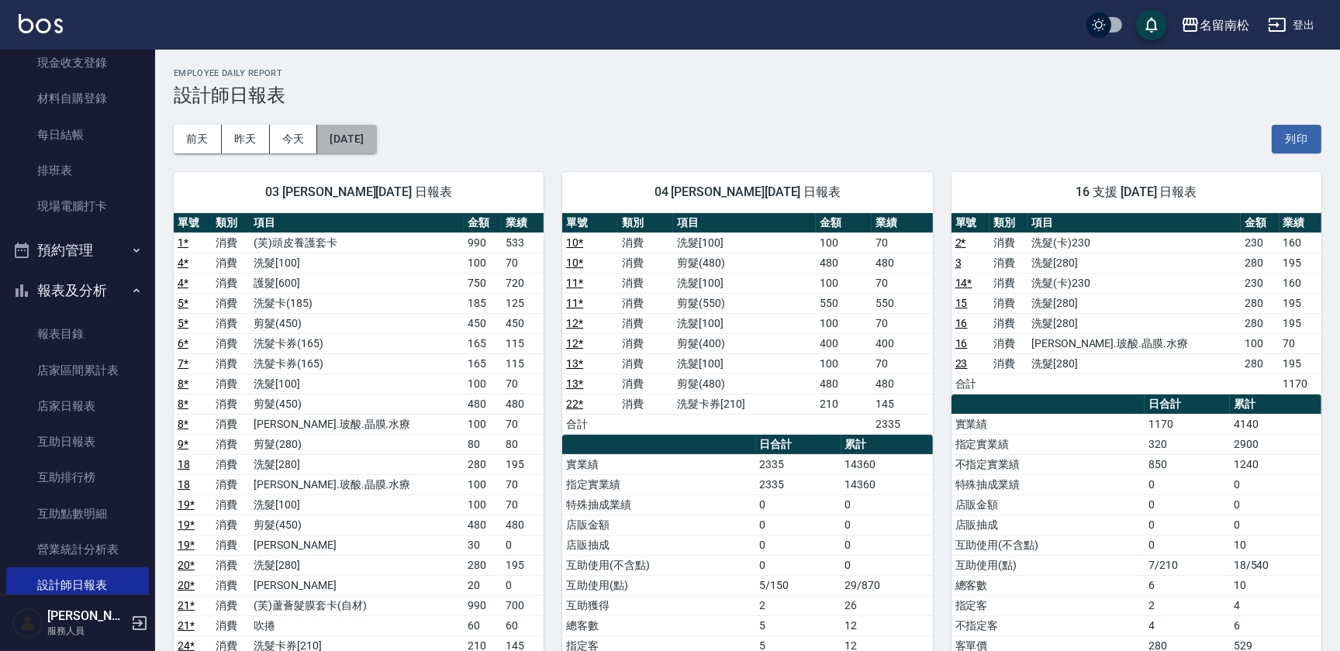
click at [375, 133] on button "[DATE]" at bounding box center [346, 139] width 59 height 29
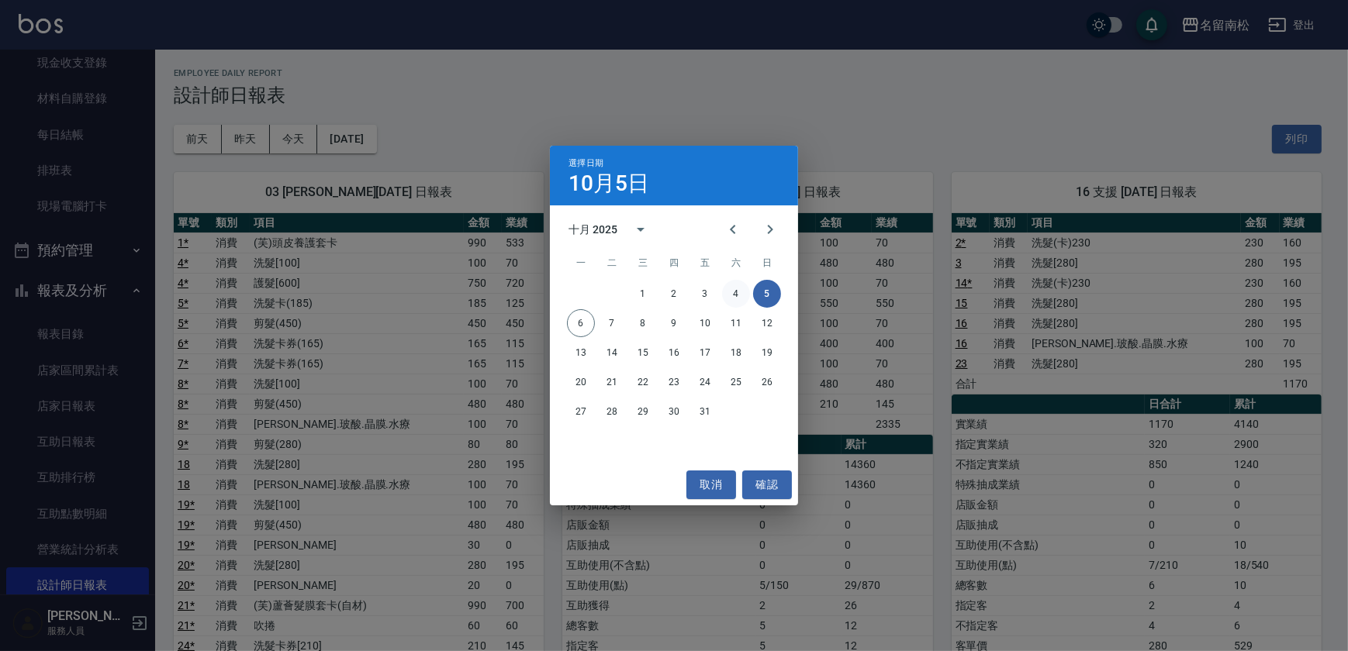
click at [732, 292] on button "4" at bounding box center [736, 294] width 28 height 28
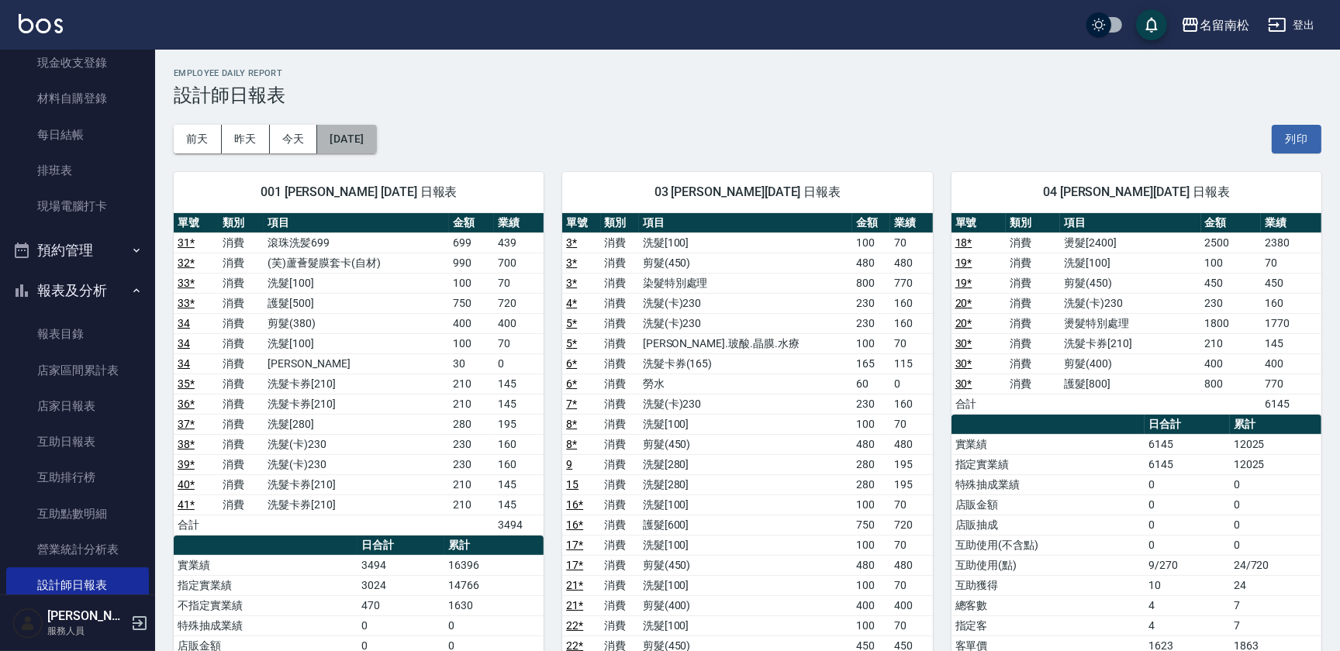
click at [364, 126] on button "[DATE]" at bounding box center [346, 139] width 59 height 29
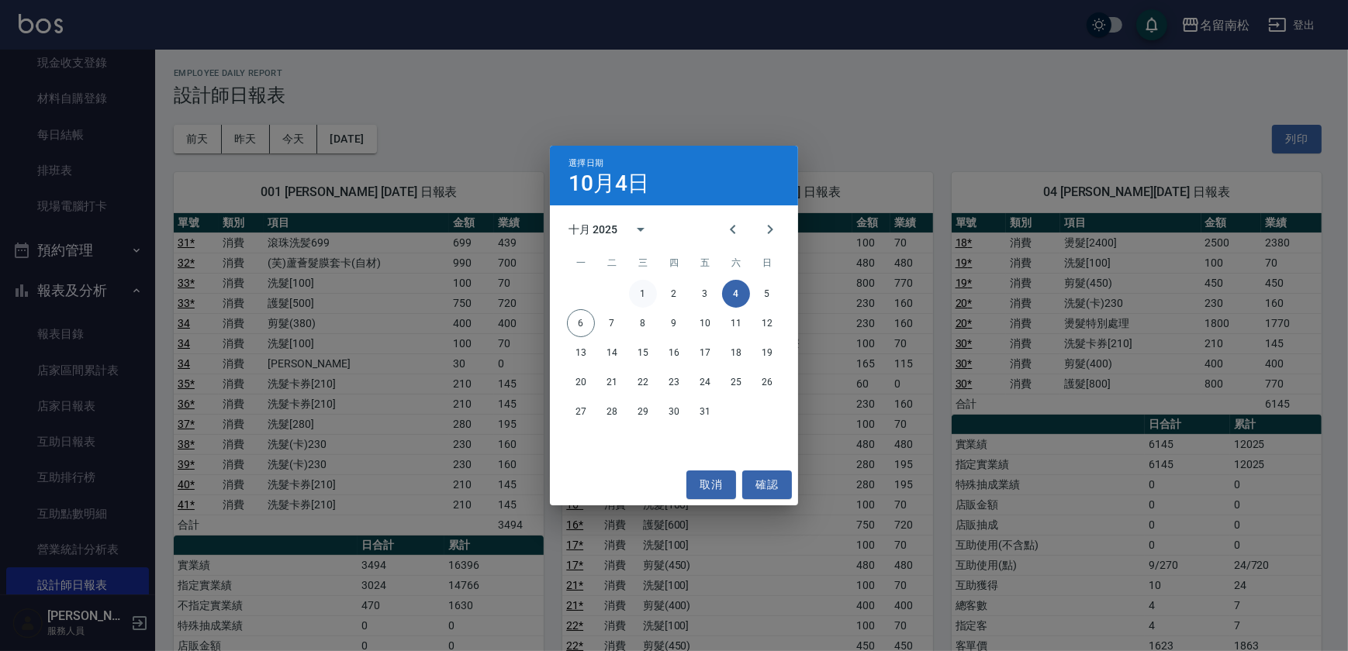
click at [651, 296] on button "1" at bounding box center [643, 294] width 28 height 28
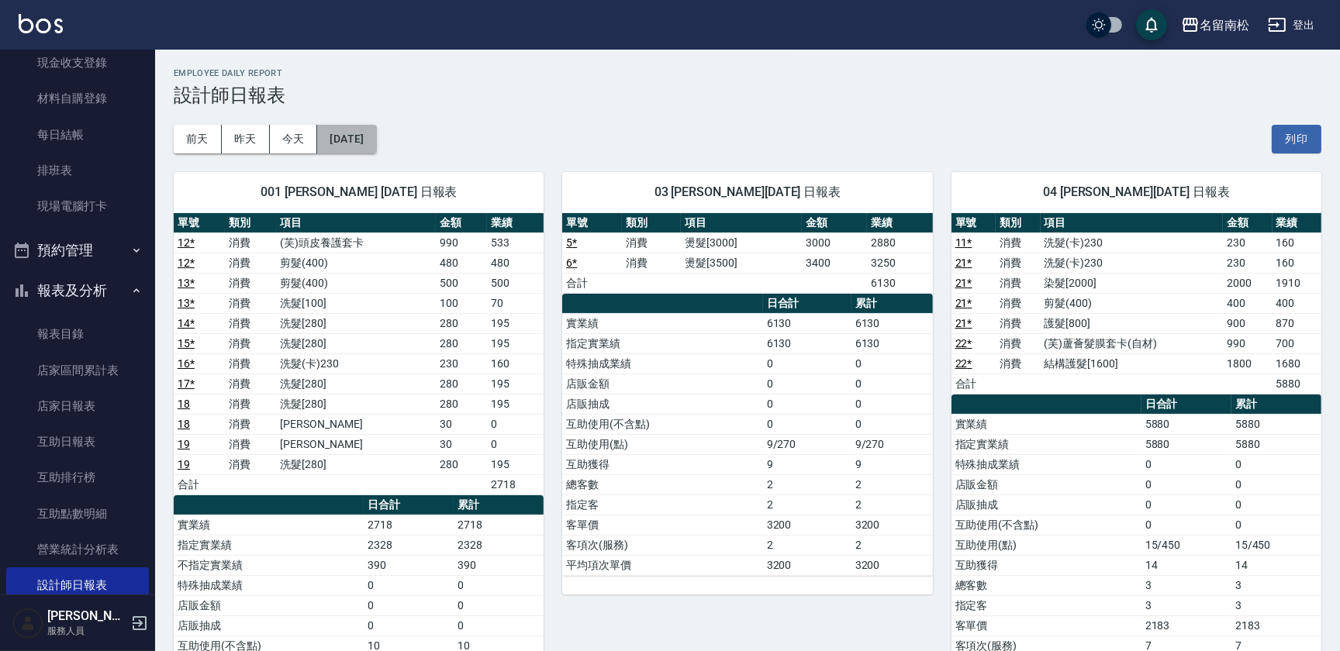
click at [376, 142] on button "[DATE]" at bounding box center [346, 139] width 59 height 29
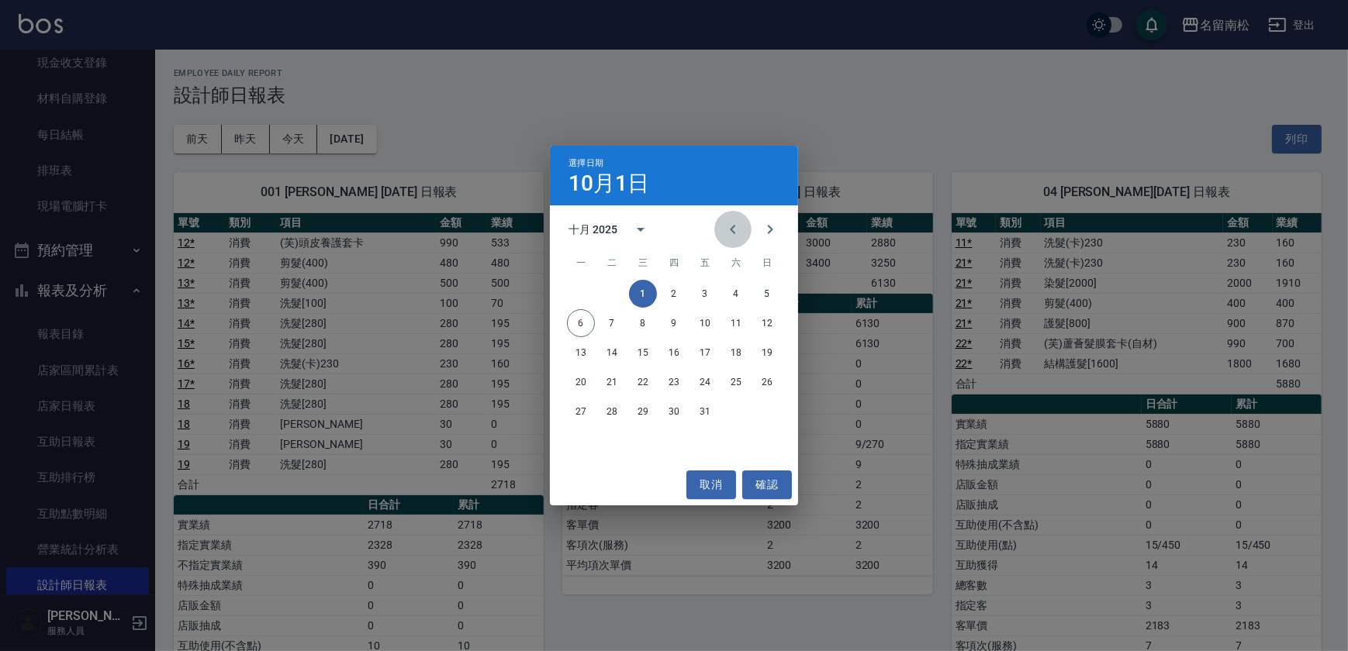
click at [741, 226] on icon "Previous month" at bounding box center [732, 229] width 19 height 19
click at [606, 409] on button "30" at bounding box center [612, 412] width 28 height 28
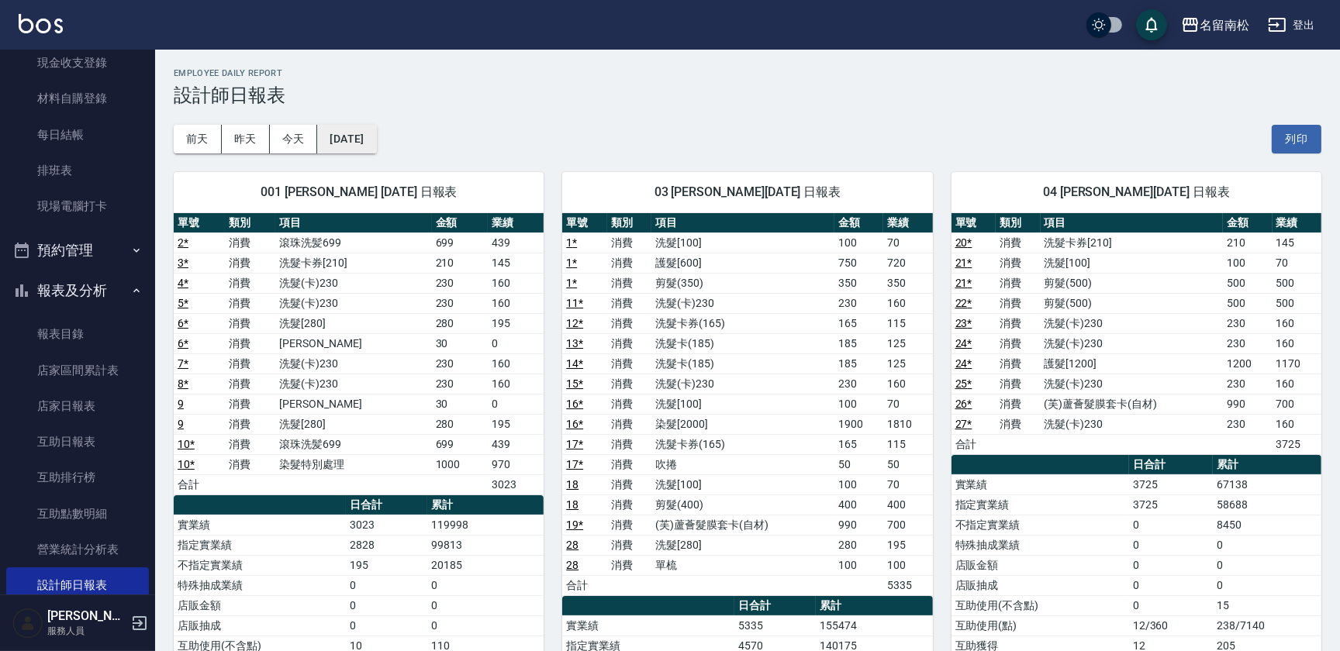
click at [376, 147] on button "[DATE]" at bounding box center [346, 139] width 59 height 29
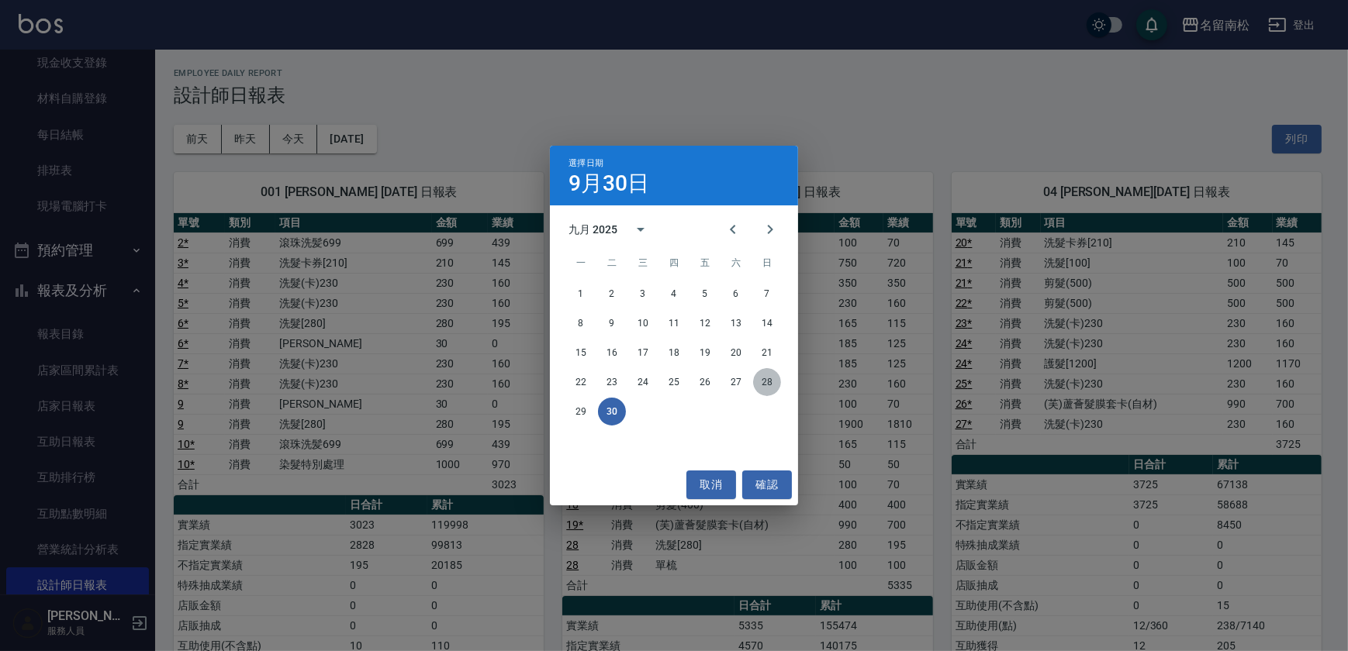
click at [766, 382] on button "28" at bounding box center [767, 382] width 28 height 28
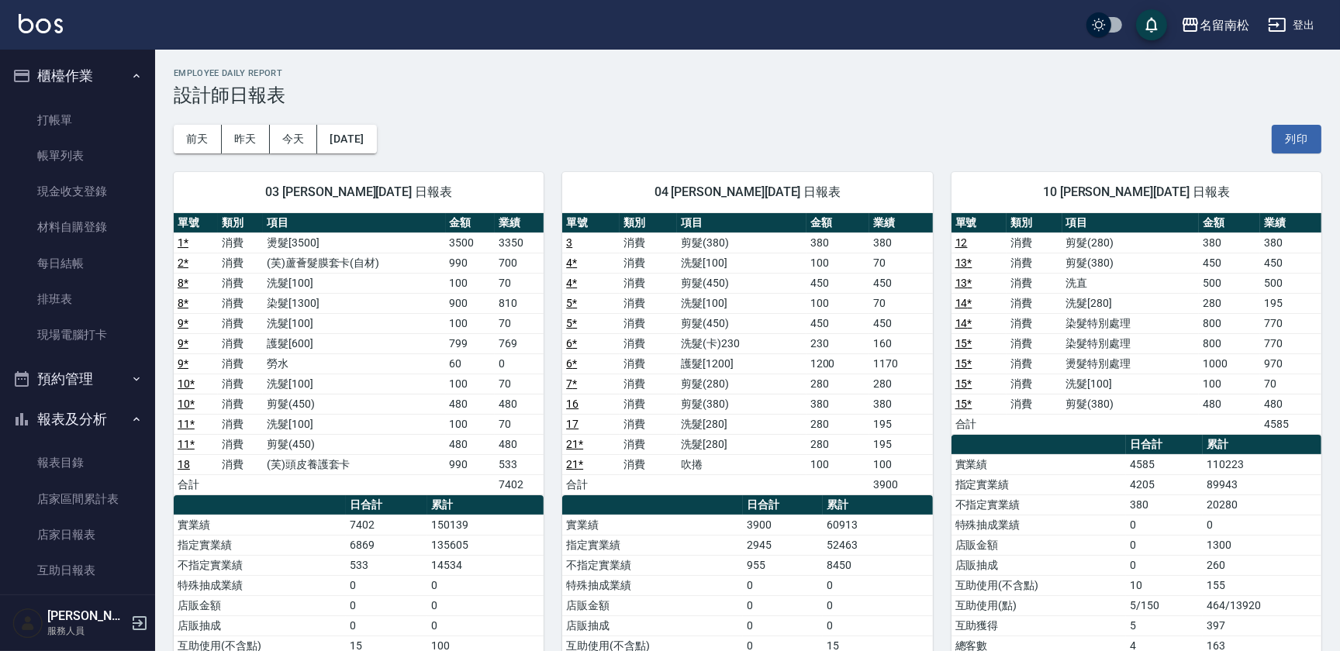
click at [109, 96] on ul "打帳單 帳單列表 現金收支登錄 材料自購登錄 每日結帳 排班表 現場電腦打卡" at bounding box center [77, 228] width 143 height 264
click at [78, 121] on link "打帳單" at bounding box center [77, 120] width 143 height 36
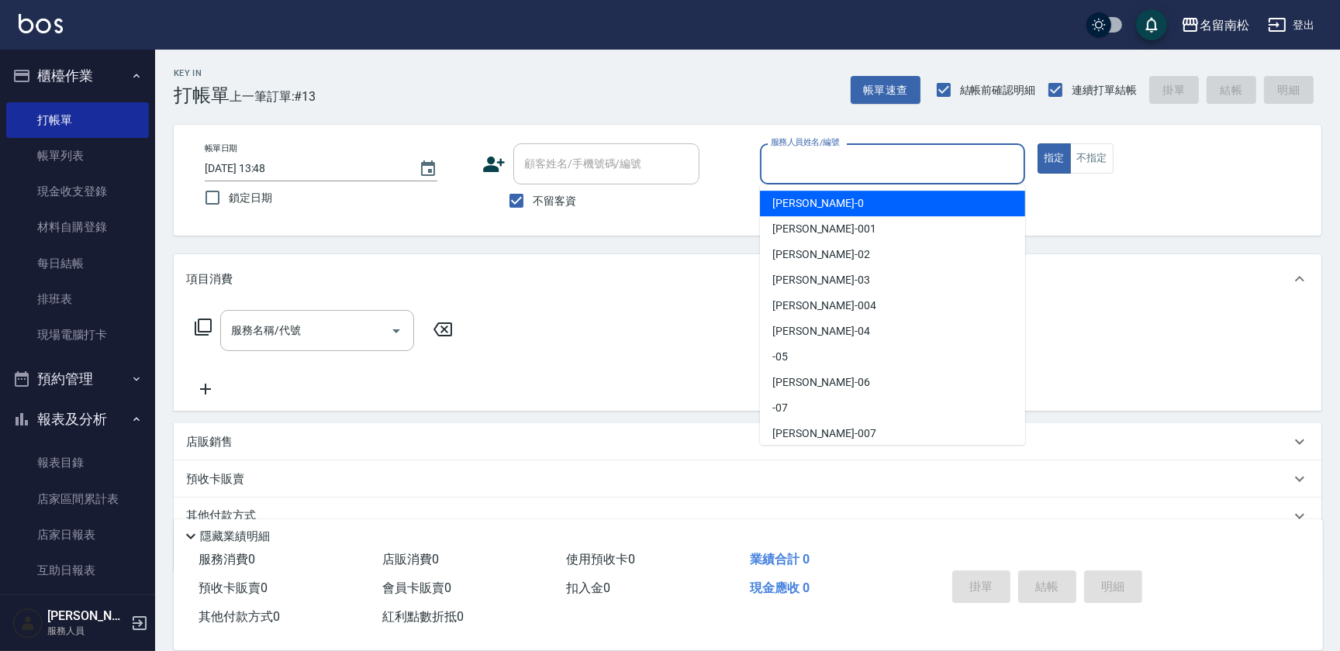
click at [998, 161] on input "服務人員姓名/編號" at bounding box center [892, 163] width 251 height 27
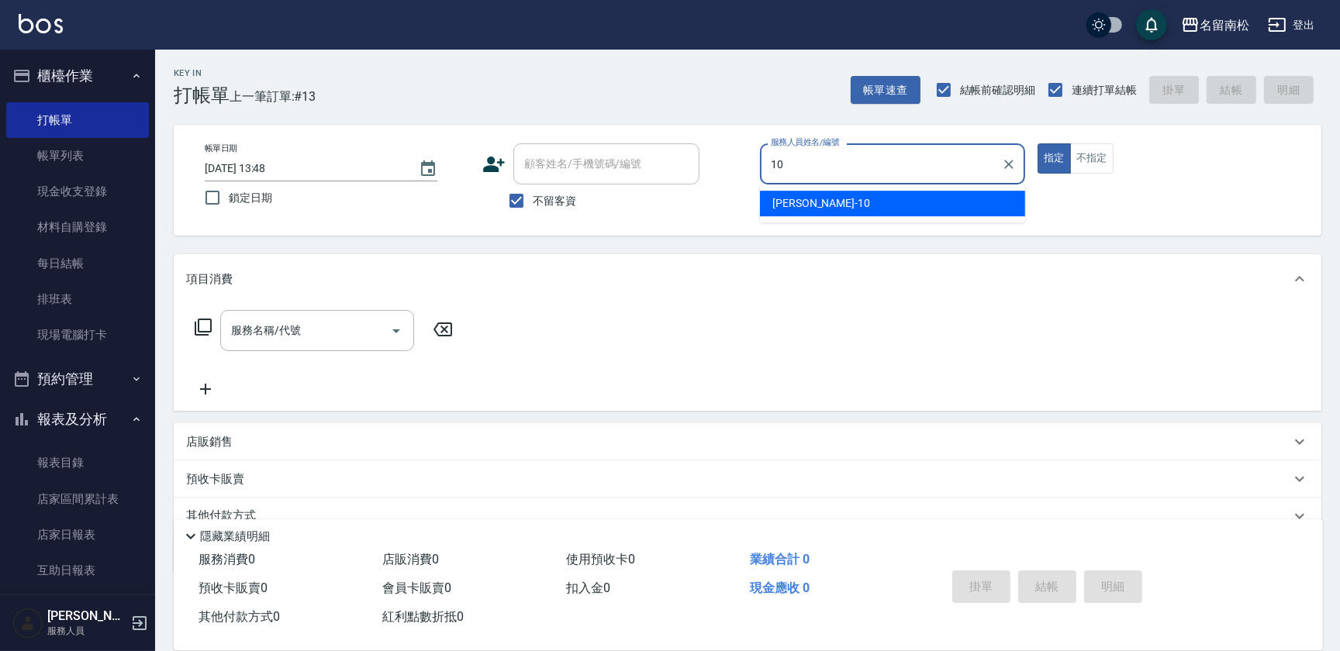
click at [1007, 202] on div "[PERSON_NAME]-10" at bounding box center [892, 204] width 265 height 26
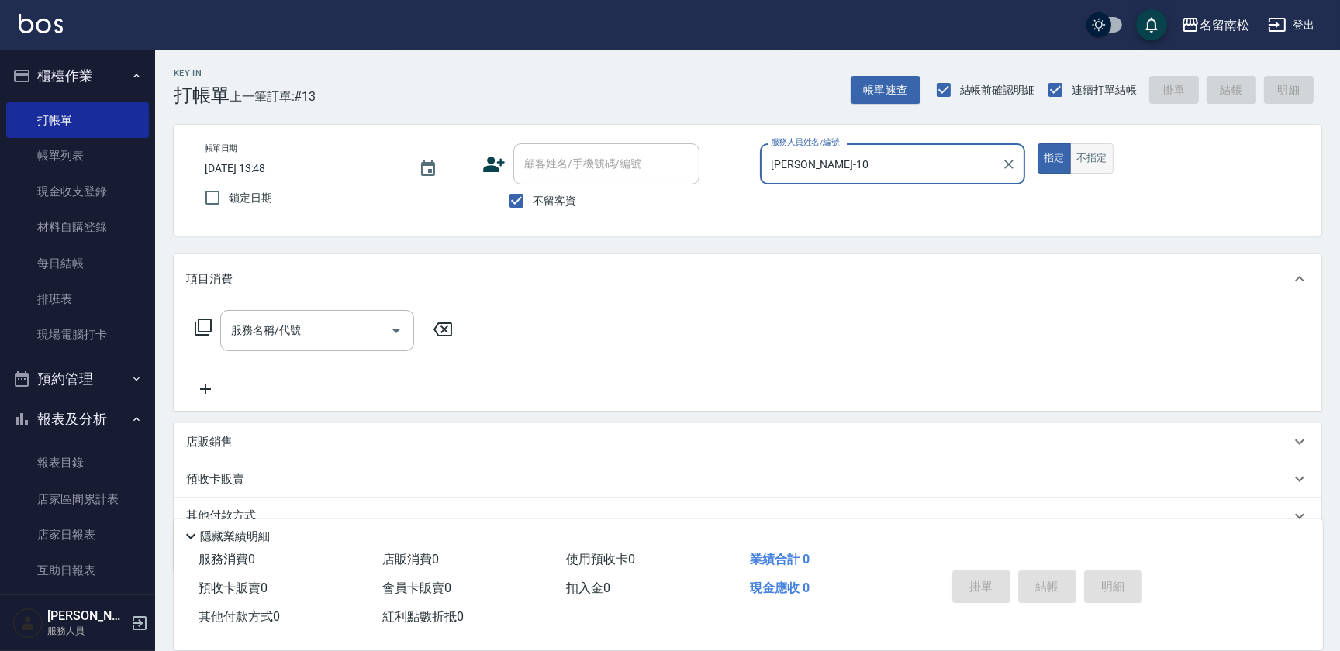
type input "[PERSON_NAME]-10"
click at [1093, 155] on button "不指定" at bounding box center [1091, 158] width 43 height 30
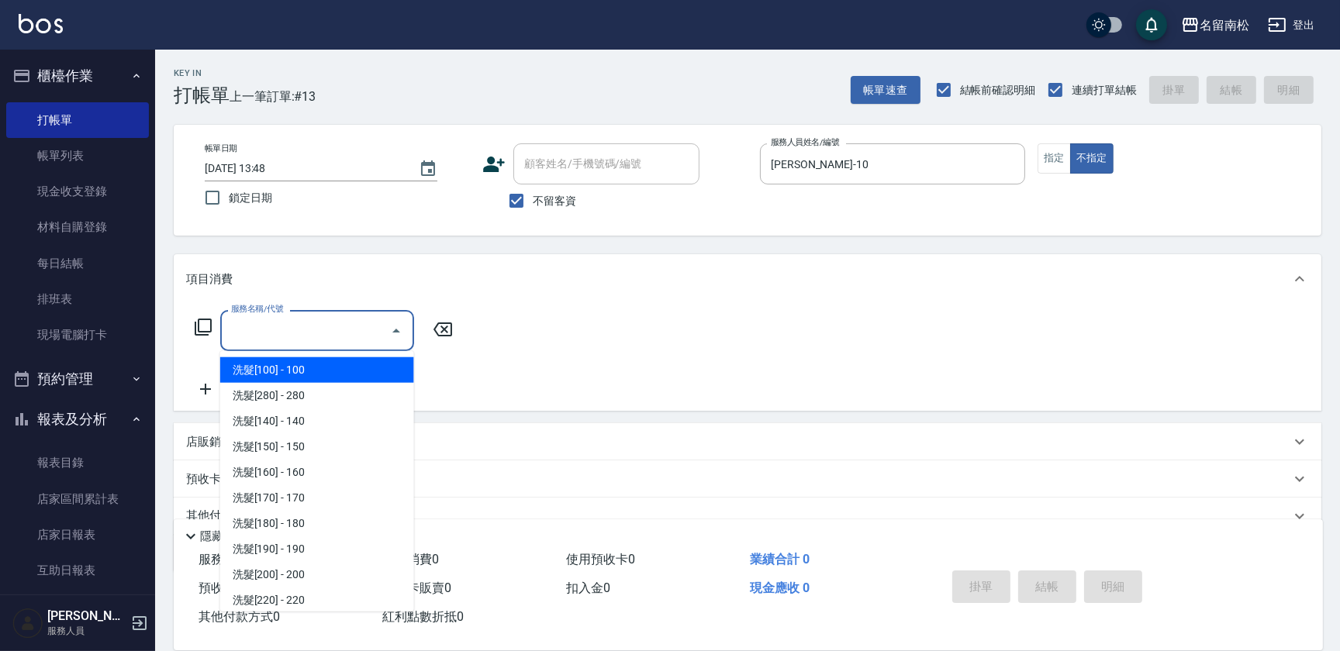
click at [344, 325] on input "服務名稱/代號" at bounding box center [305, 330] width 157 height 27
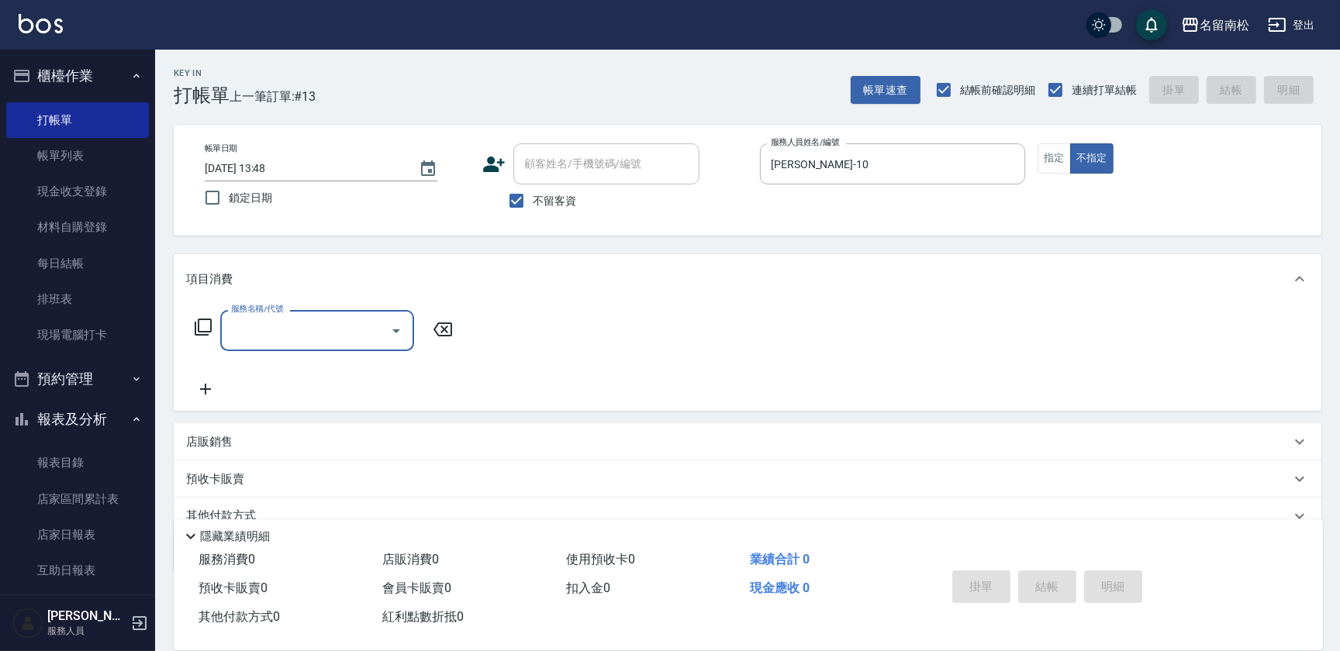
click at [289, 330] on input "服務名稱/代號" at bounding box center [305, 330] width 157 height 27
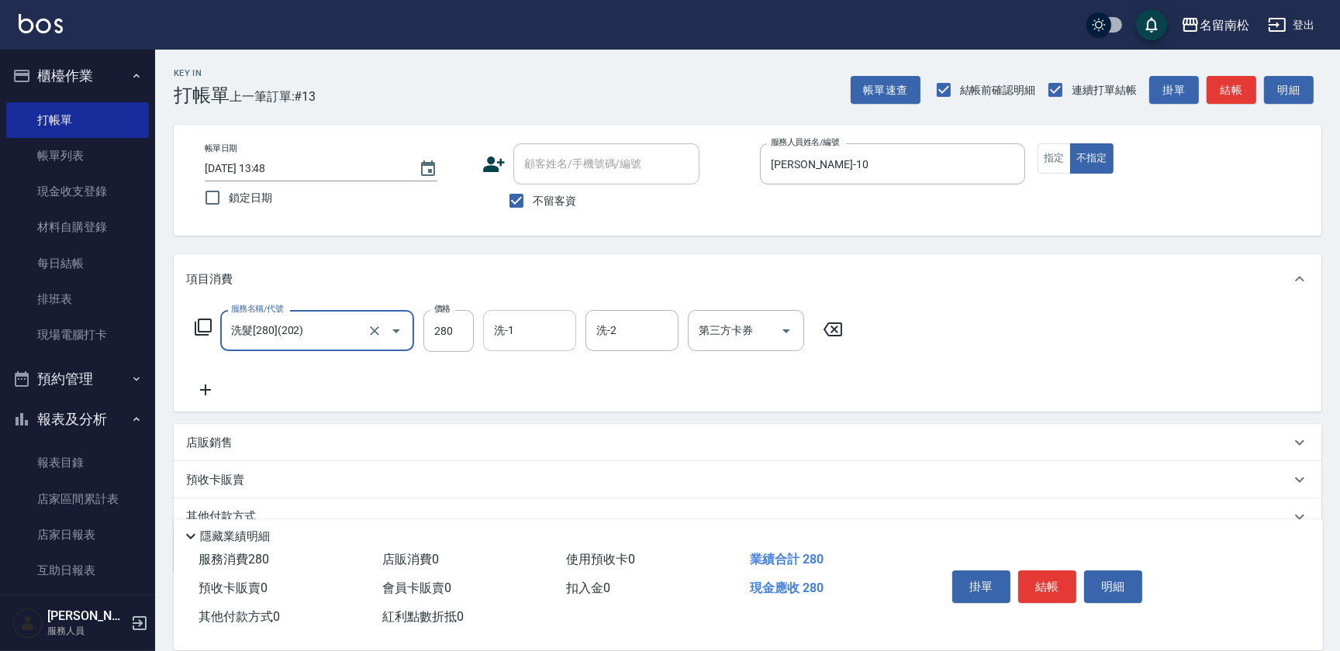
type input "洗髮[280](202)"
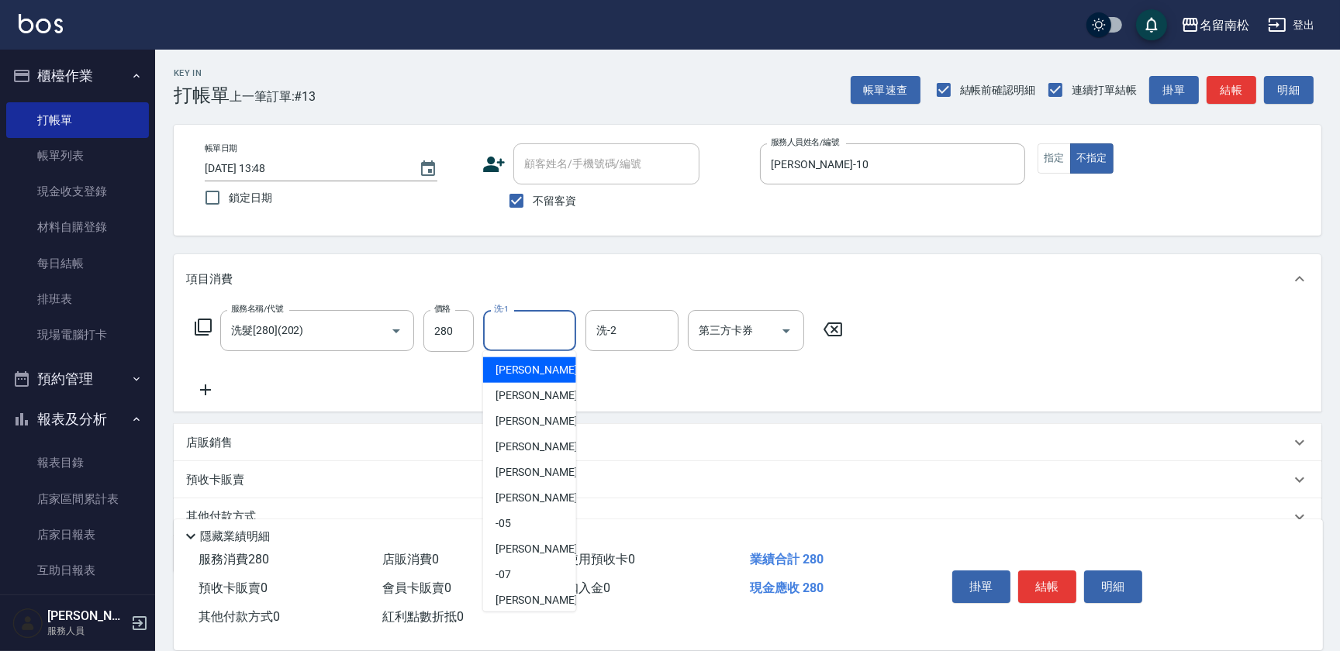
click at [527, 342] on input "洗-1" at bounding box center [529, 330] width 79 height 27
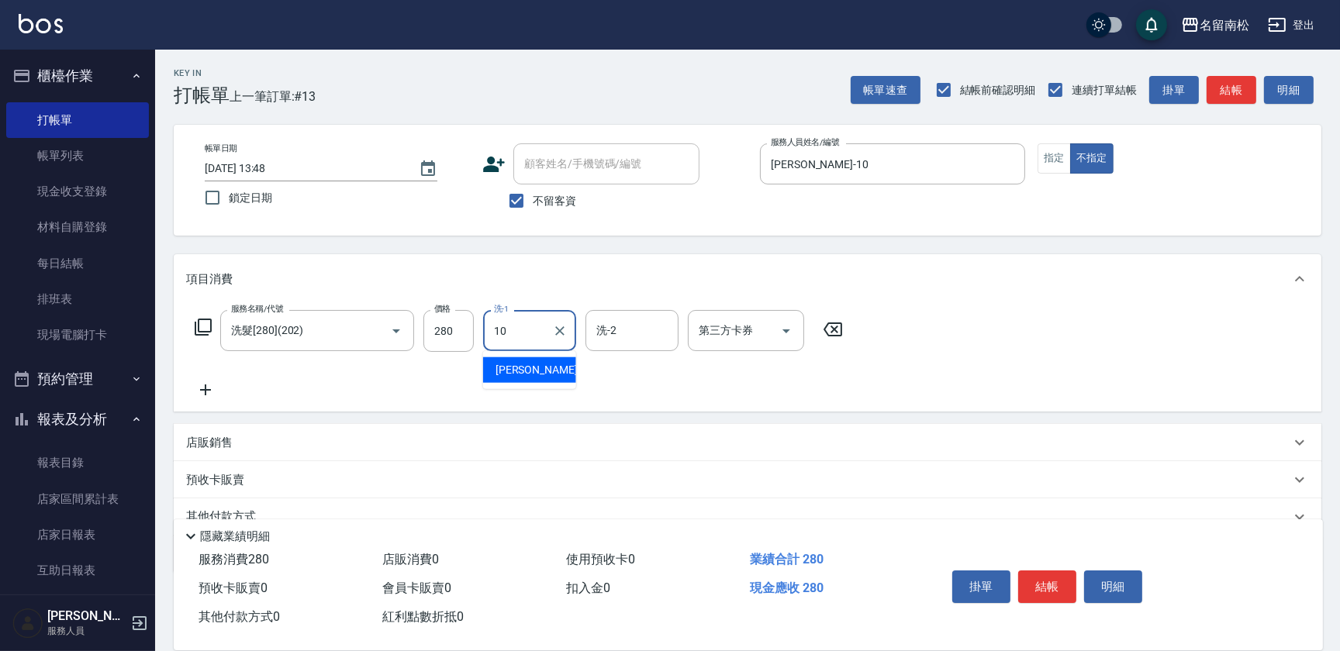
click at [525, 362] on span "[PERSON_NAME]-10" at bounding box center [545, 370] width 98 height 16
type input "[PERSON_NAME]-10"
click at [1043, 578] on button "結帳" at bounding box center [1047, 587] width 58 height 33
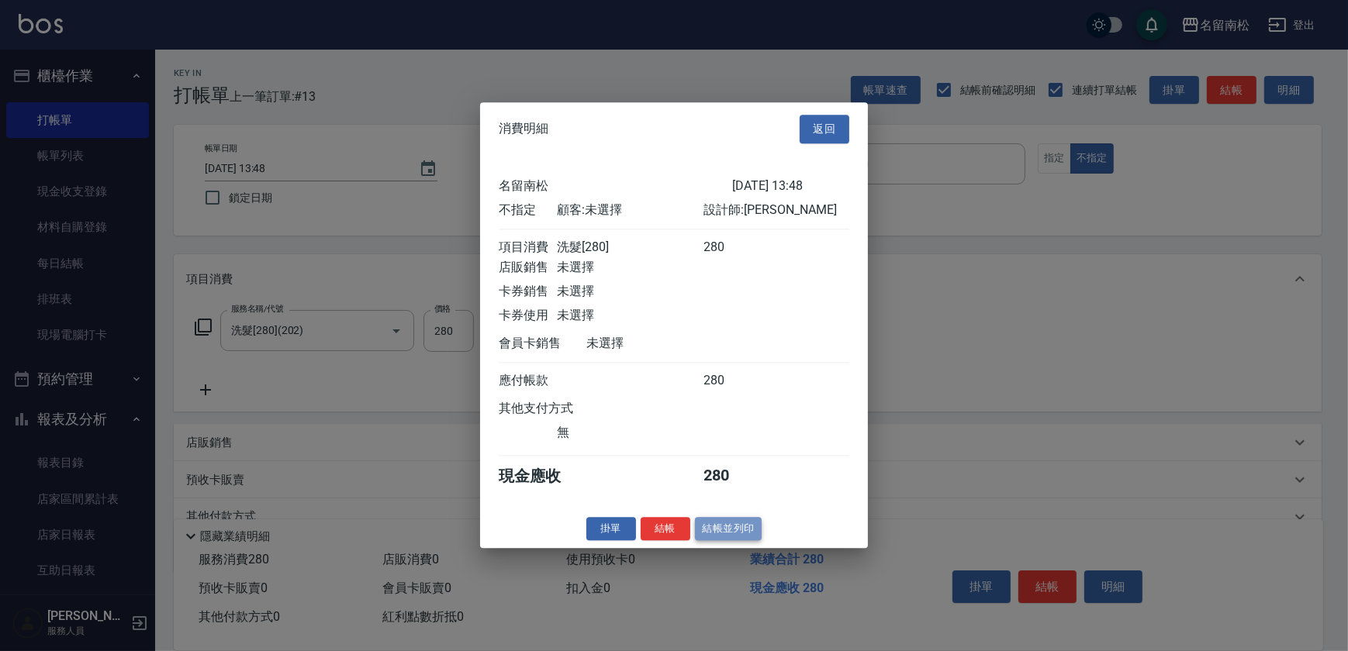
click at [726, 533] on button "結帳並列印" at bounding box center [728, 529] width 67 height 24
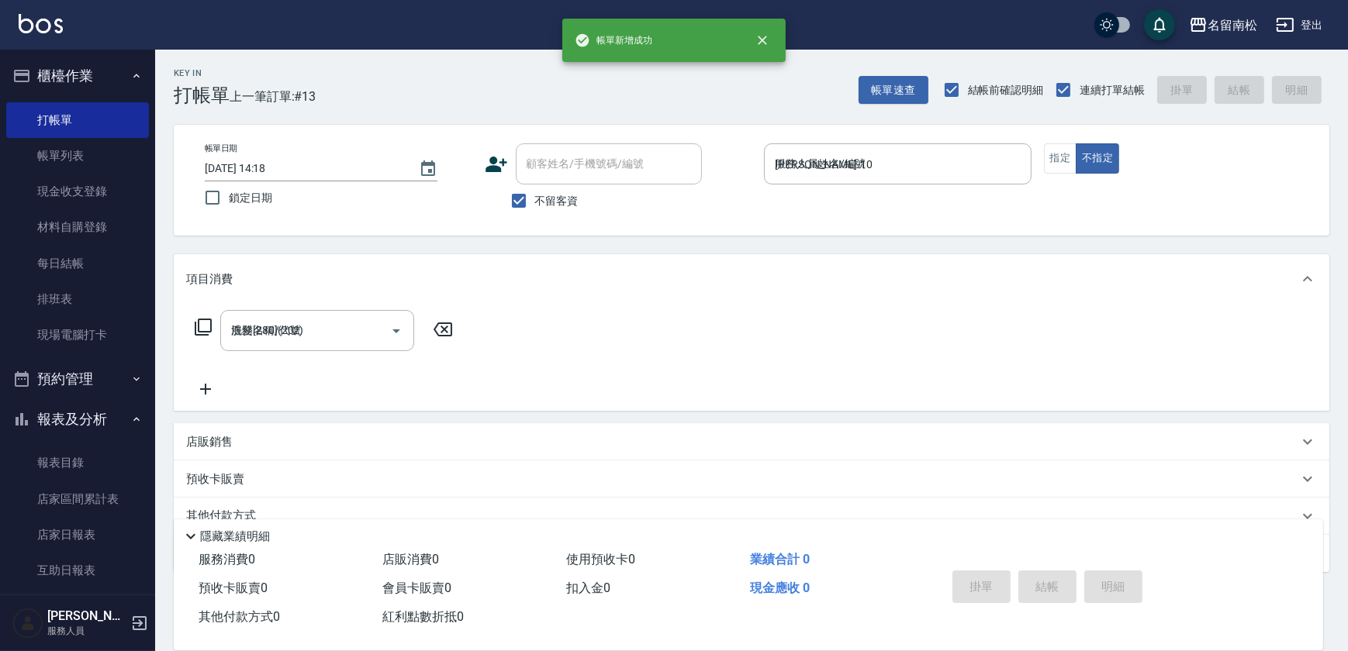
type input "[DATE] 14:18"
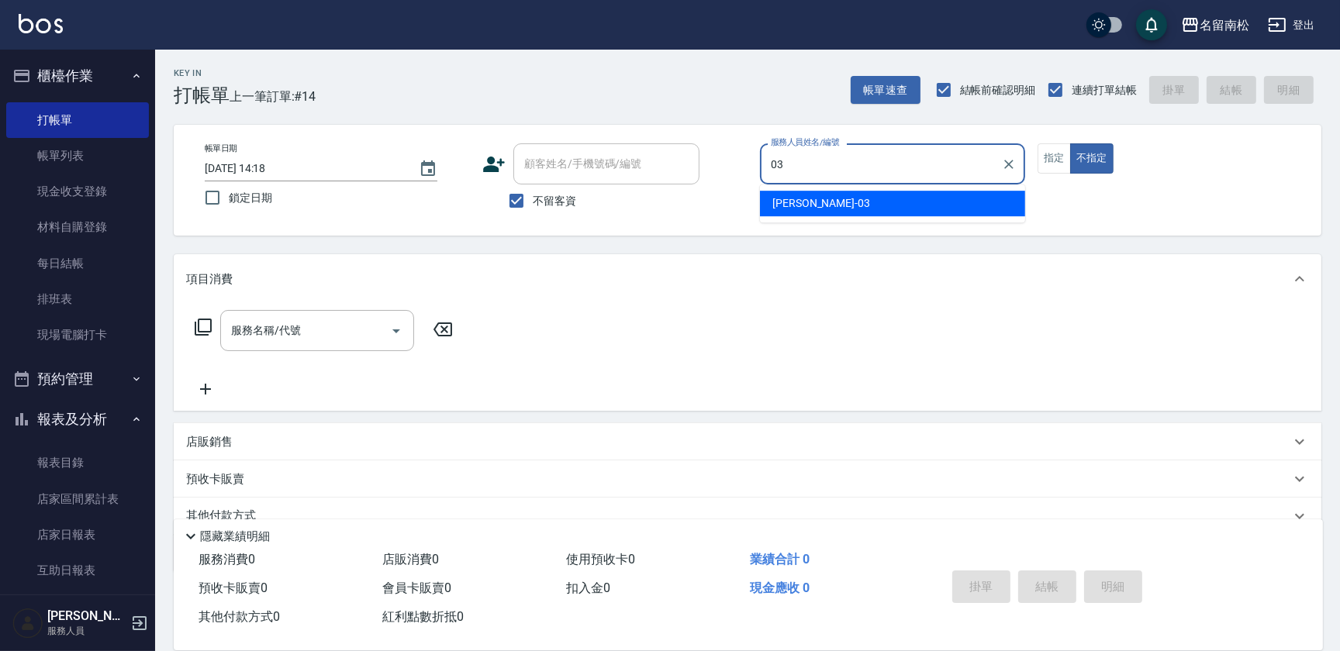
type input "[PERSON_NAME]-03"
type button "false"
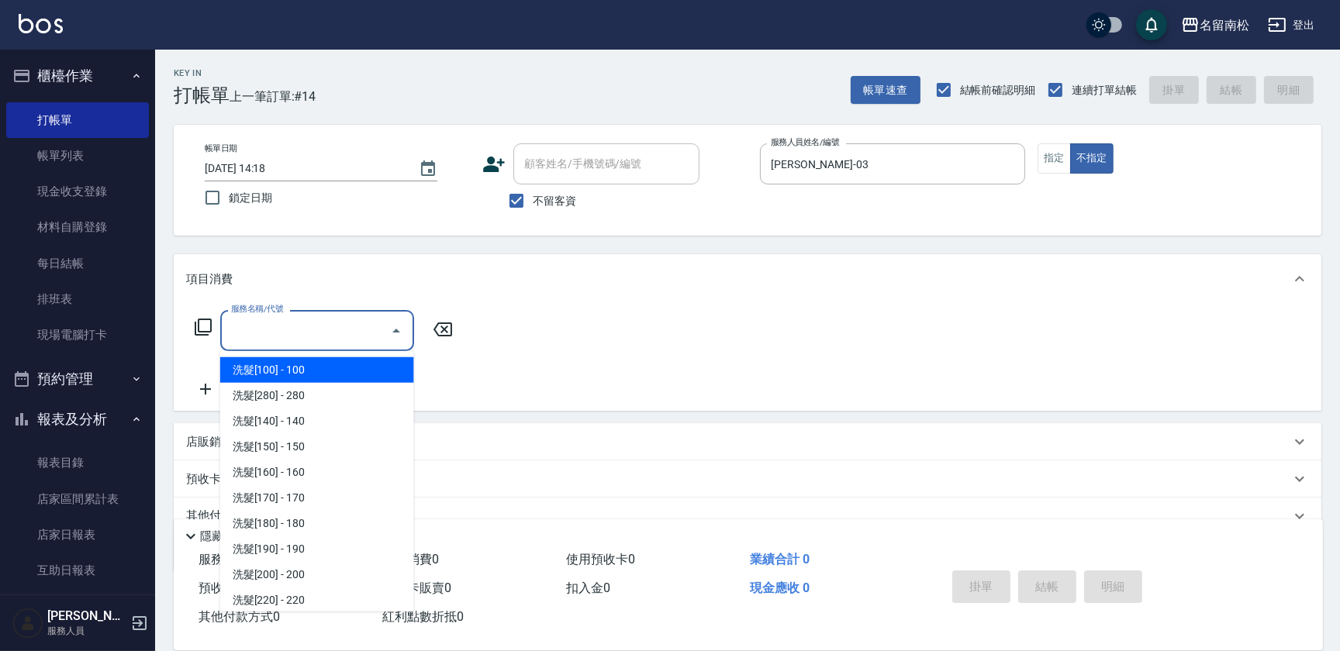
click at [276, 330] on input "服務名稱/代號" at bounding box center [305, 330] width 157 height 27
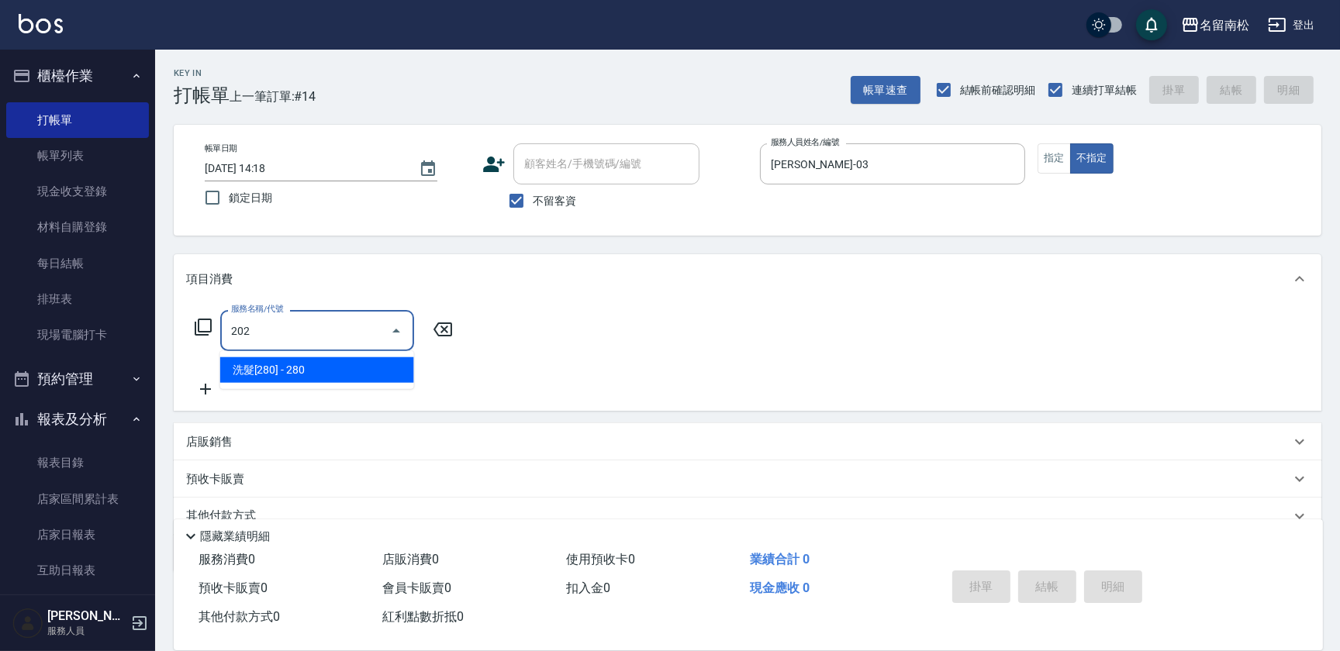
type input "洗髮[280](202)"
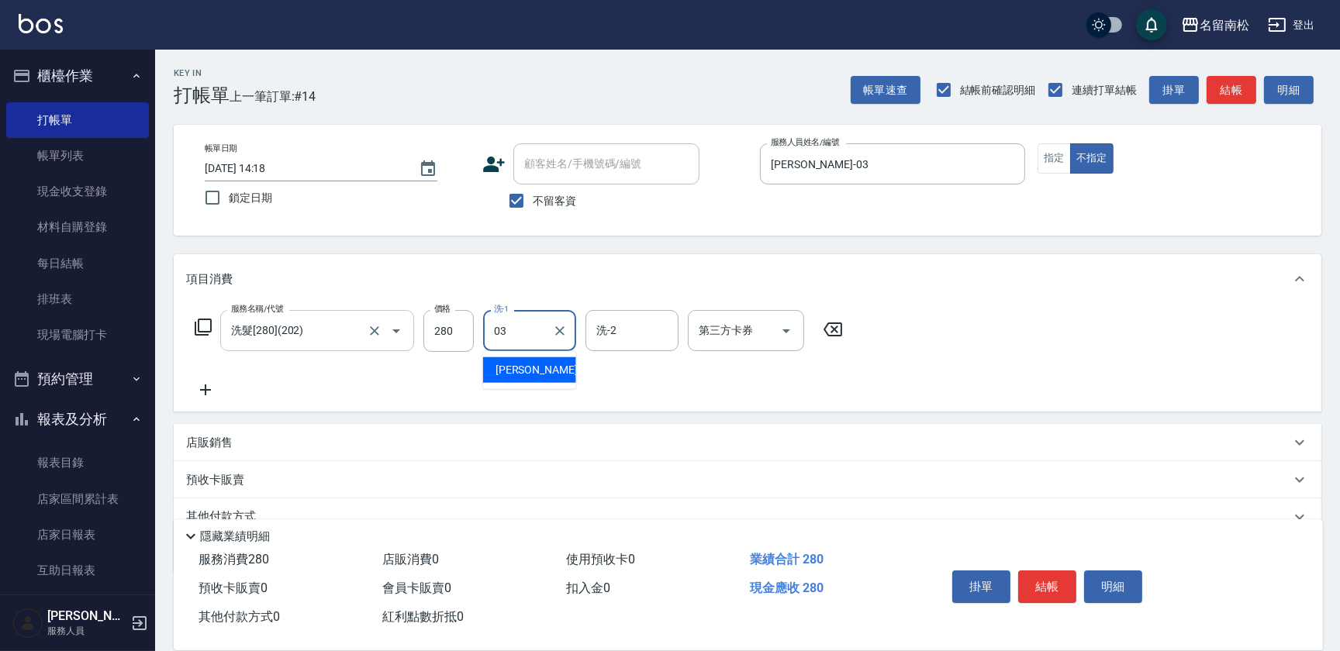
type input "[PERSON_NAME]-03"
click at [204, 385] on icon at bounding box center [205, 390] width 39 height 19
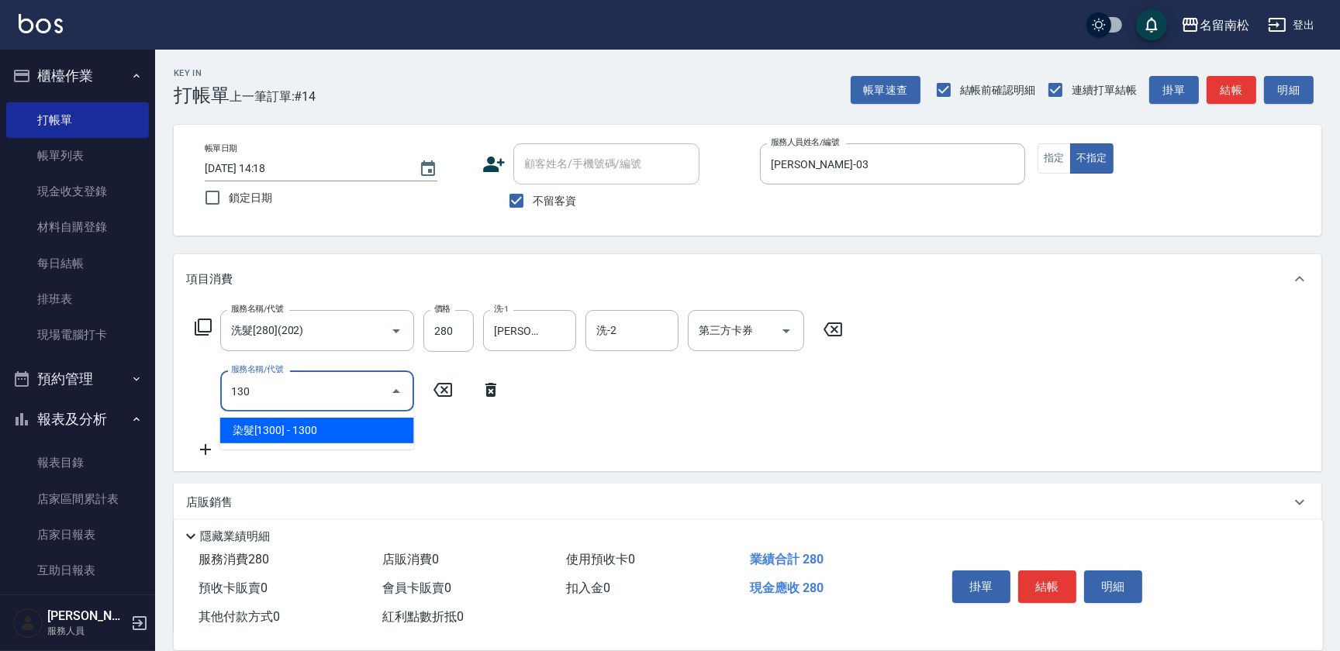
type input "130"
click at [493, 392] on icon at bounding box center [490, 390] width 11 height 14
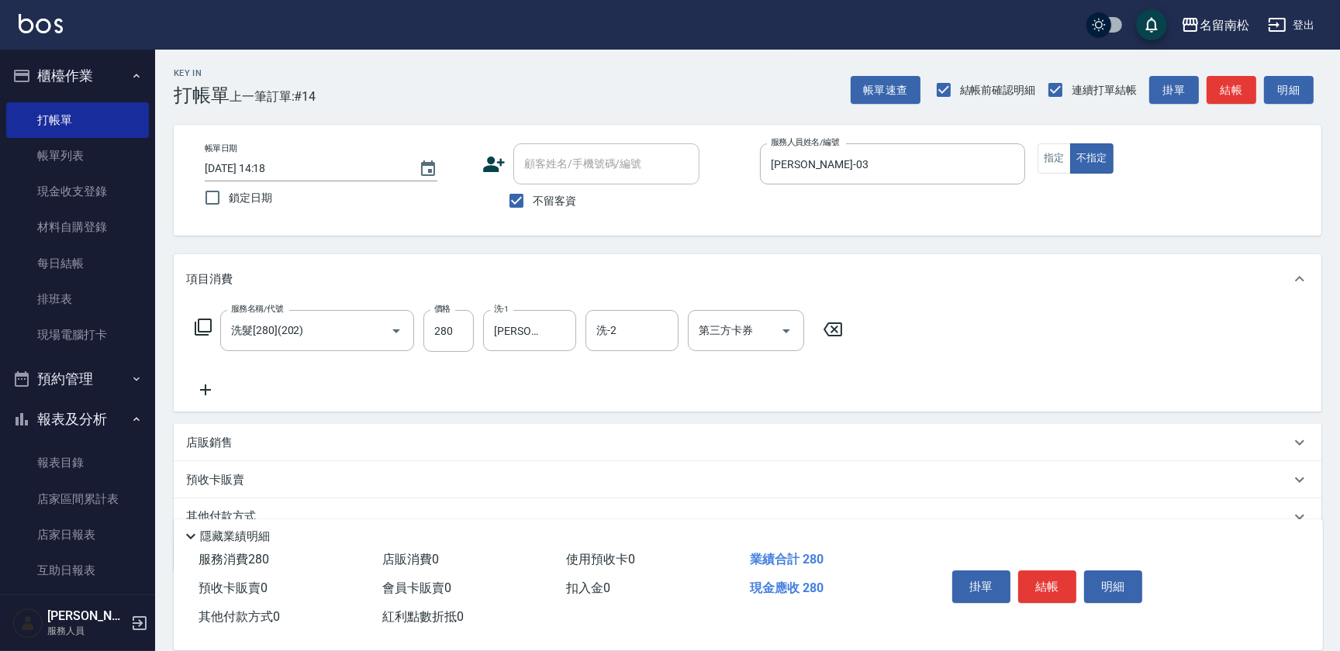
click at [198, 383] on icon at bounding box center [205, 390] width 39 height 19
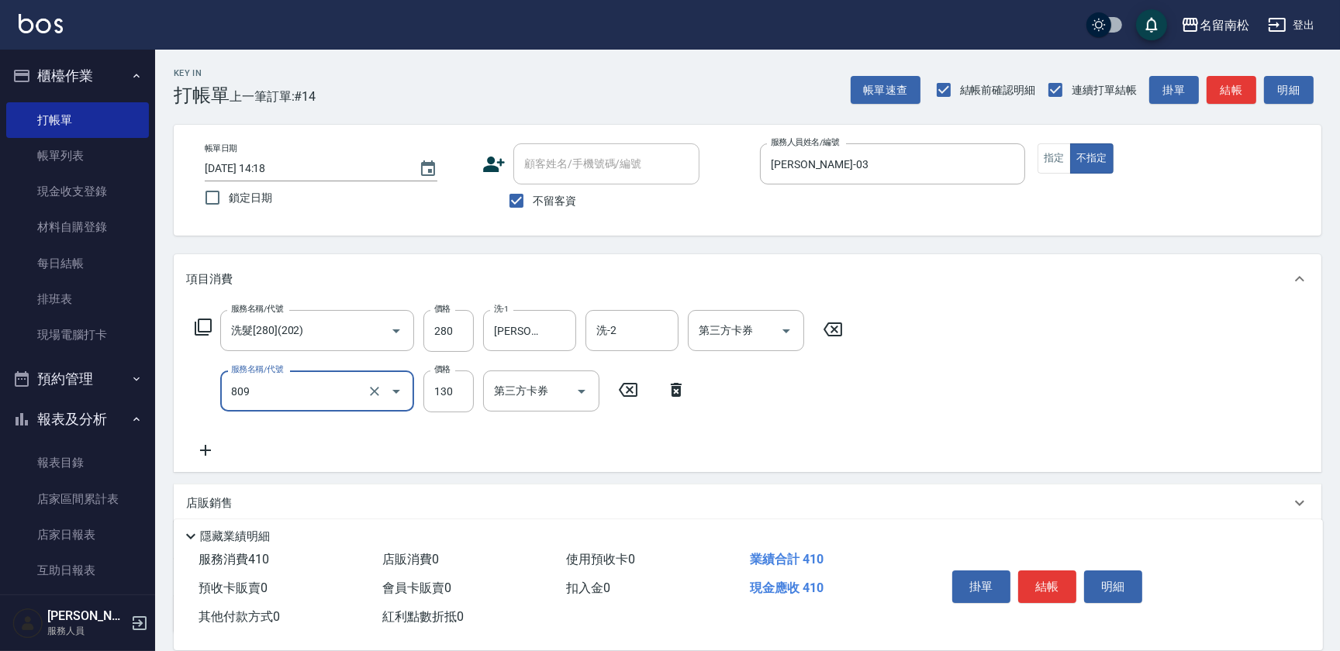
type input "單梳(809)"
click at [672, 391] on icon at bounding box center [676, 390] width 11 height 14
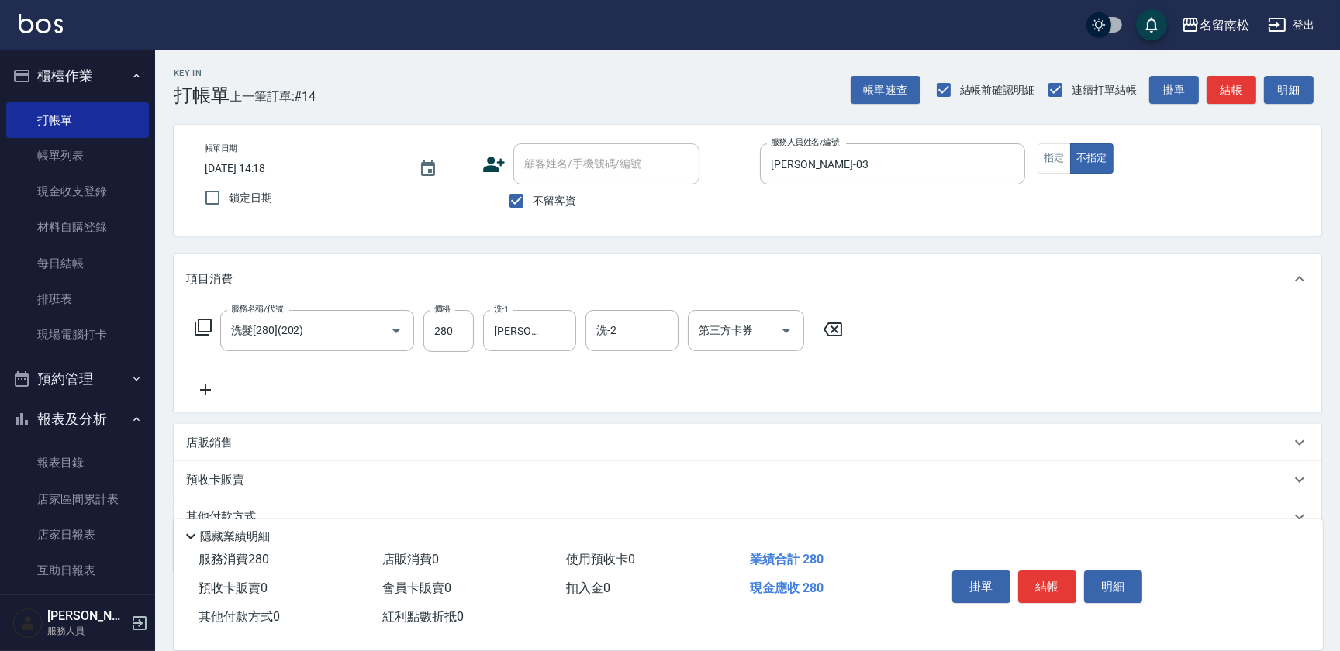
click at [210, 392] on icon at bounding box center [205, 390] width 39 height 19
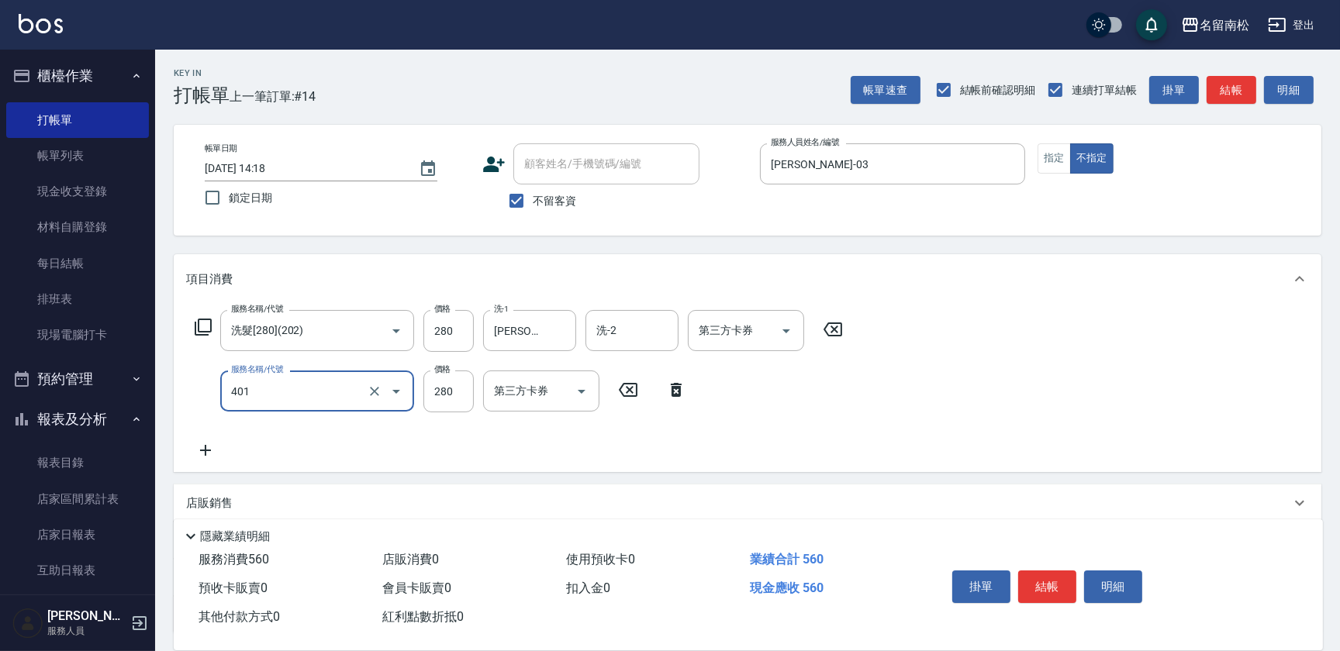
type input "剪髮(280)(401)"
type input "130"
click at [787, 407] on div "服務名稱/代號 洗髮[280](202) 服務名稱/代號 價格 280 價格 洗-1 [PERSON_NAME]-03 洗-1 洗-2 洗-2 第三方卡券 第…" at bounding box center [519, 385] width 666 height 150
click at [1047, 577] on button "結帳" at bounding box center [1047, 587] width 58 height 33
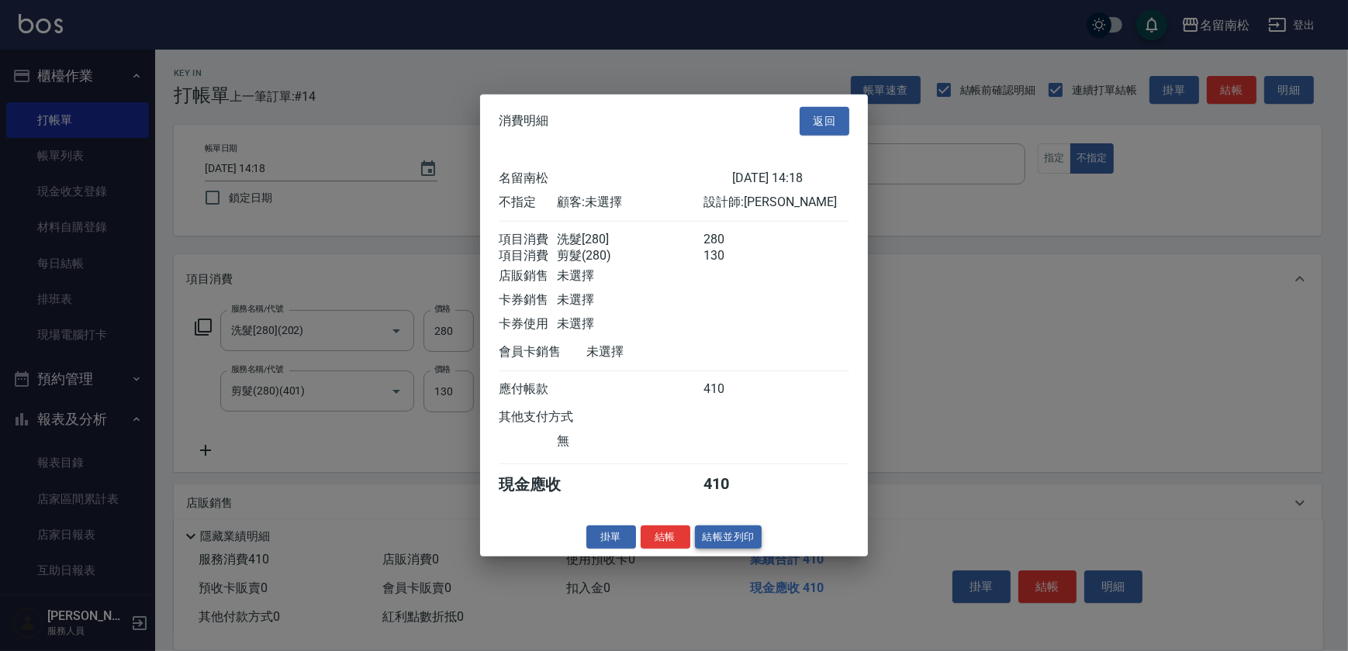
click at [729, 547] on button "結帳並列印" at bounding box center [728, 537] width 67 height 24
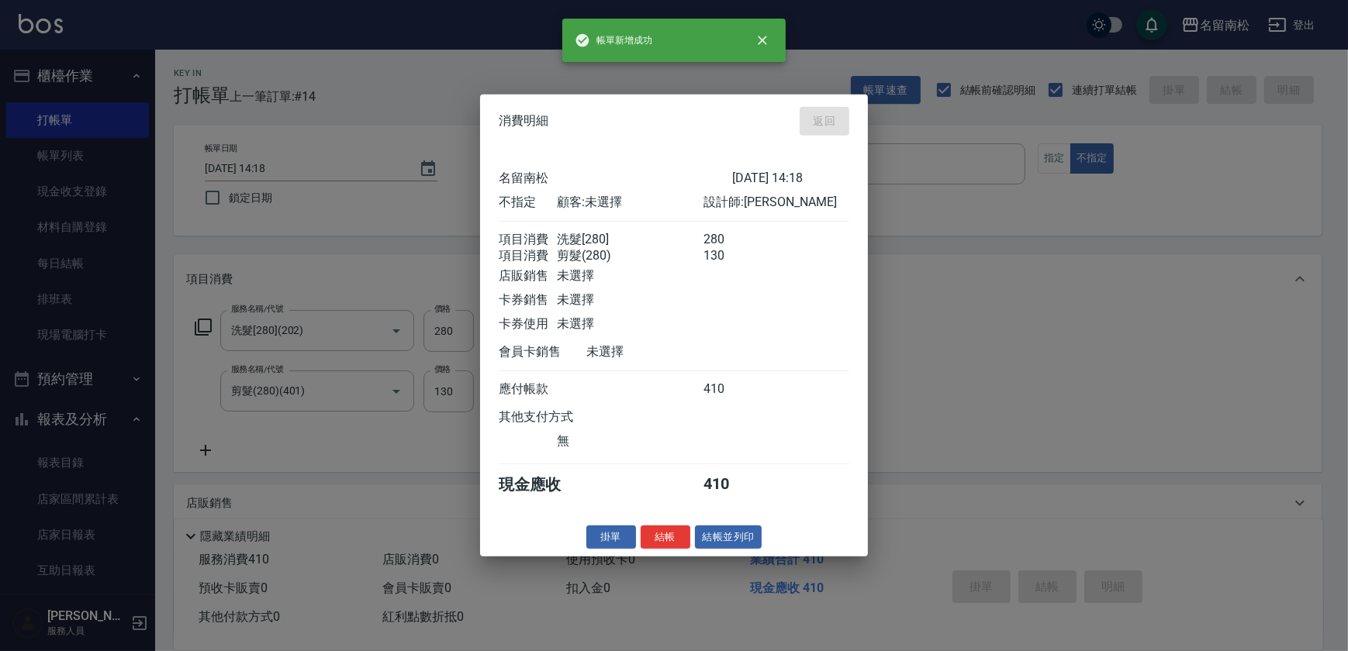
type input "[DATE] 14:49"
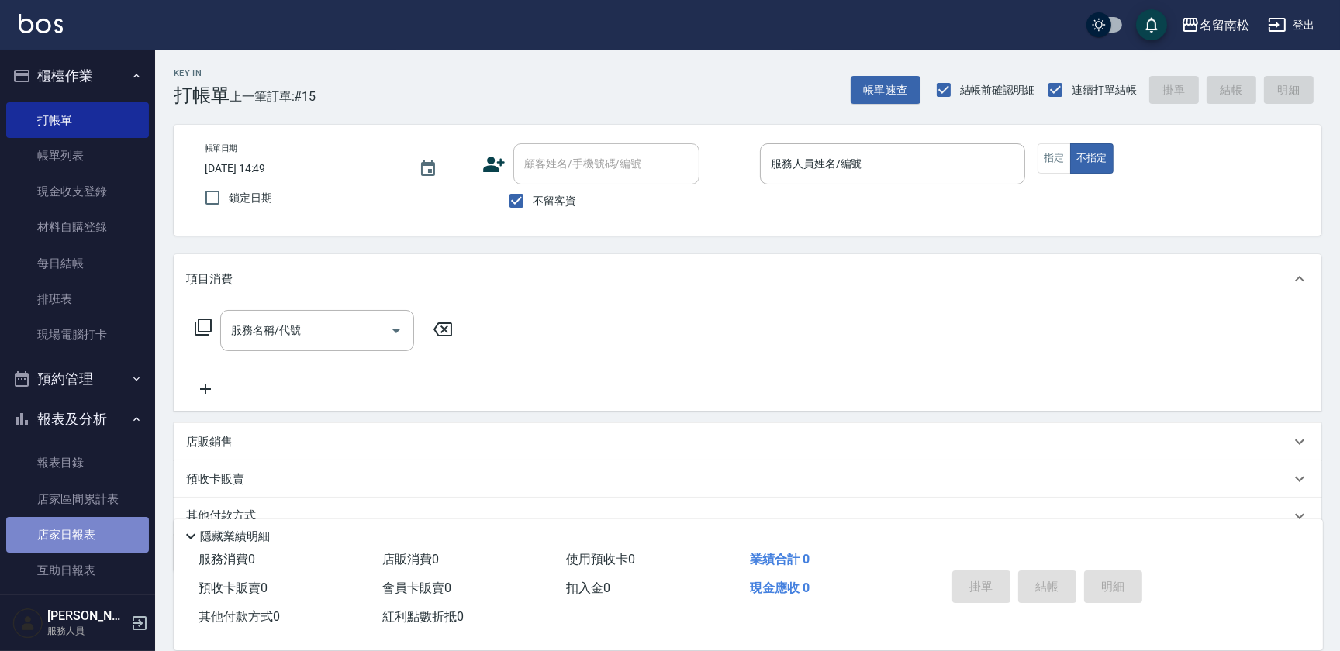
click at [119, 533] on link "店家日報表" at bounding box center [77, 535] width 143 height 36
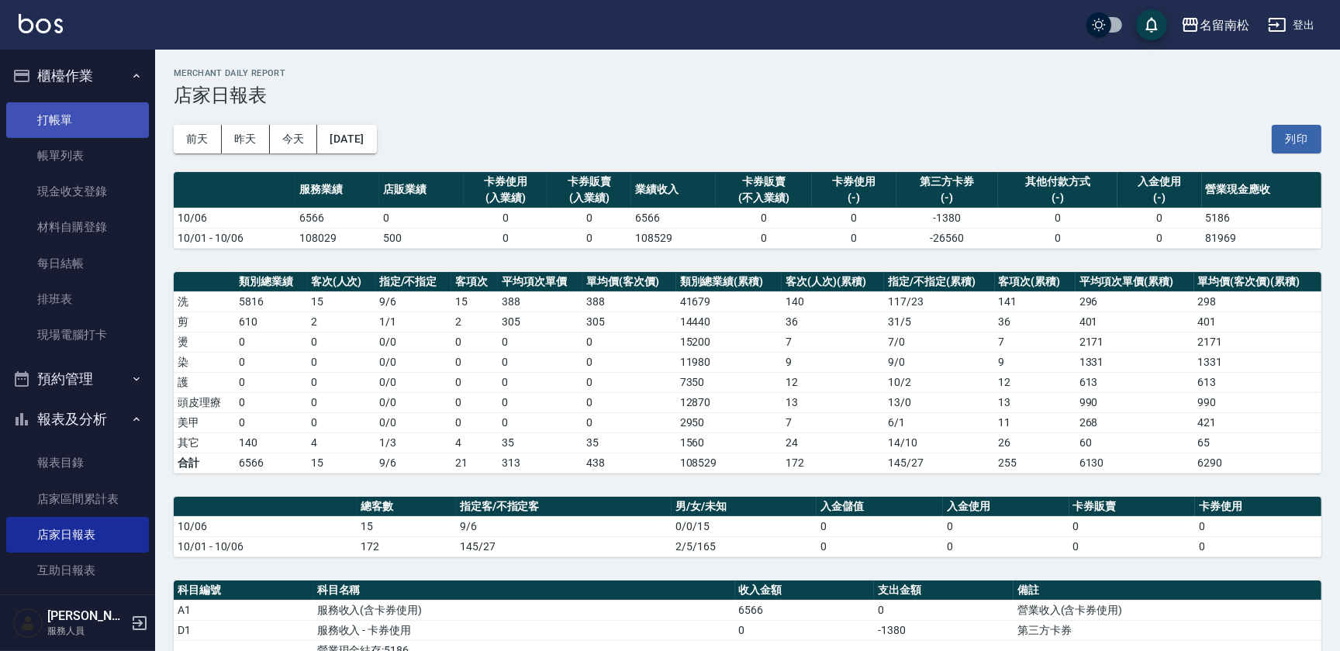
click at [92, 126] on link "打帳單" at bounding box center [77, 120] width 143 height 36
